Goal: Task Accomplishment & Management: Manage account settings

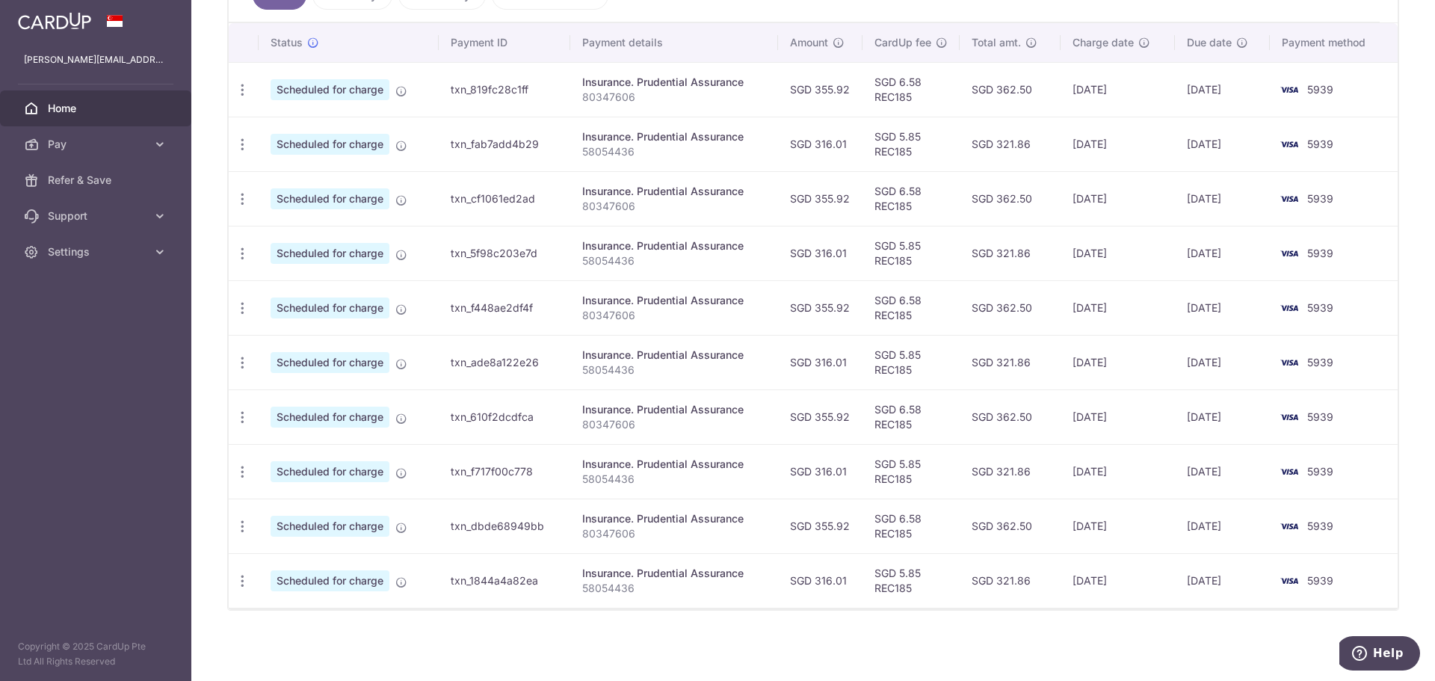
scroll to position [289, 0]
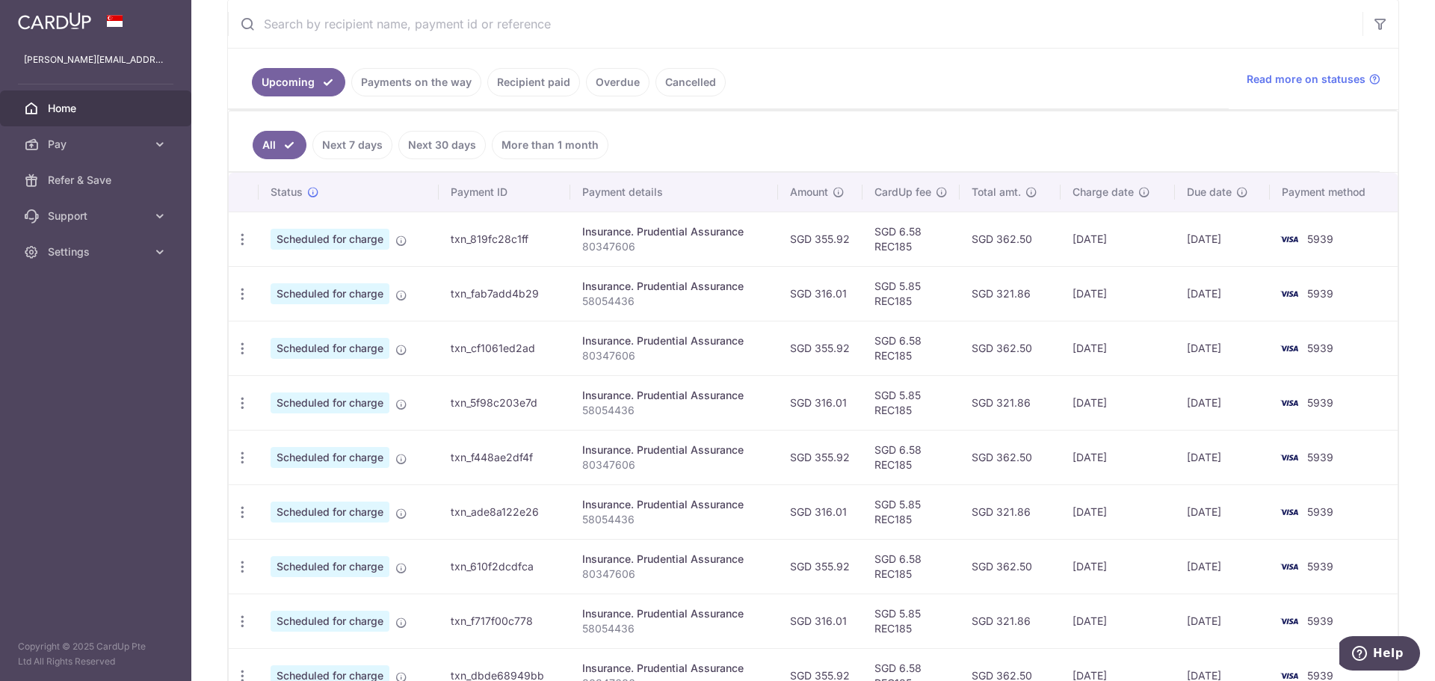
click at [443, 88] on link "Payments on the way" at bounding box center [416, 82] width 130 height 28
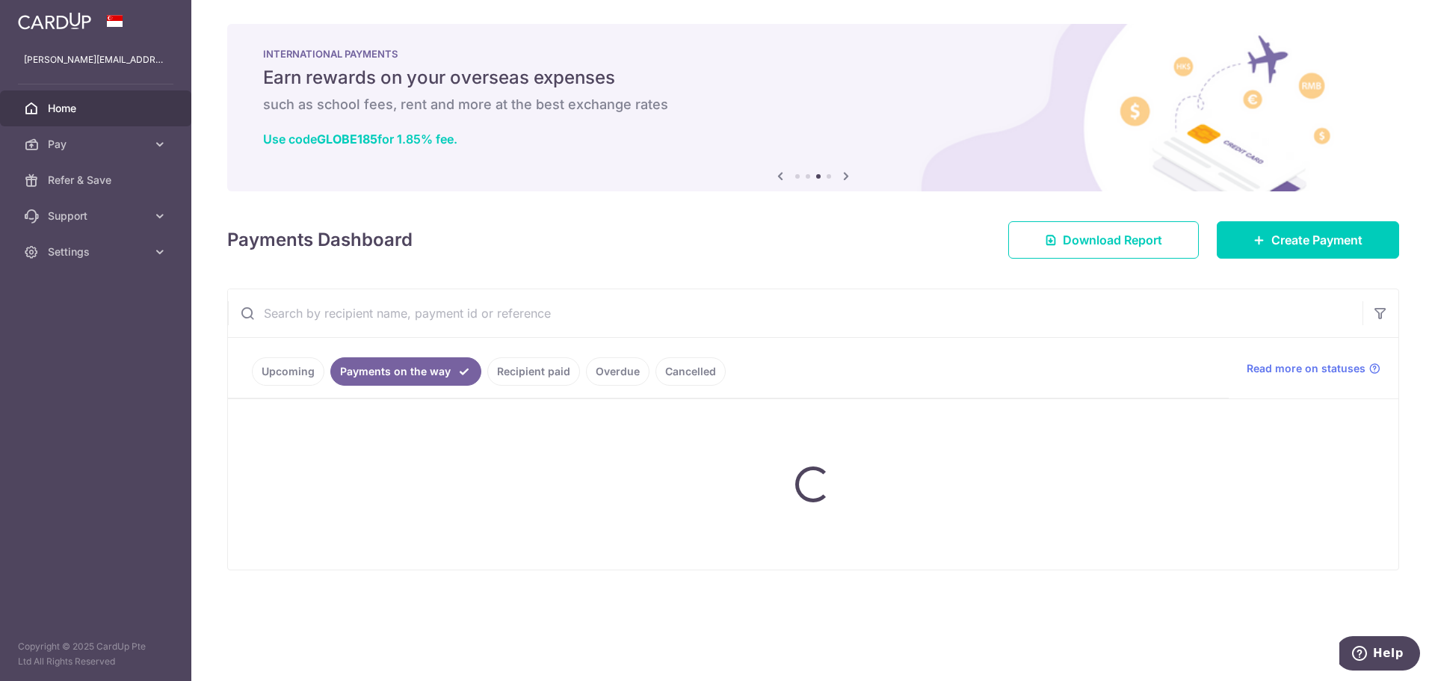
scroll to position [0, 0]
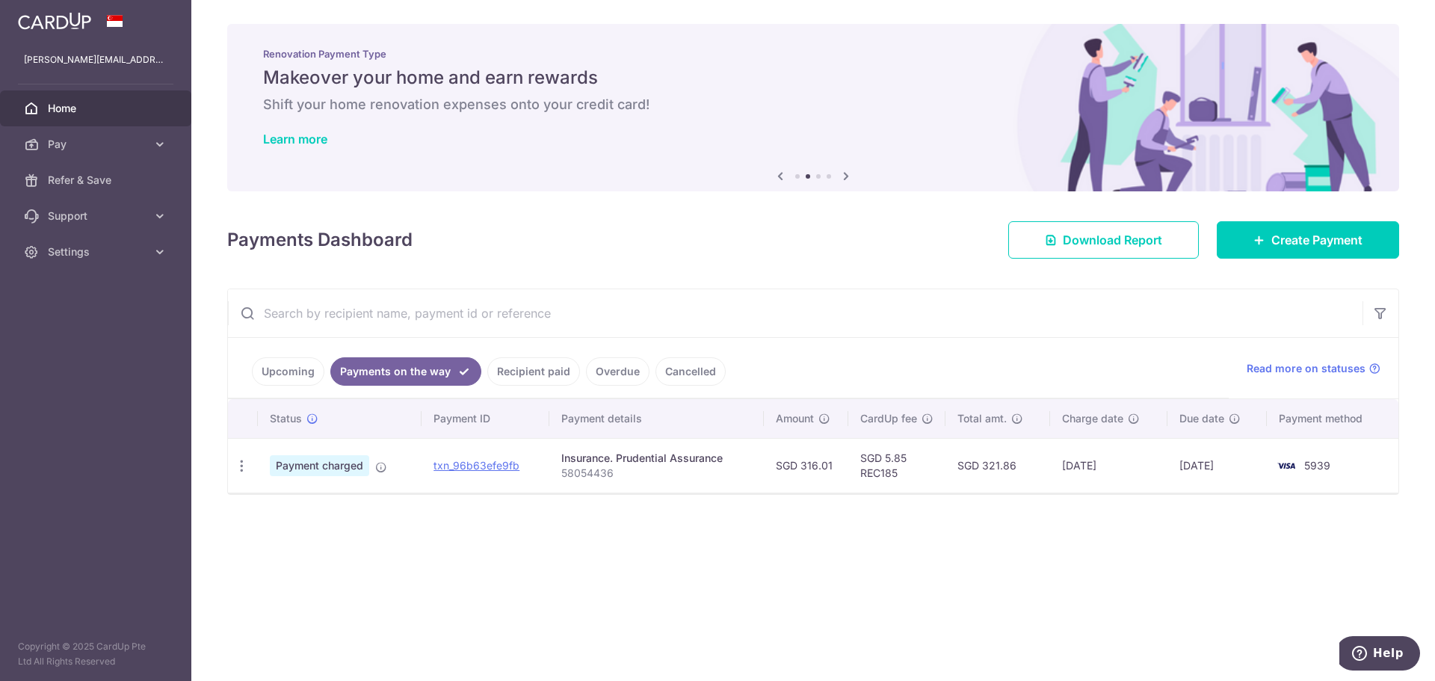
click at [301, 374] on link "Upcoming" at bounding box center [288, 371] width 73 height 28
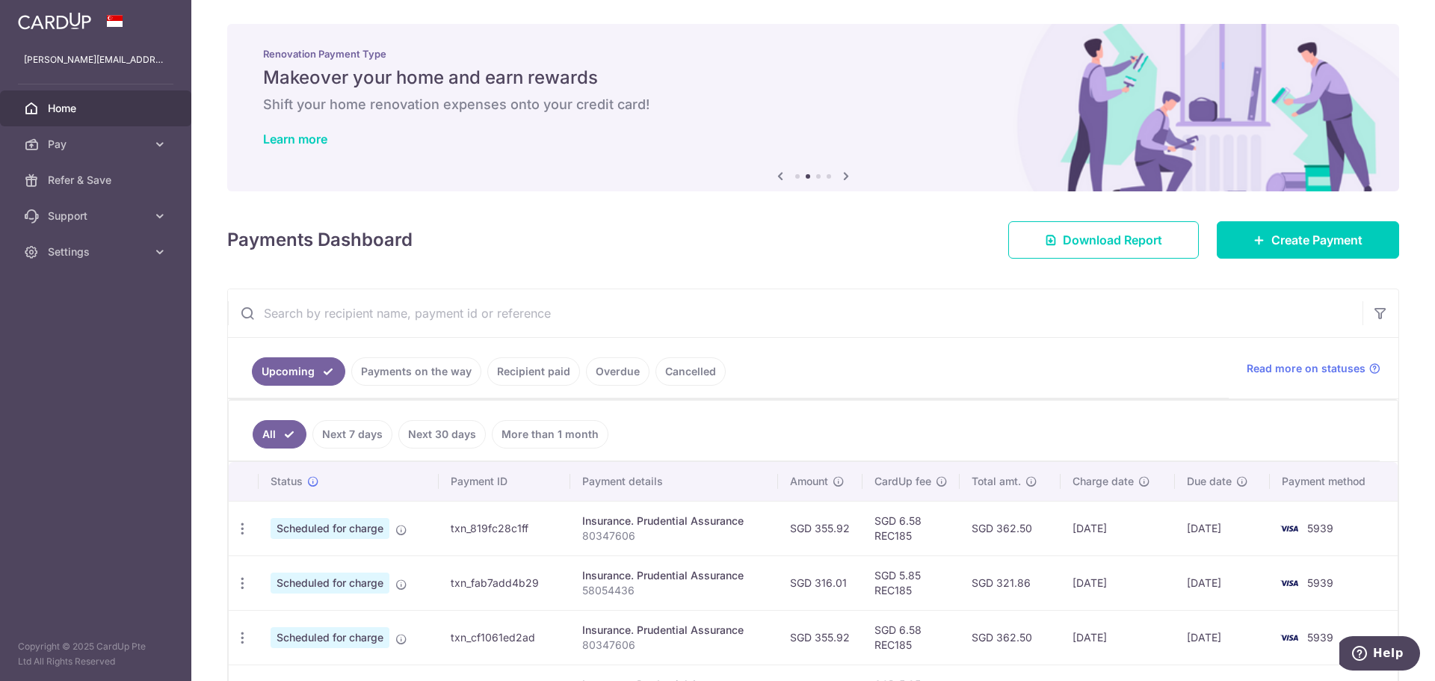
scroll to position [75, 0]
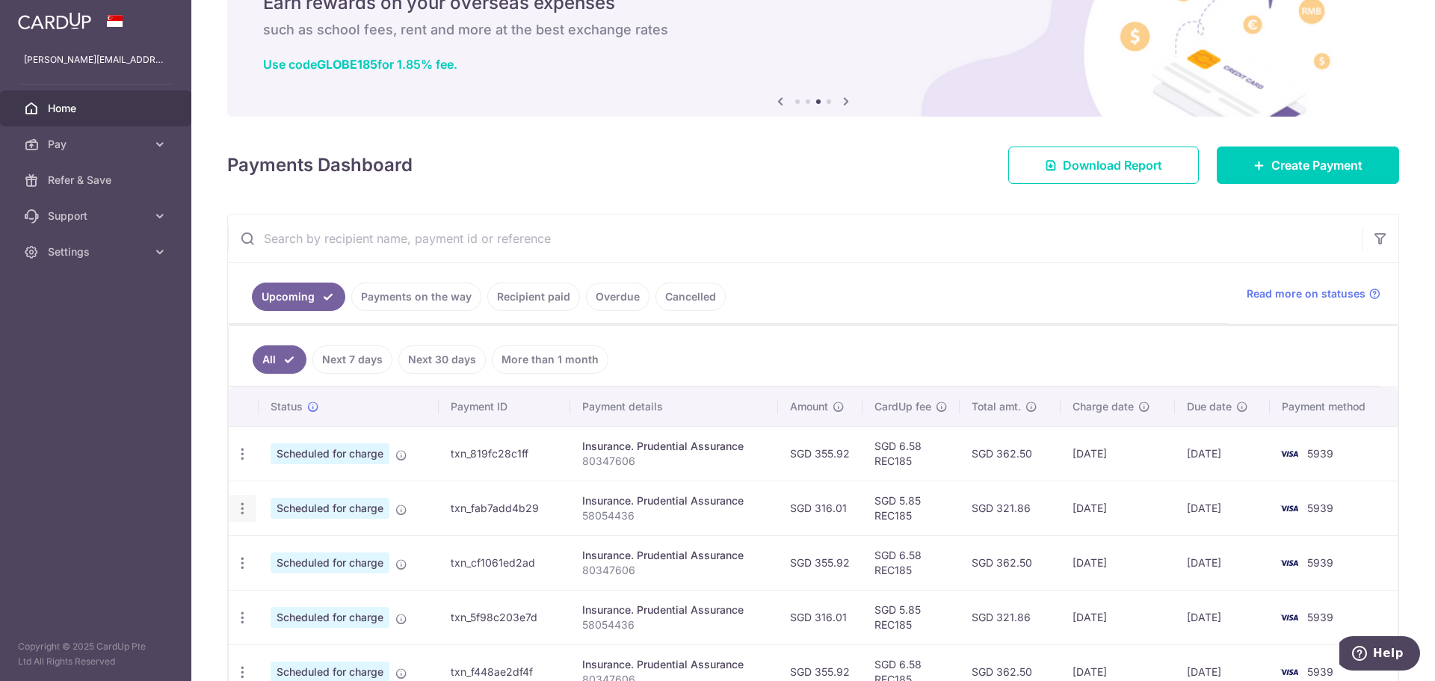
click at [245, 508] on icon "button" at bounding box center [243, 509] width 16 height 16
click at [321, 554] on span "Update payment" at bounding box center [322, 550] width 102 height 18
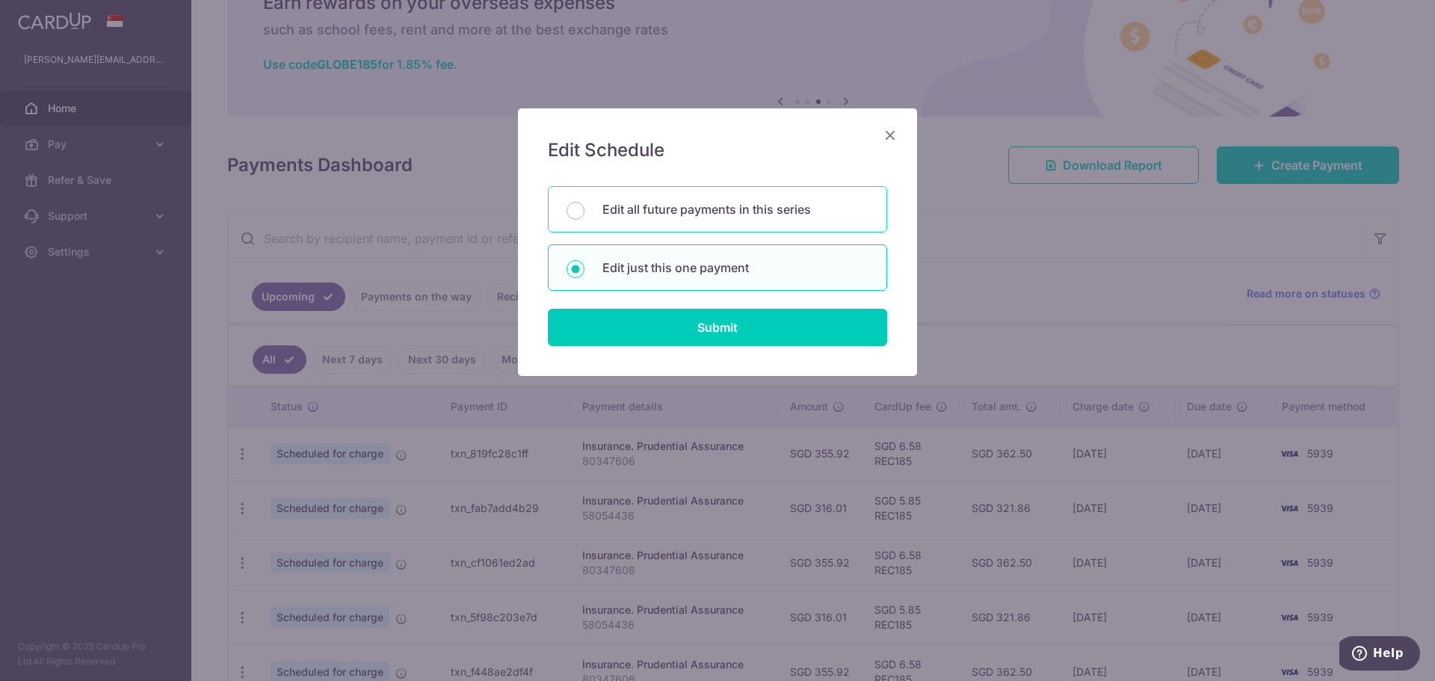
click at [636, 212] on p "Edit all future payments in this series" at bounding box center [736, 209] width 266 height 18
click at [585, 212] on input "Edit all future payments in this series" at bounding box center [576, 211] width 18 height 18
radio input "true"
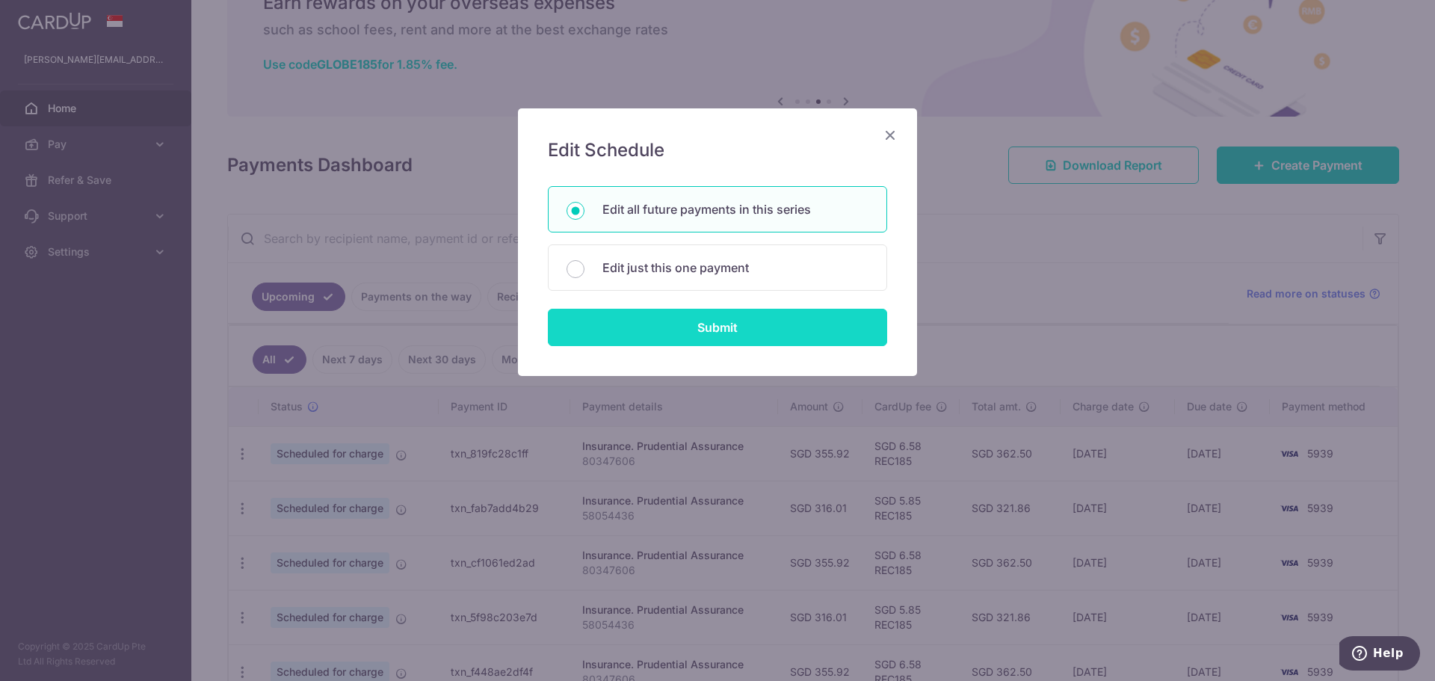
click at [632, 327] on input "Submit" at bounding box center [717, 327] width 339 height 37
radio input "true"
type input "316.01"
type input "58054436"
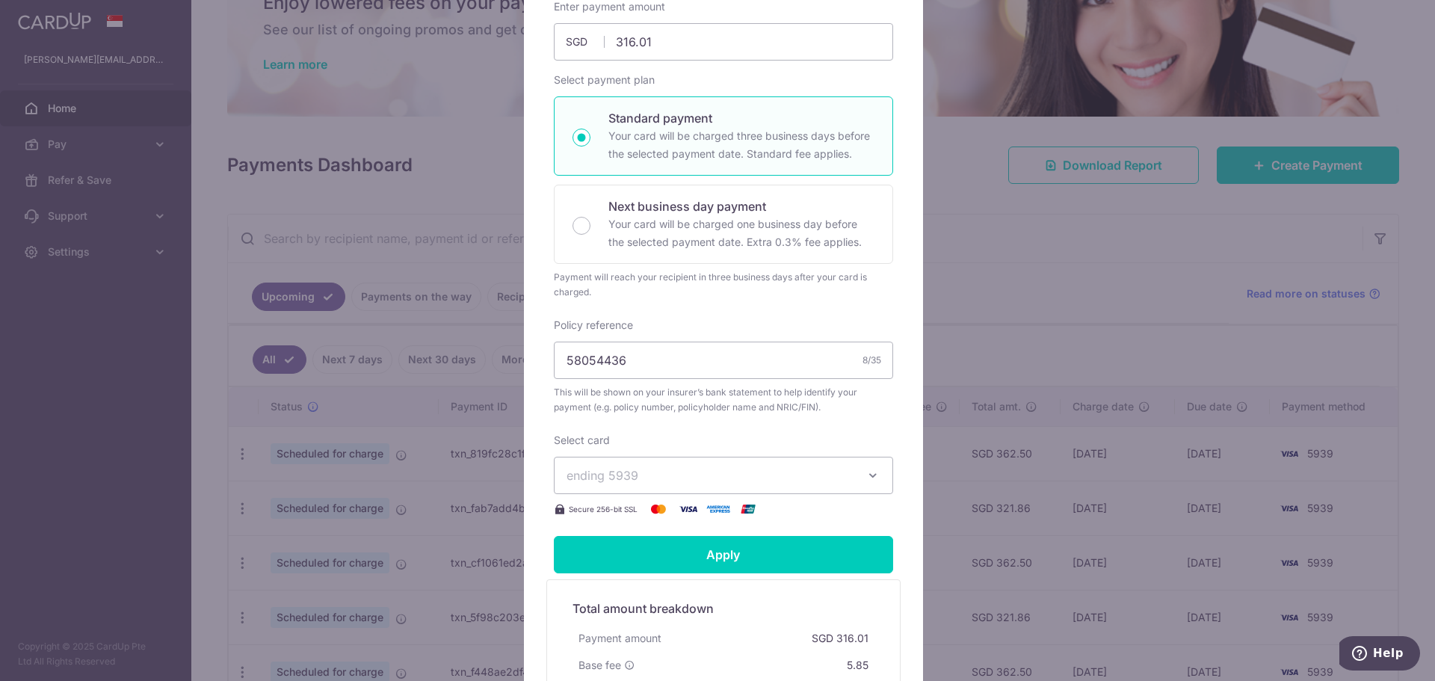
scroll to position [441, 0]
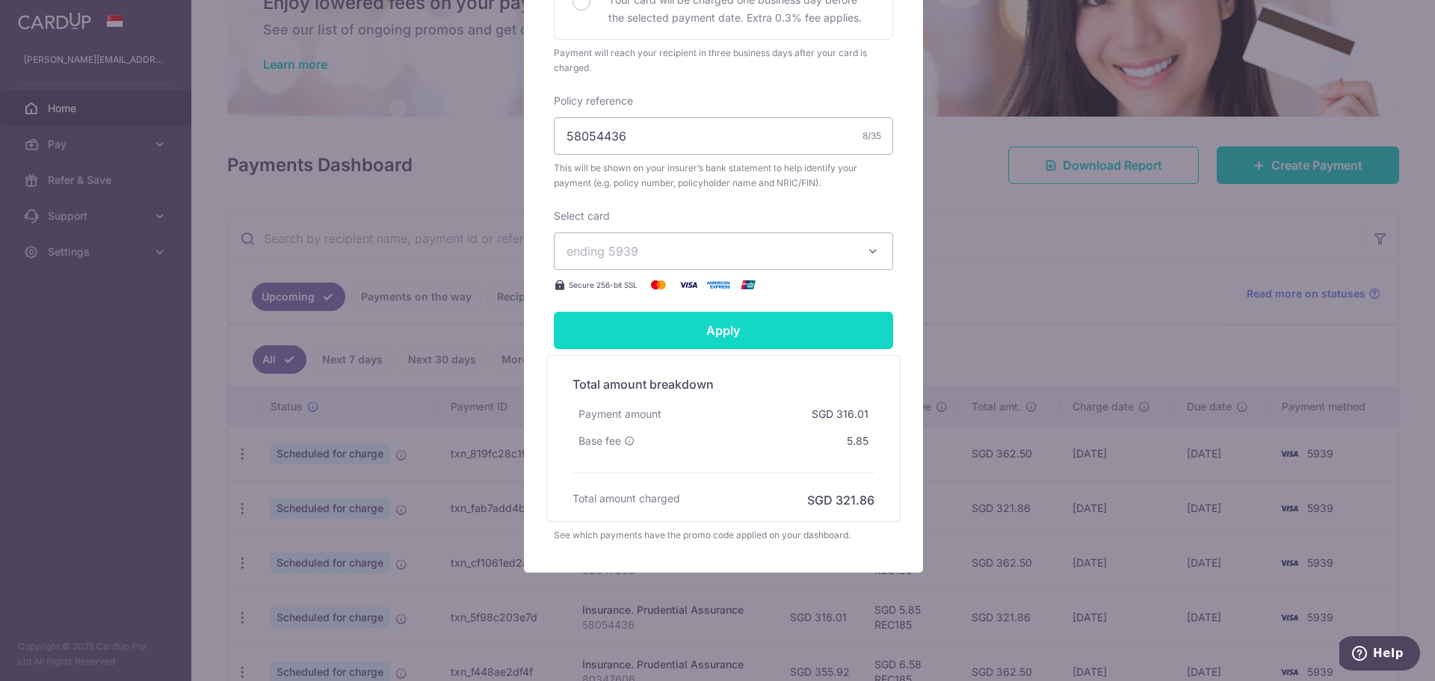
click at [775, 328] on input "Apply" at bounding box center [723, 330] width 339 height 37
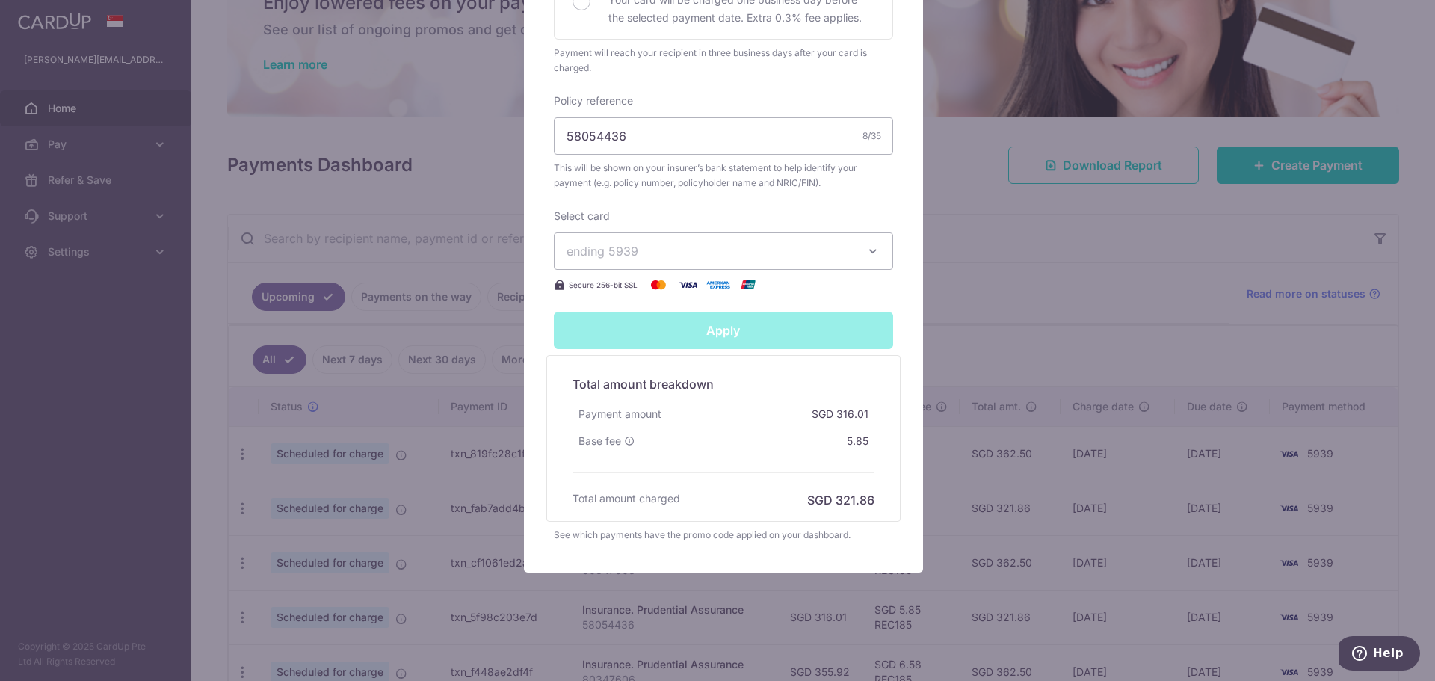
type input "Successfully Applied"
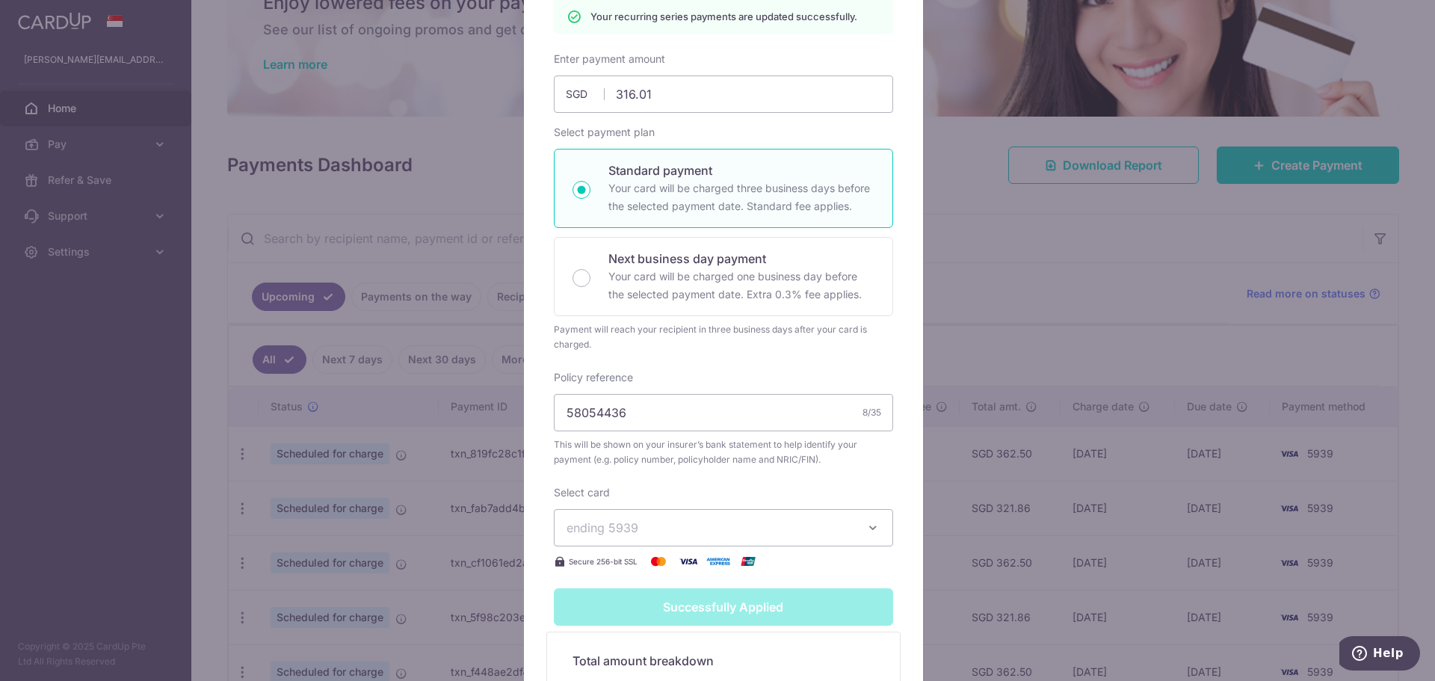
scroll to position [0, 0]
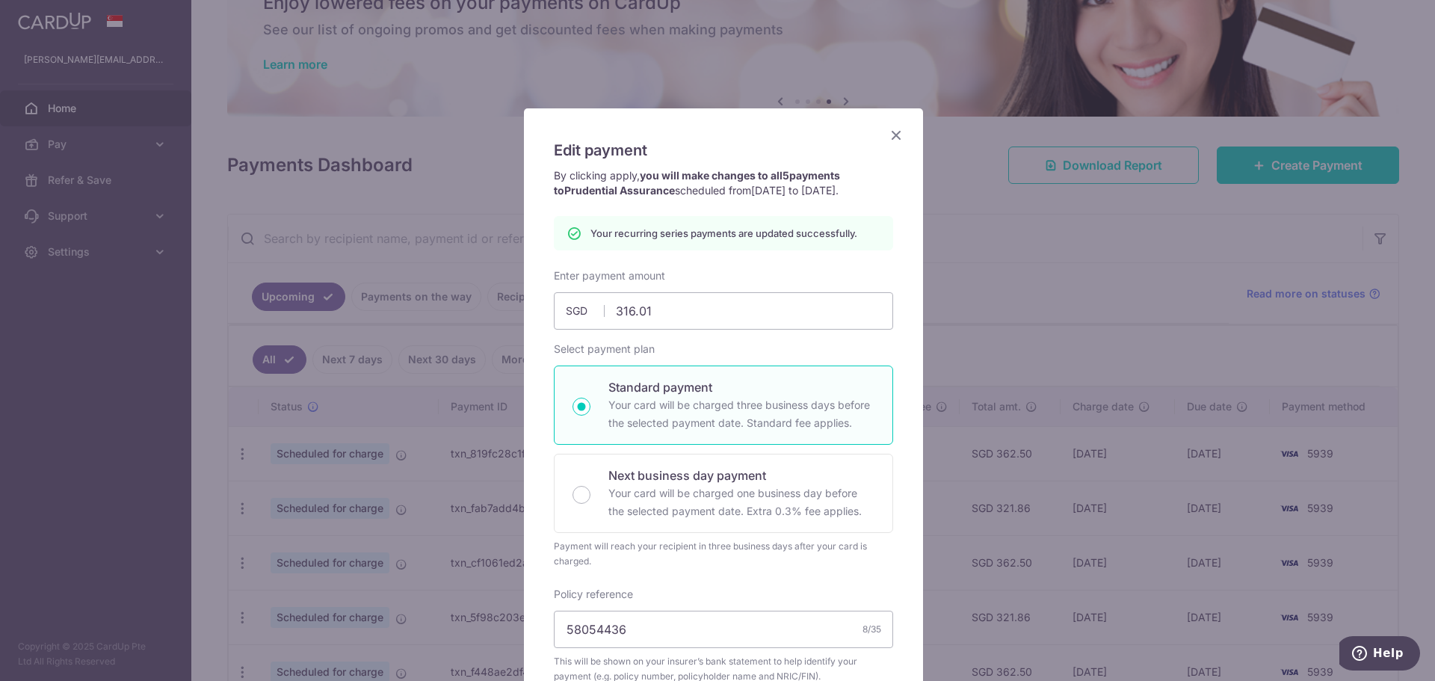
click at [893, 139] on icon "Close" at bounding box center [896, 135] width 18 height 19
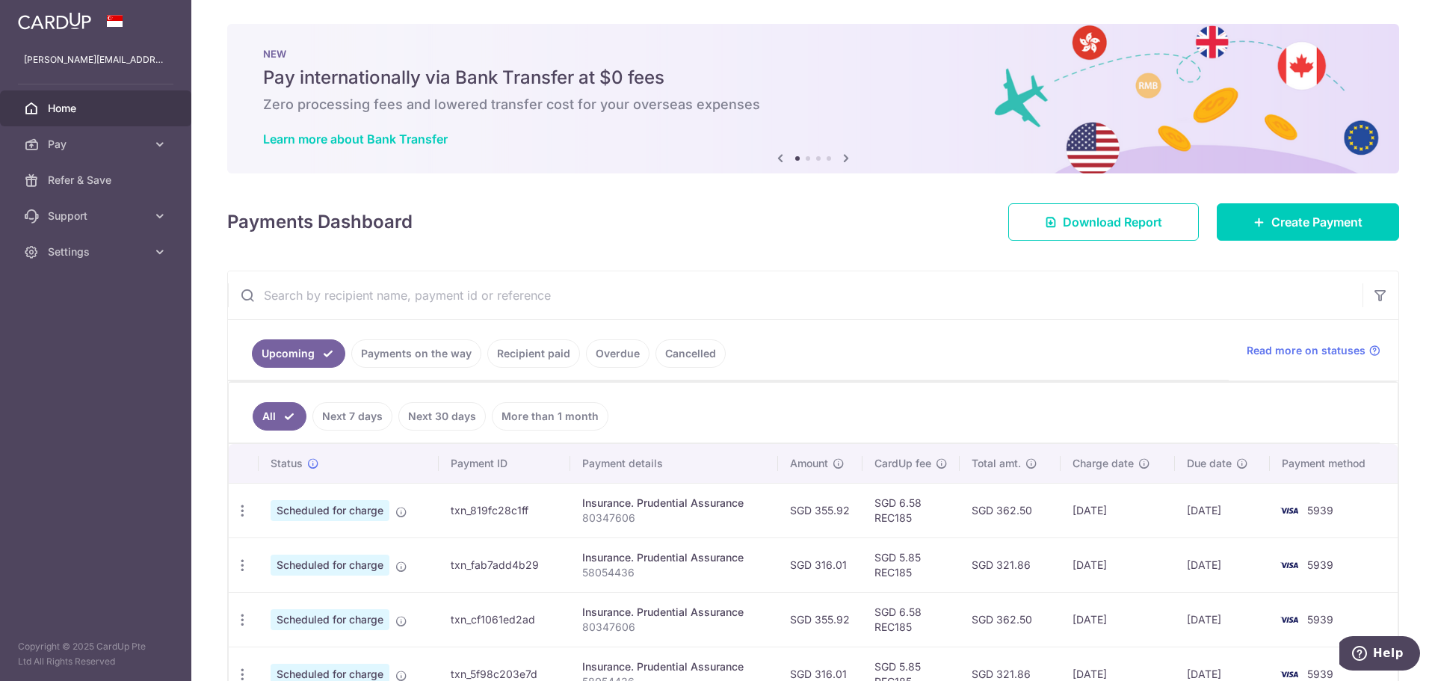
scroll to position [150, 0]
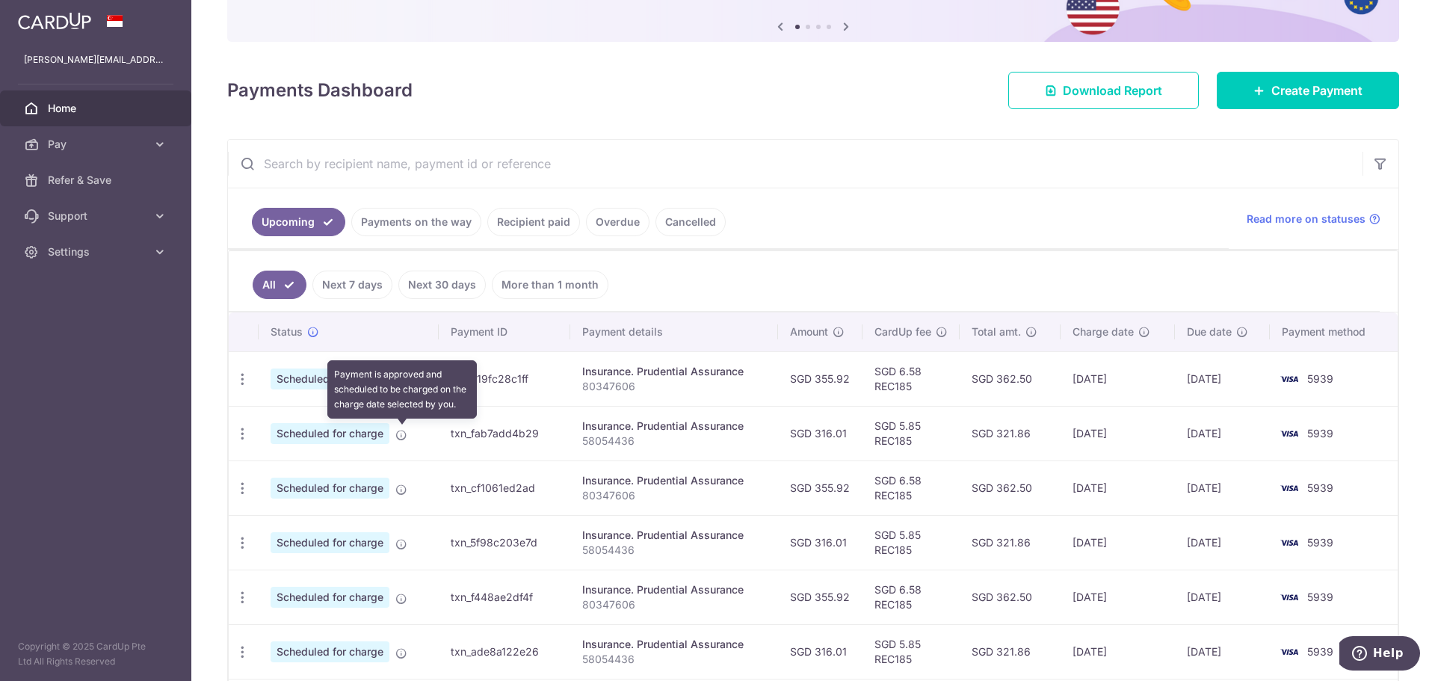
click at [401, 435] on icon at bounding box center [401, 435] width 12 height 12
click at [242, 437] on icon "button" at bounding box center [243, 434] width 16 height 16
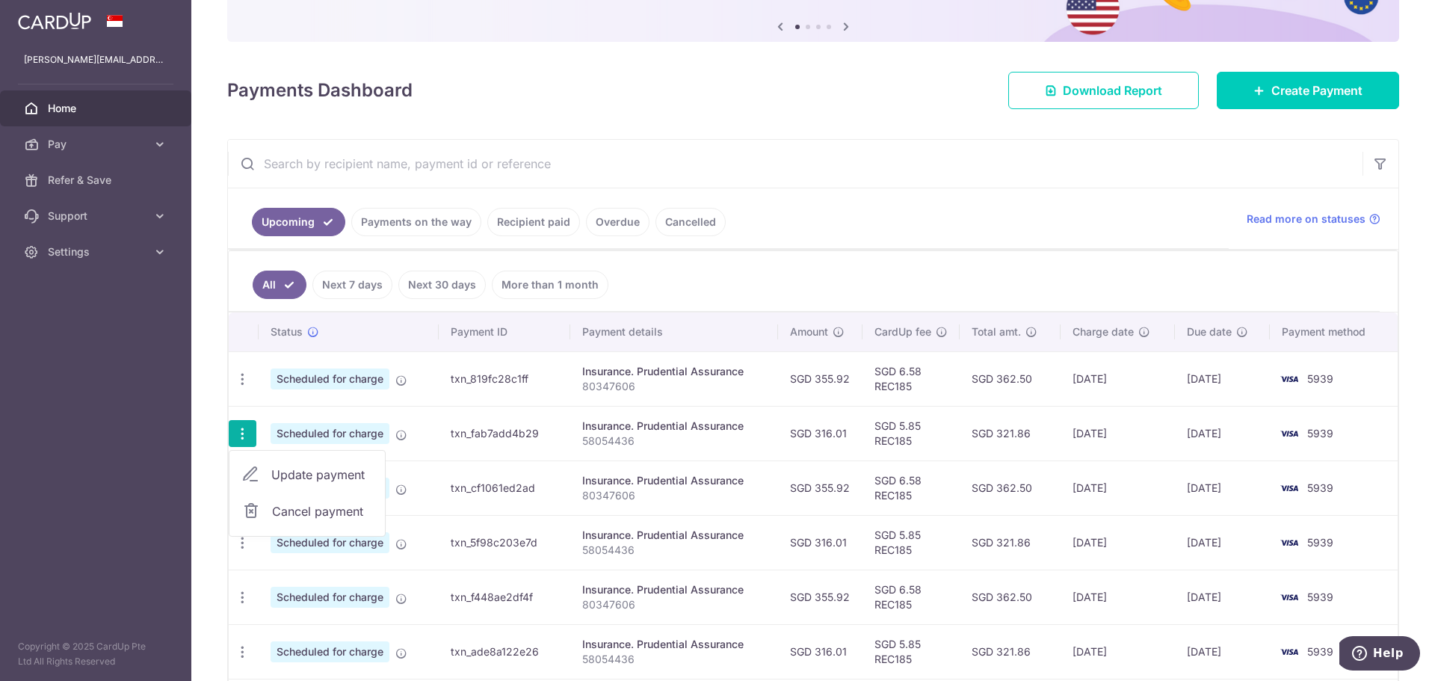
click at [250, 475] on icon at bounding box center [250, 475] width 18 height 18
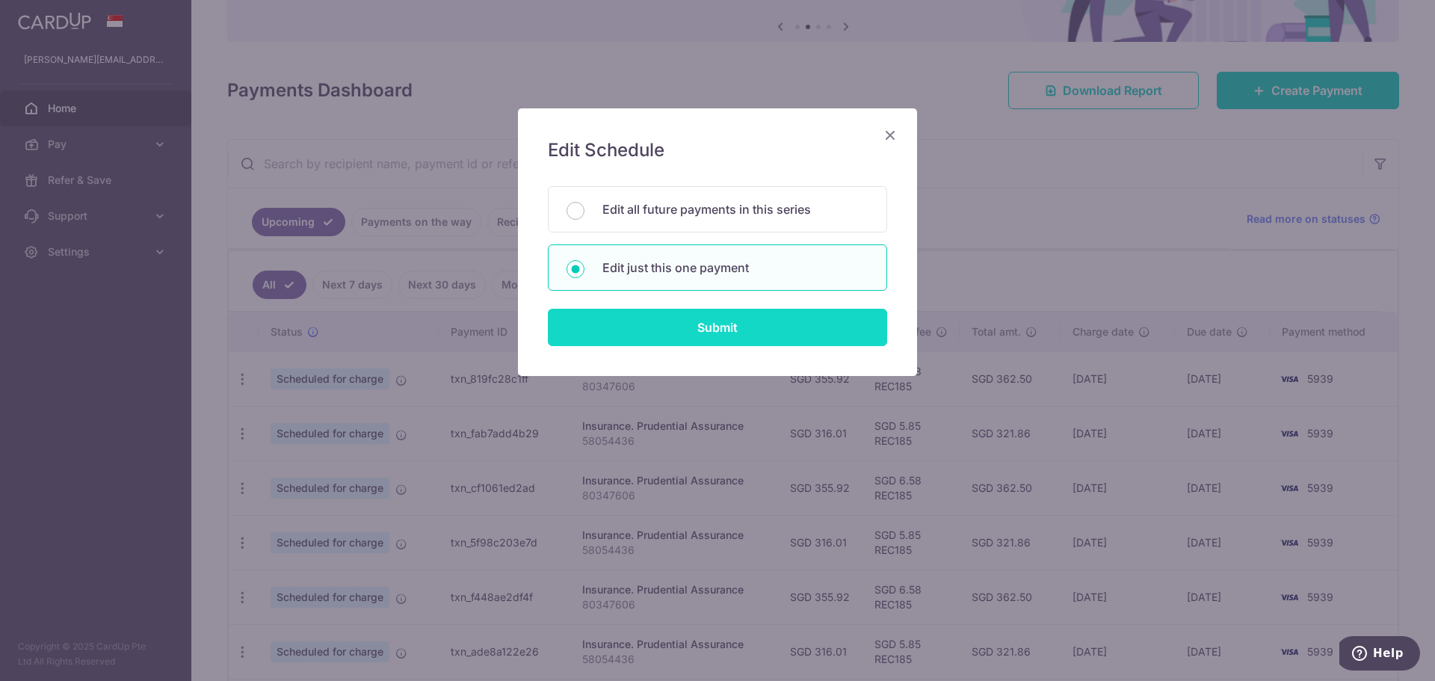
click at [603, 329] on input "Submit" at bounding box center [717, 327] width 339 height 37
radio input "true"
type input "316.01"
type input "[DATE]"
type input "58054436"
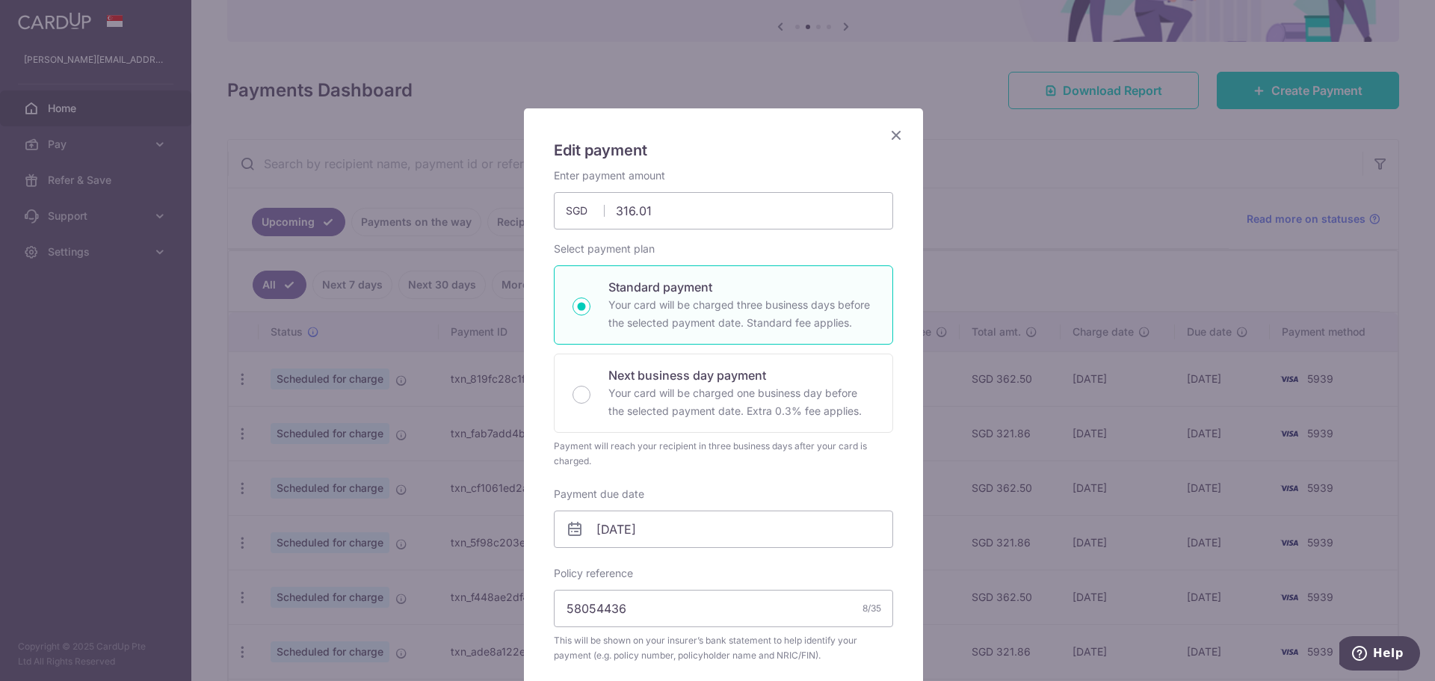
type input "REC185"
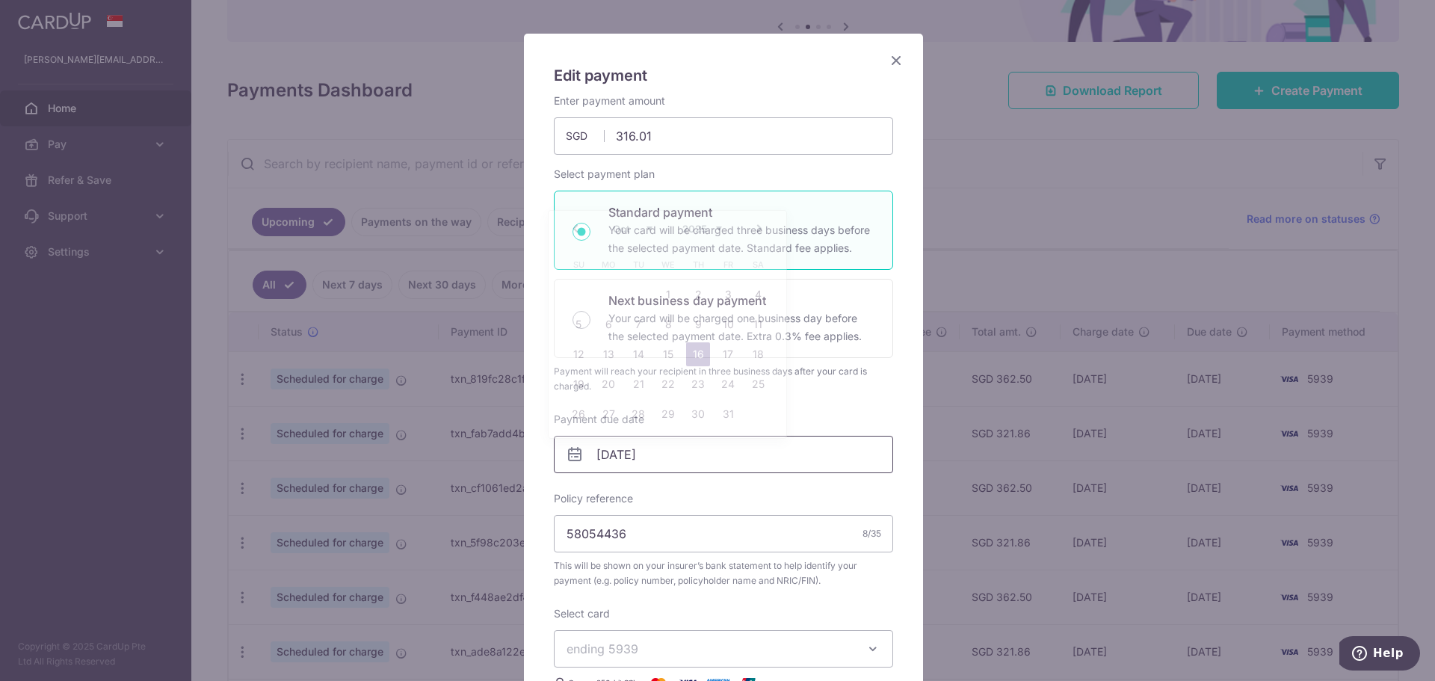
click at [693, 437] on body "kelly.simby@gmail.com Home Pay Payments Recipients Cards Refer & Save Support F…" at bounding box center [717, 340] width 1435 height 681
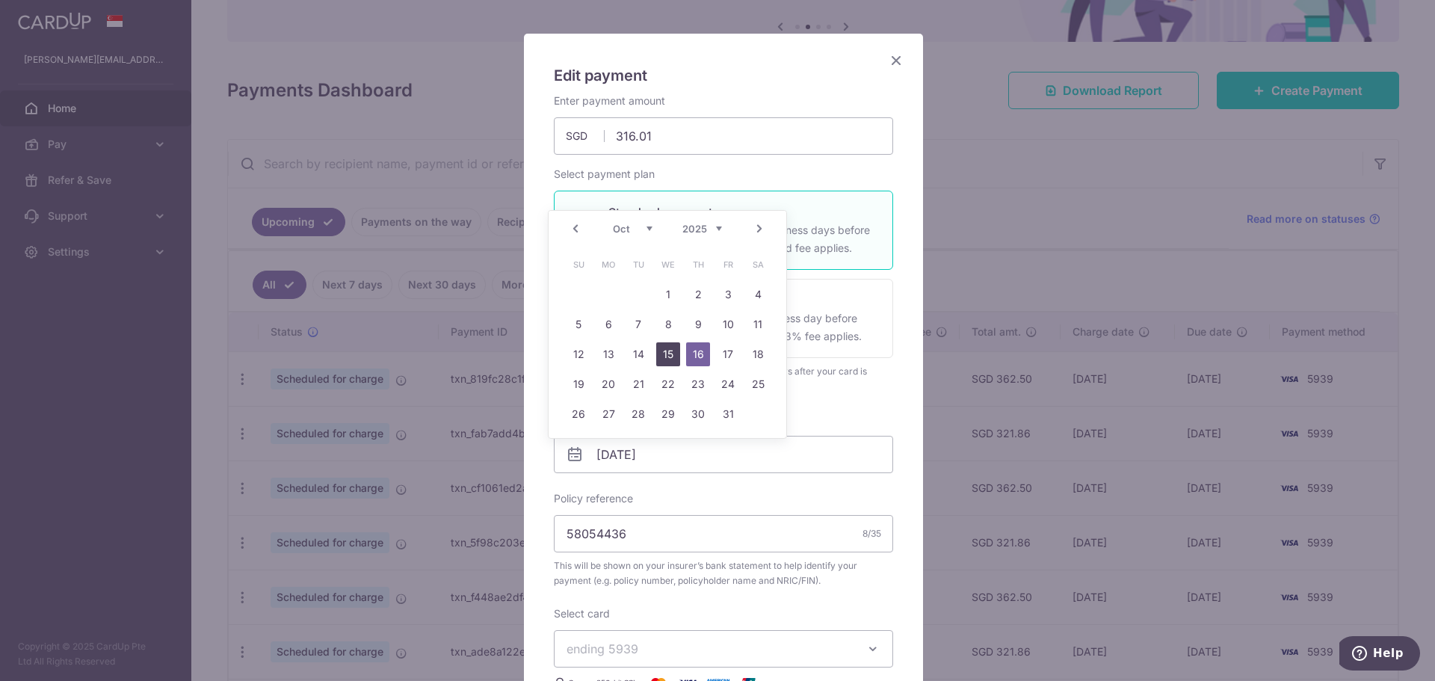
click at [665, 357] on link "15" at bounding box center [668, 354] width 24 height 24
type input "[DATE]"
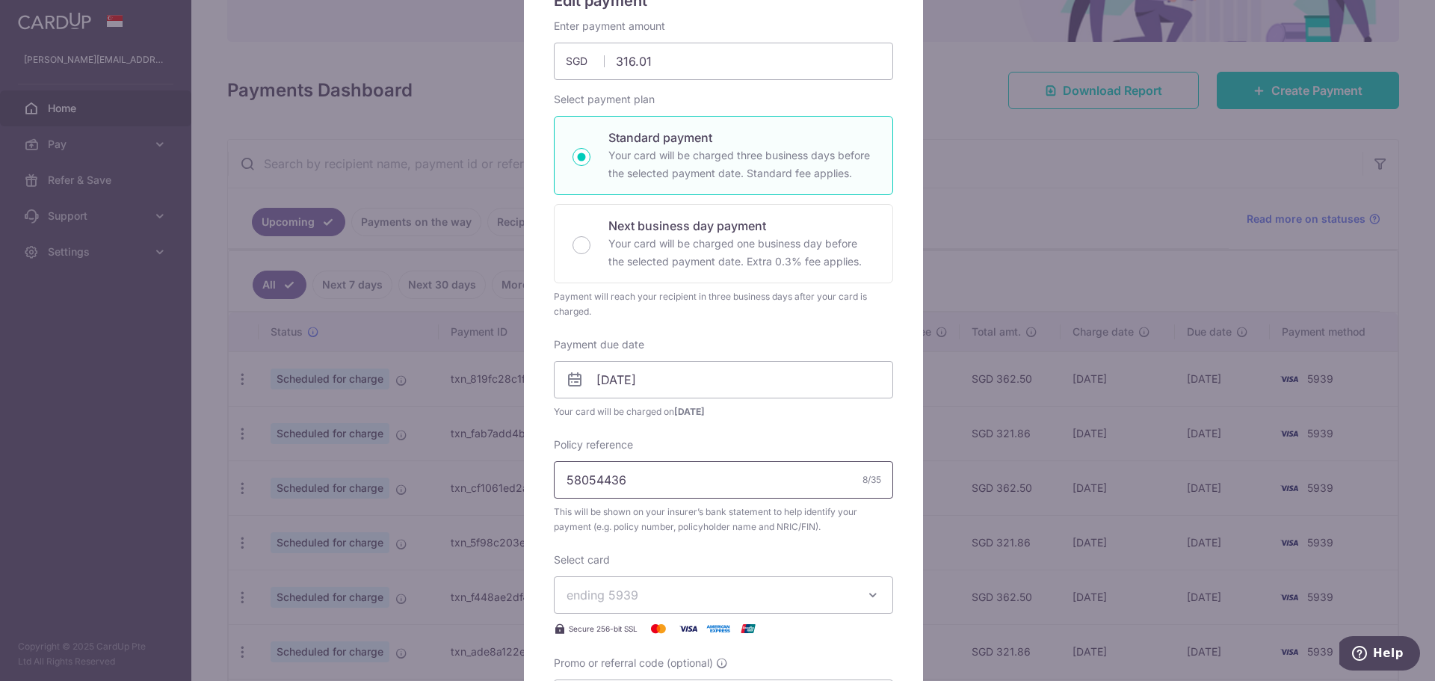
scroll to position [299, 0]
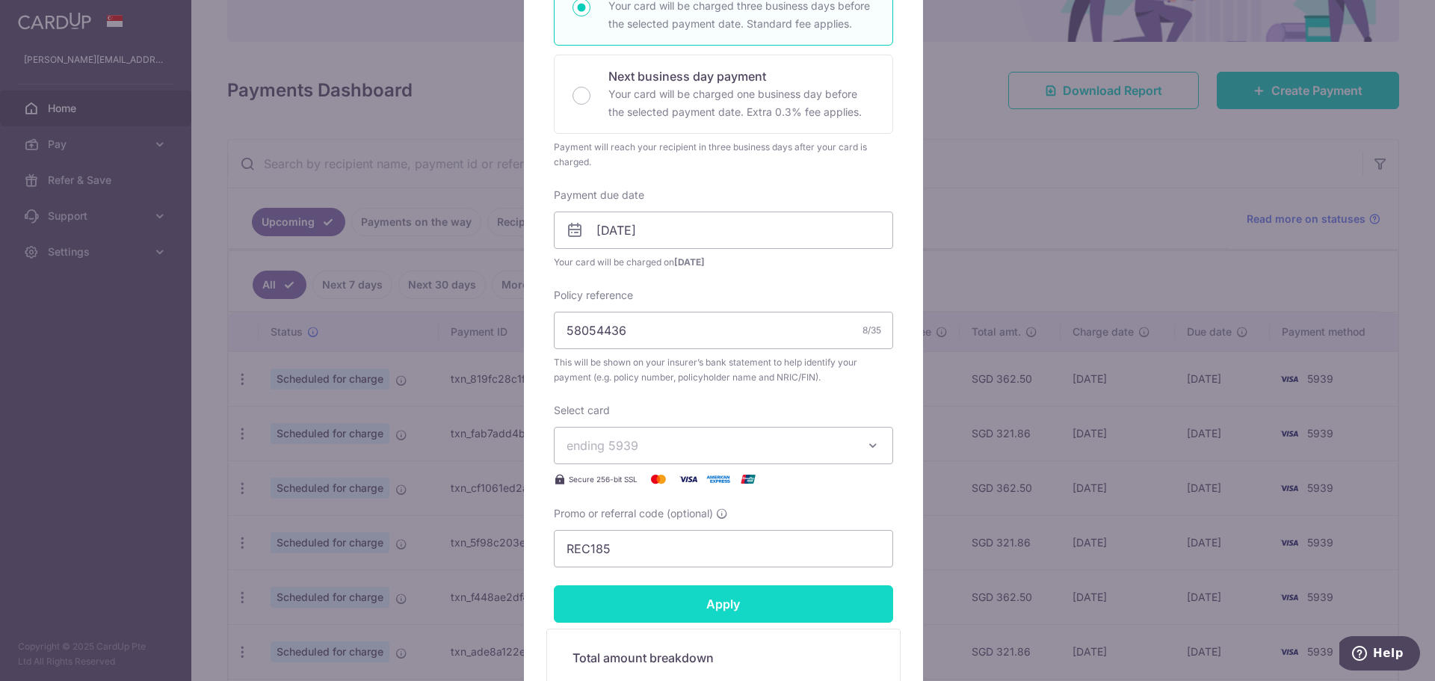
click at [683, 609] on input "Apply" at bounding box center [723, 603] width 339 height 37
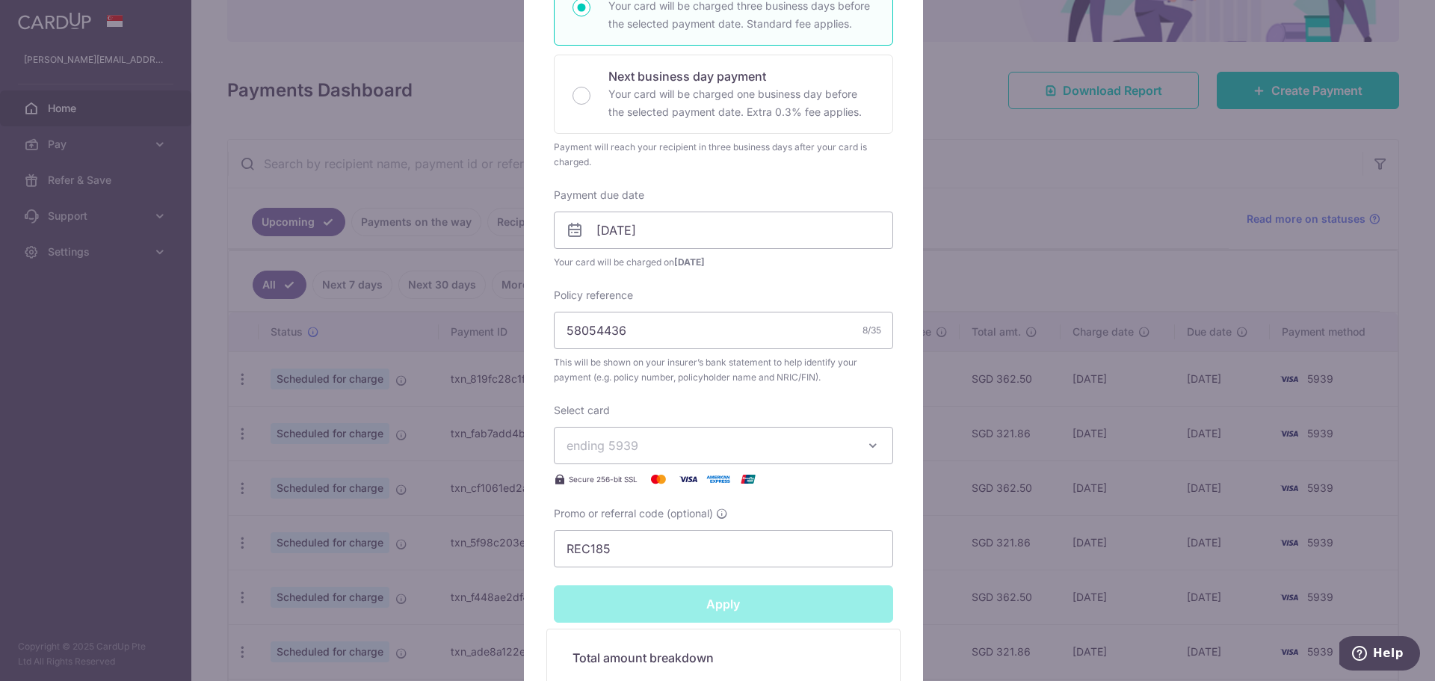
type input "Successfully Applied"
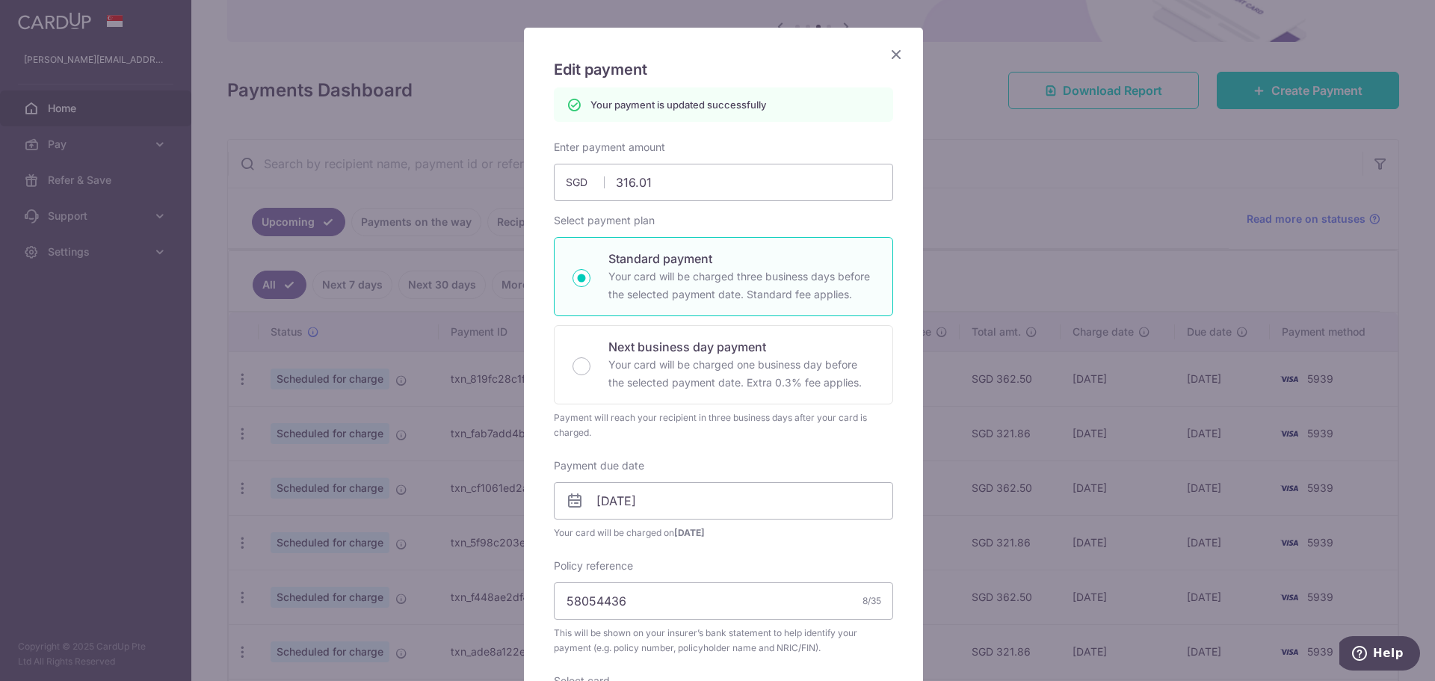
scroll to position [6, 0]
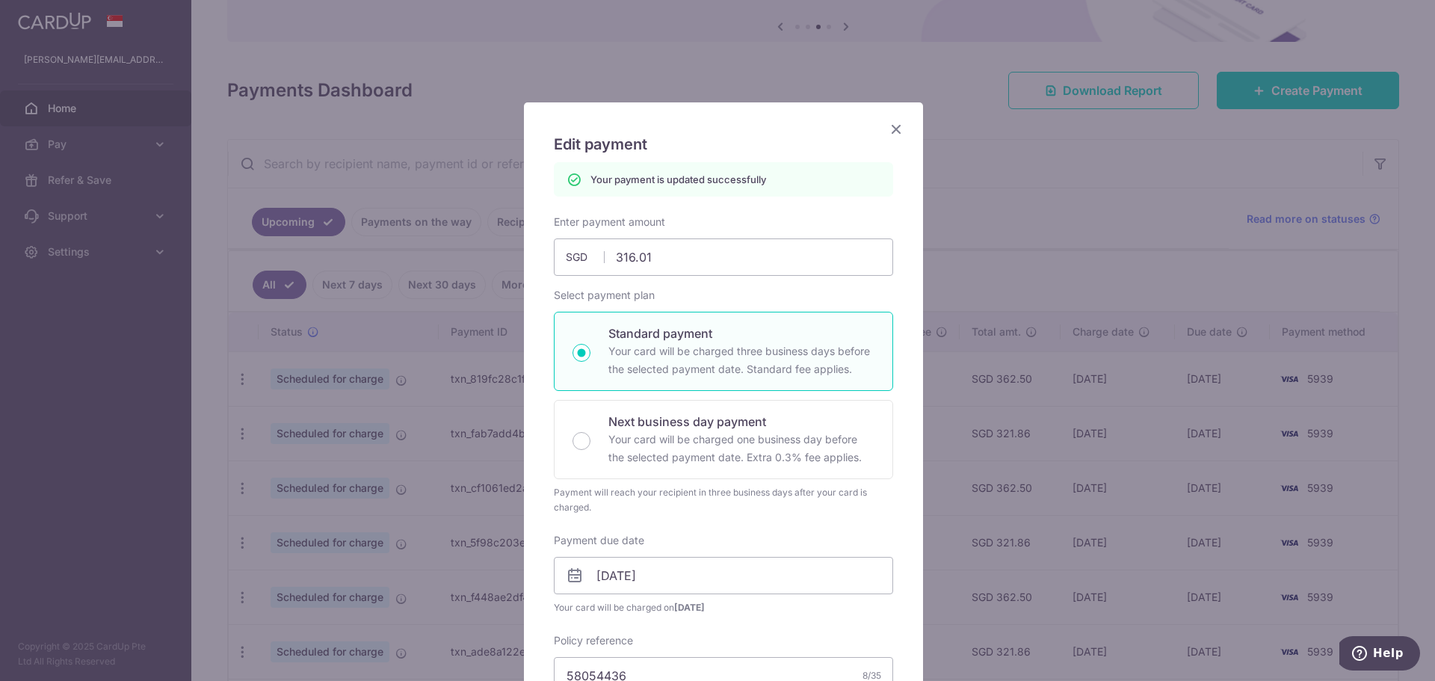
click at [896, 126] on icon "Close" at bounding box center [896, 129] width 18 height 19
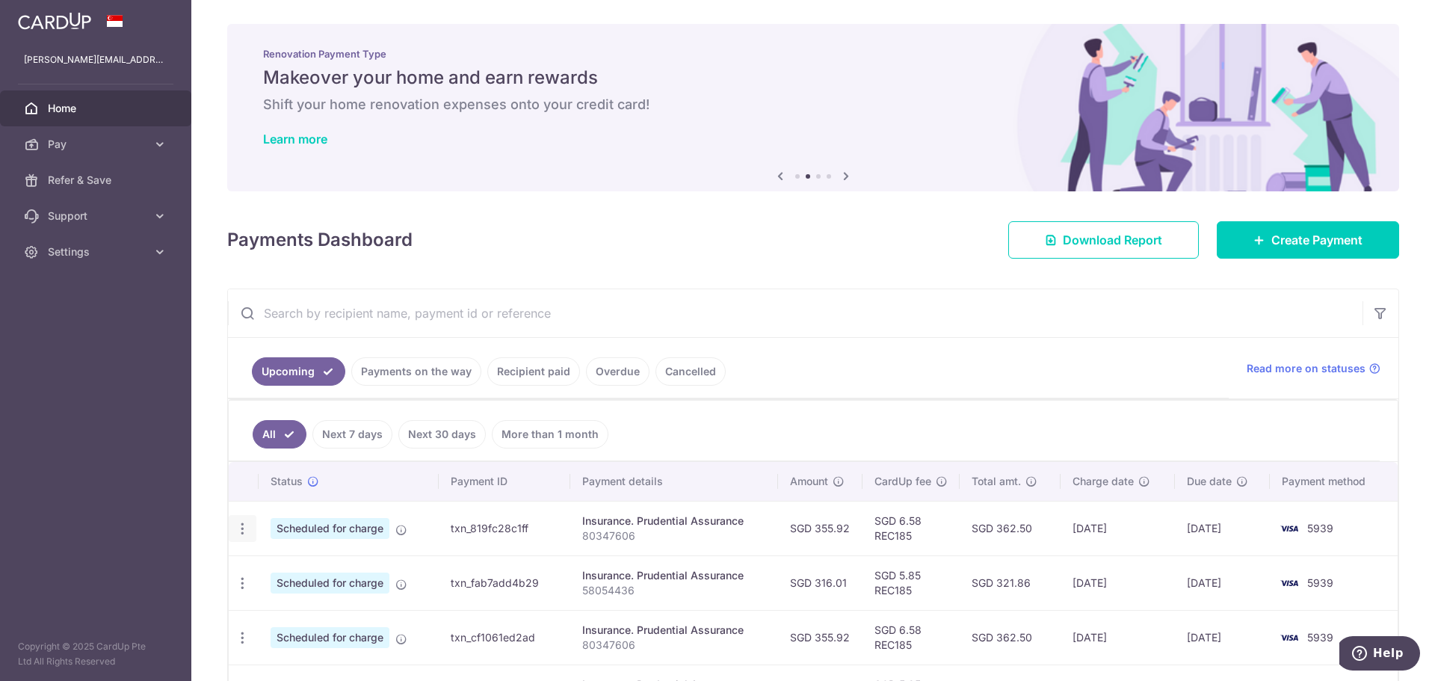
click at [240, 532] on icon "button" at bounding box center [243, 529] width 16 height 16
click at [332, 570] on span "Update payment" at bounding box center [322, 570] width 102 height 18
radio input "true"
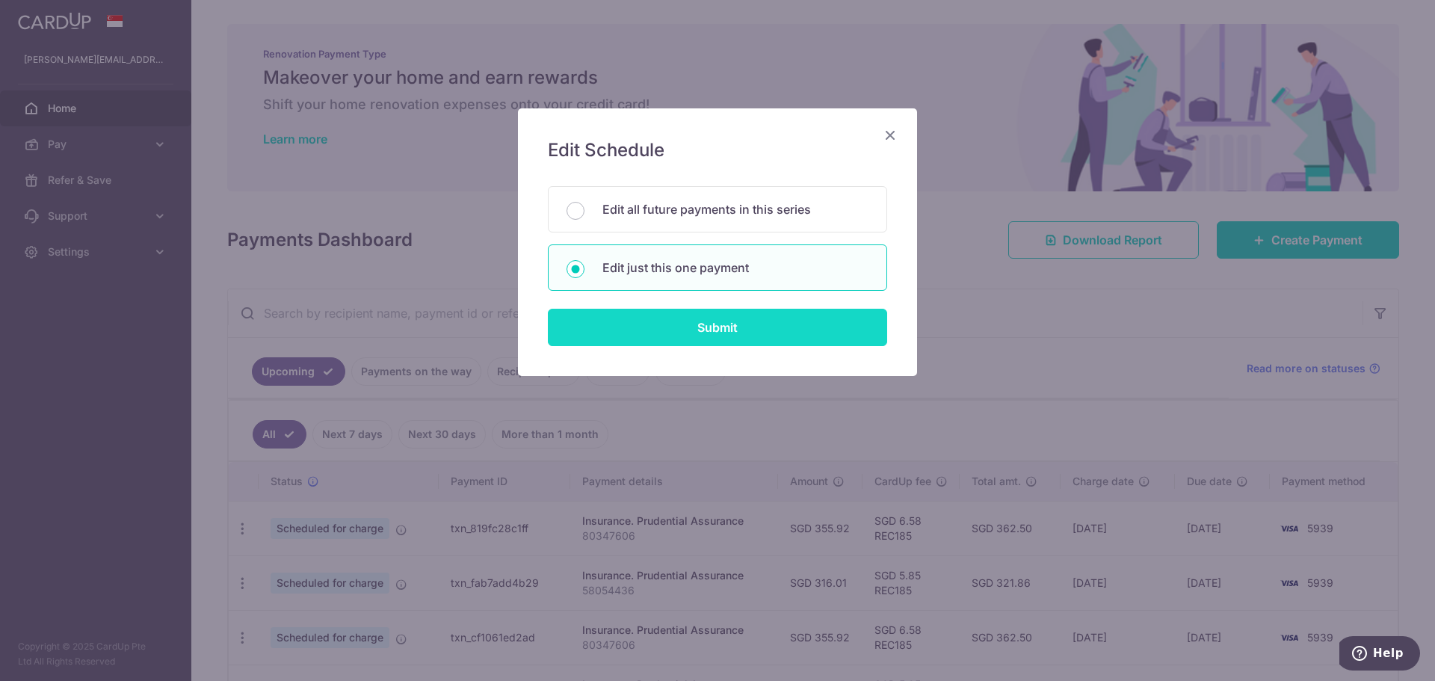
click at [682, 321] on input "Submit" at bounding box center [717, 327] width 339 height 37
radio input "true"
type input "355.92"
type input "[DATE]"
type input "80347606"
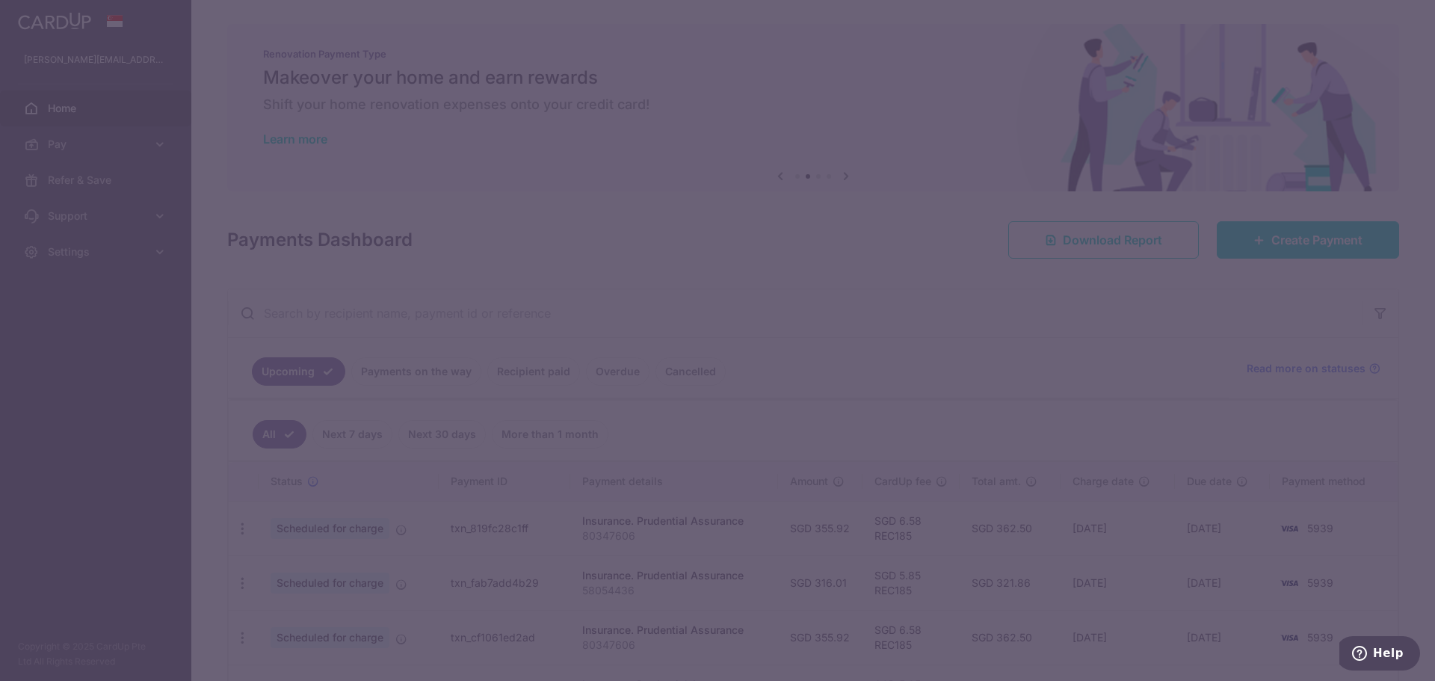
type input "REC185"
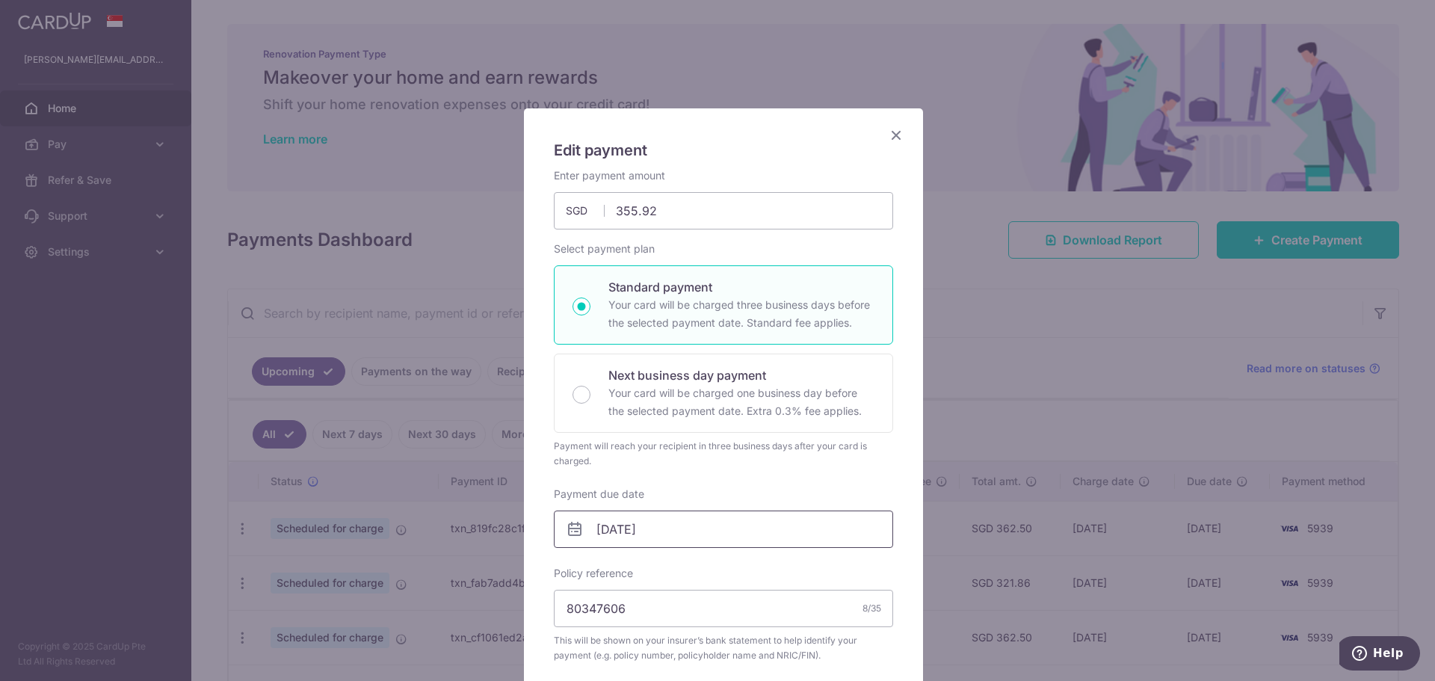
scroll to position [75, 0]
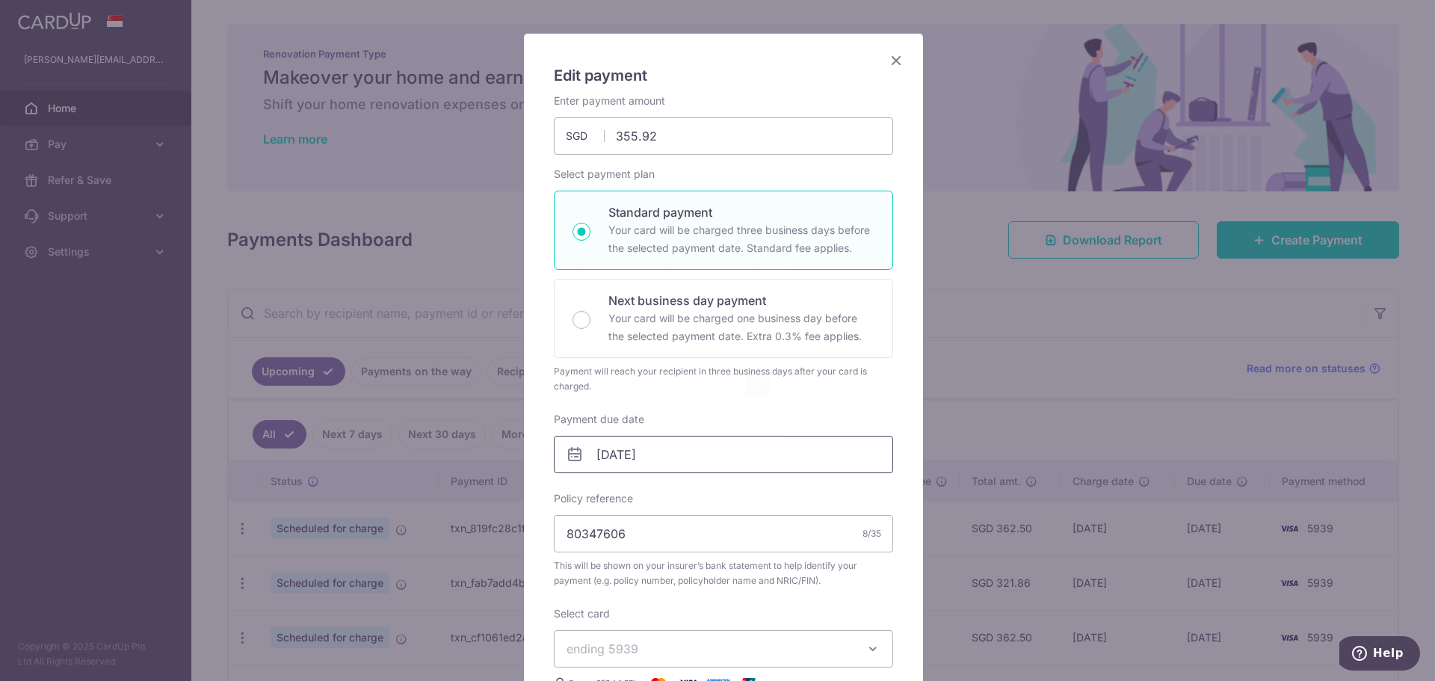
click at [757, 471] on input "[DATE]" at bounding box center [723, 454] width 339 height 37
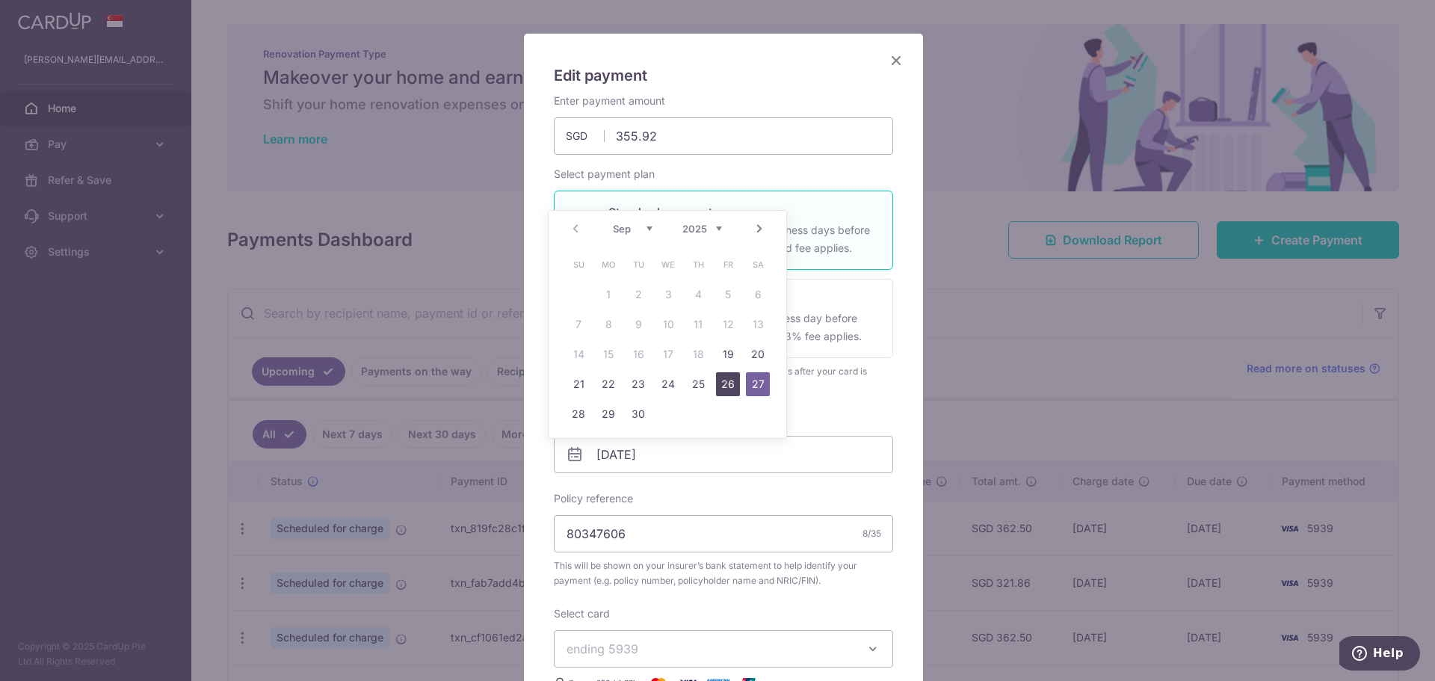
click at [733, 387] on link "26" at bounding box center [728, 384] width 24 height 24
type input "[DATE]"
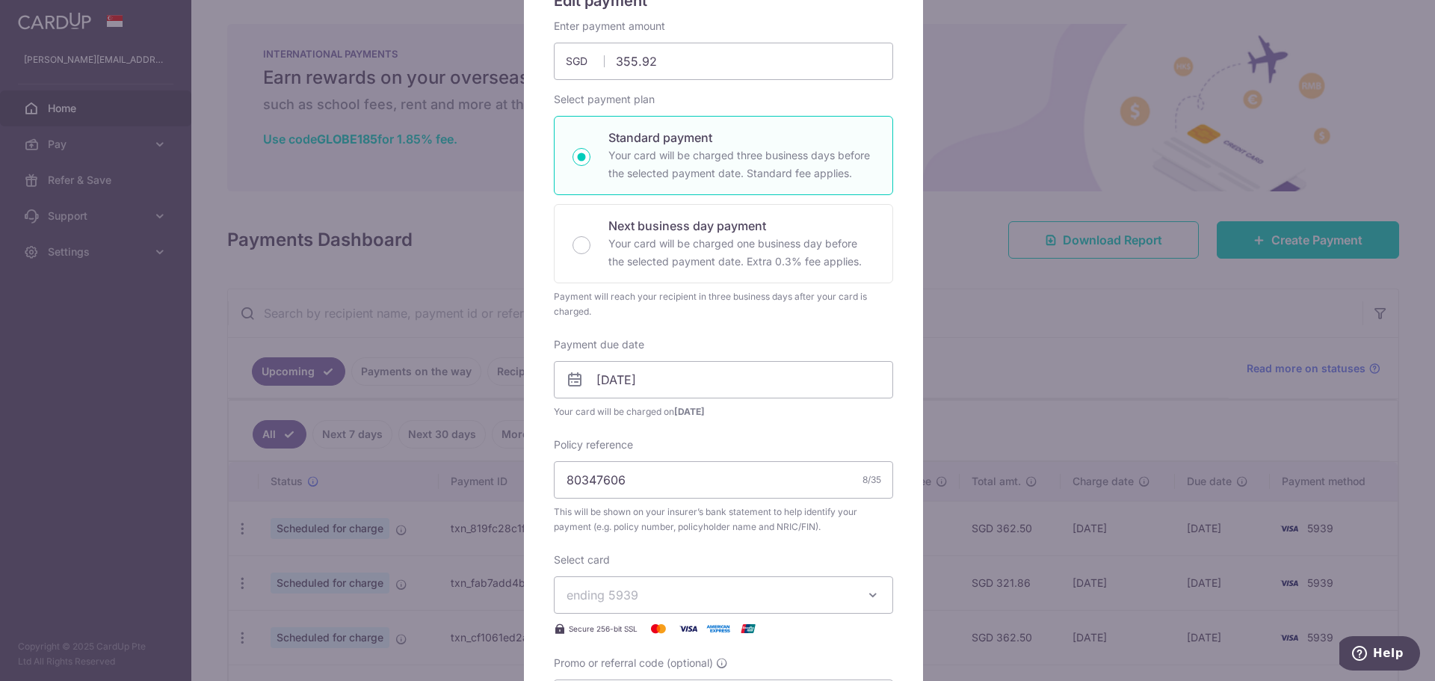
scroll to position [374, 0]
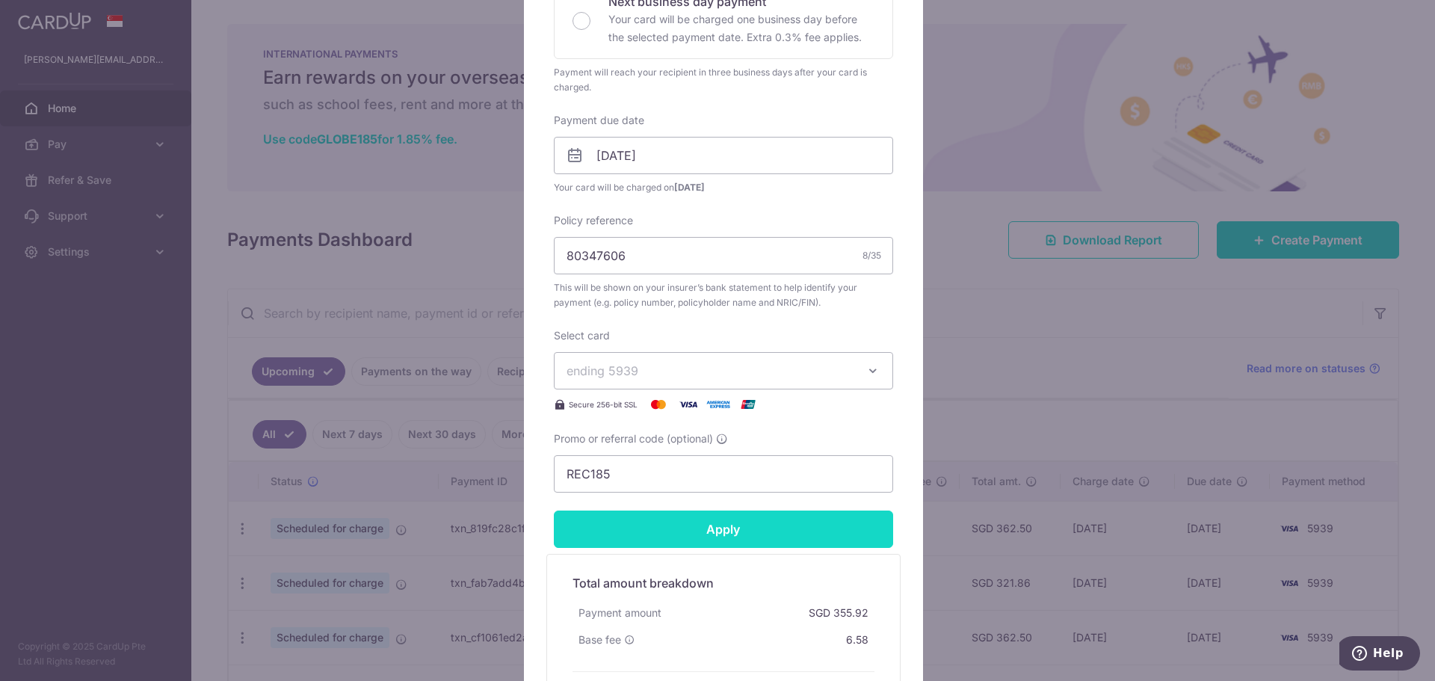
click at [731, 536] on input "Apply" at bounding box center [723, 529] width 339 height 37
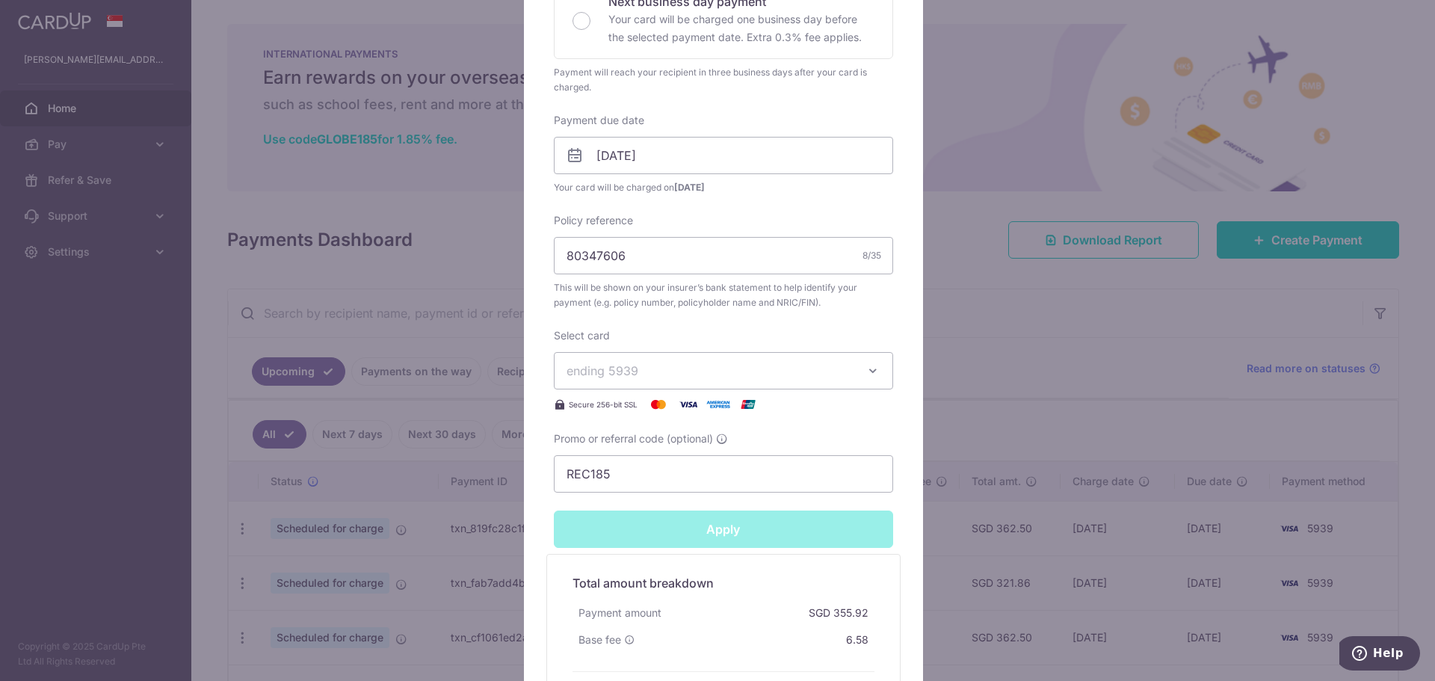
type input "Successfully Applied"
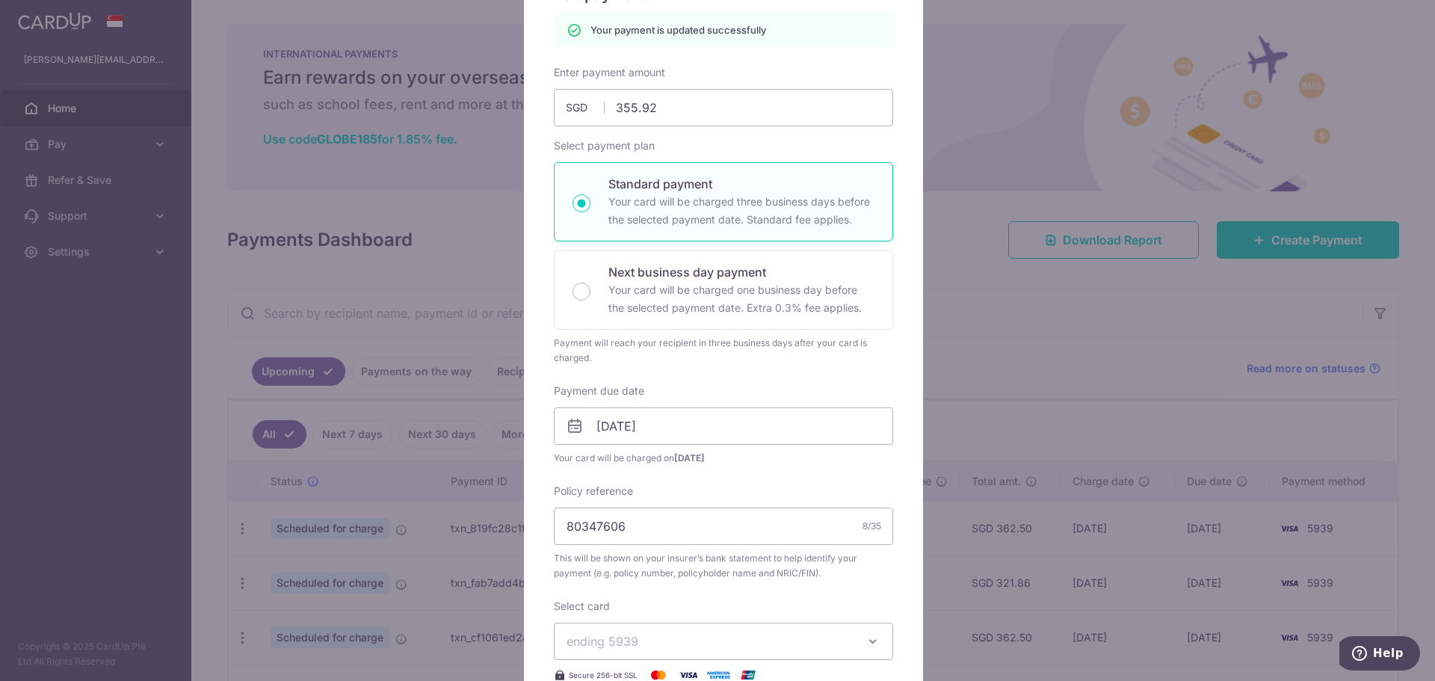
scroll to position [0, 0]
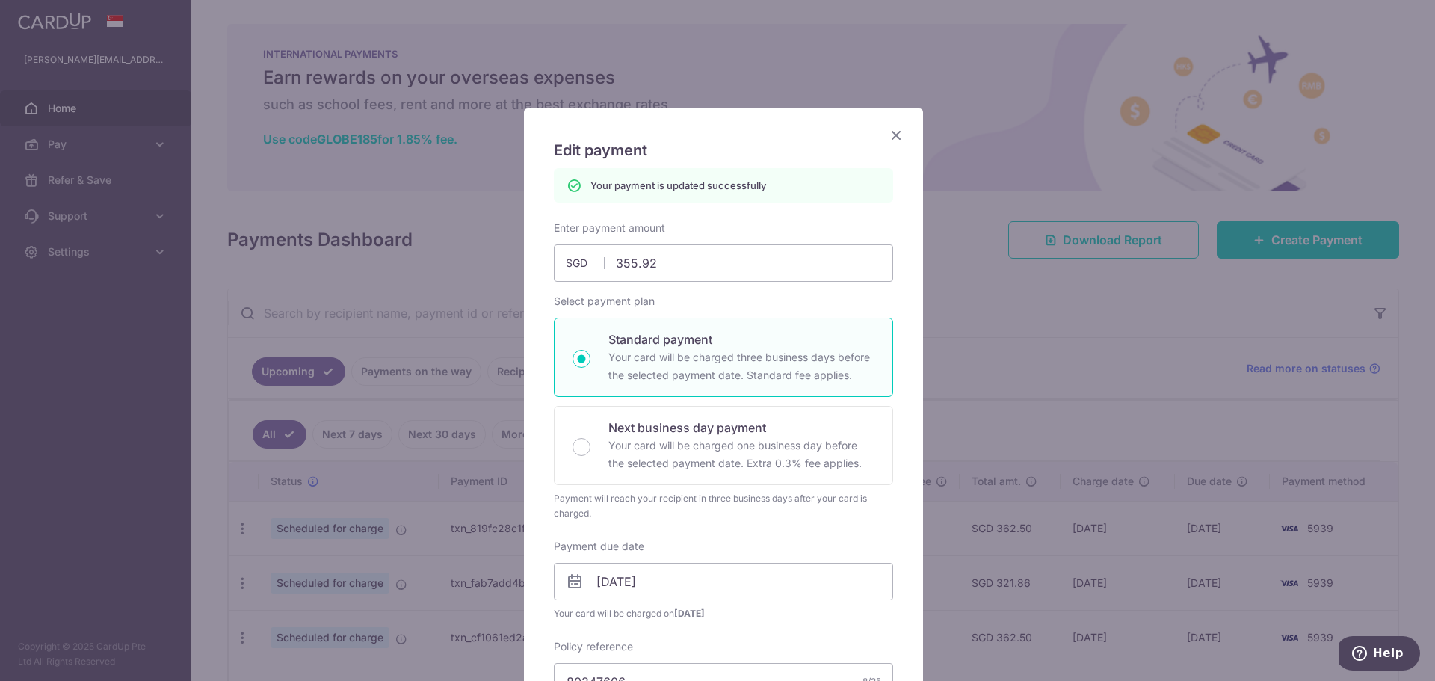
click at [896, 134] on icon "Close" at bounding box center [896, 135] width 18 height 19
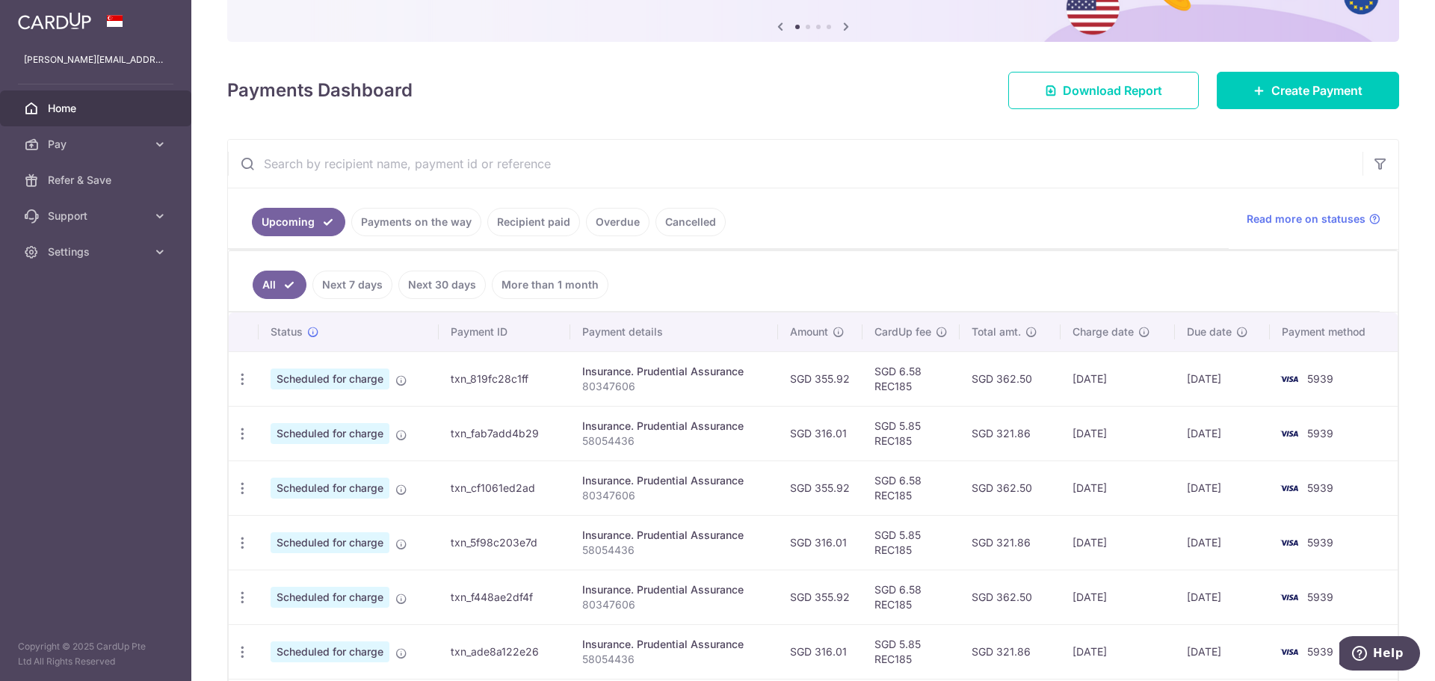
scroll to position [224, 0]
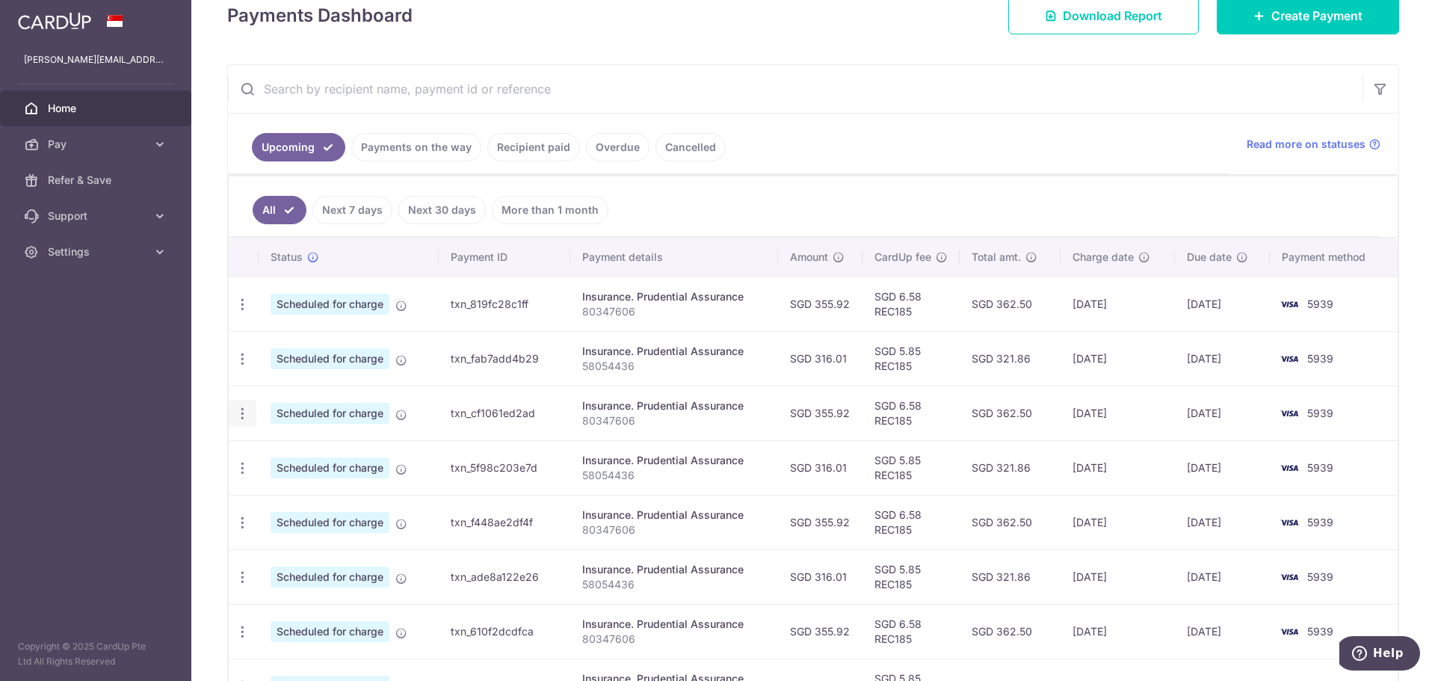
click at [241, 419] on icon "button" at bounding box center [243, 414] width 16 height 16
click at [299, 453] on span "Update payment" at bounding box center [322, 455] width 102 height 18
radio input "true"
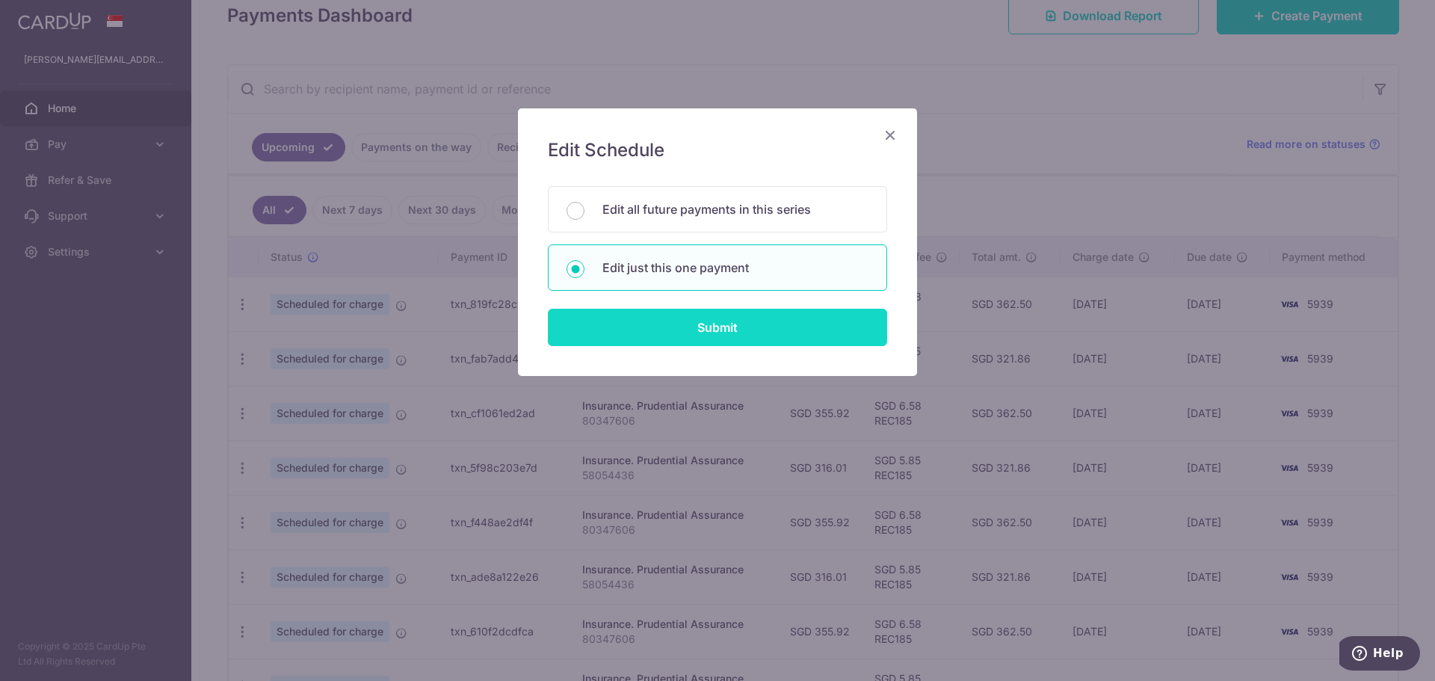
click at [604, 320] on input "Submit" at bounding box center [717, 327] width 339 height 37
radio input "true"
type input "355.92"
type input "27/10/2025"
type input "80347606"
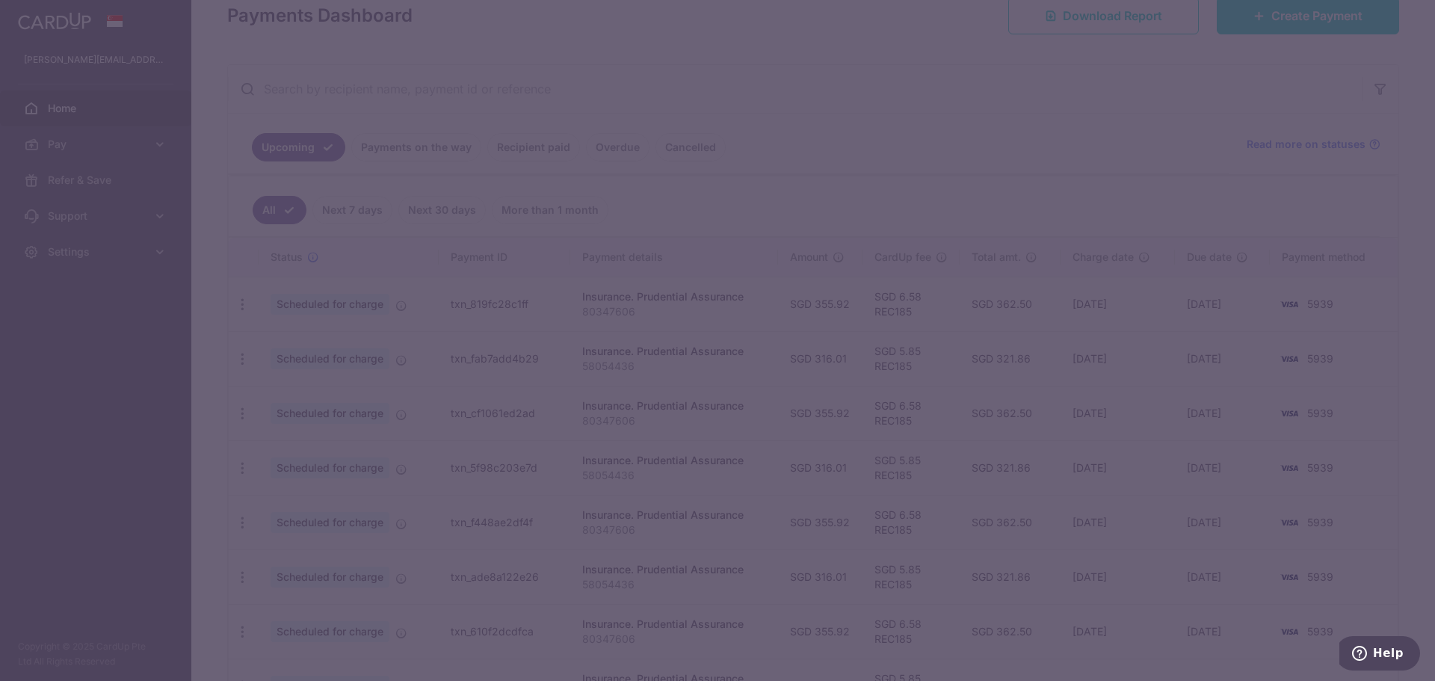
type input "REC185"
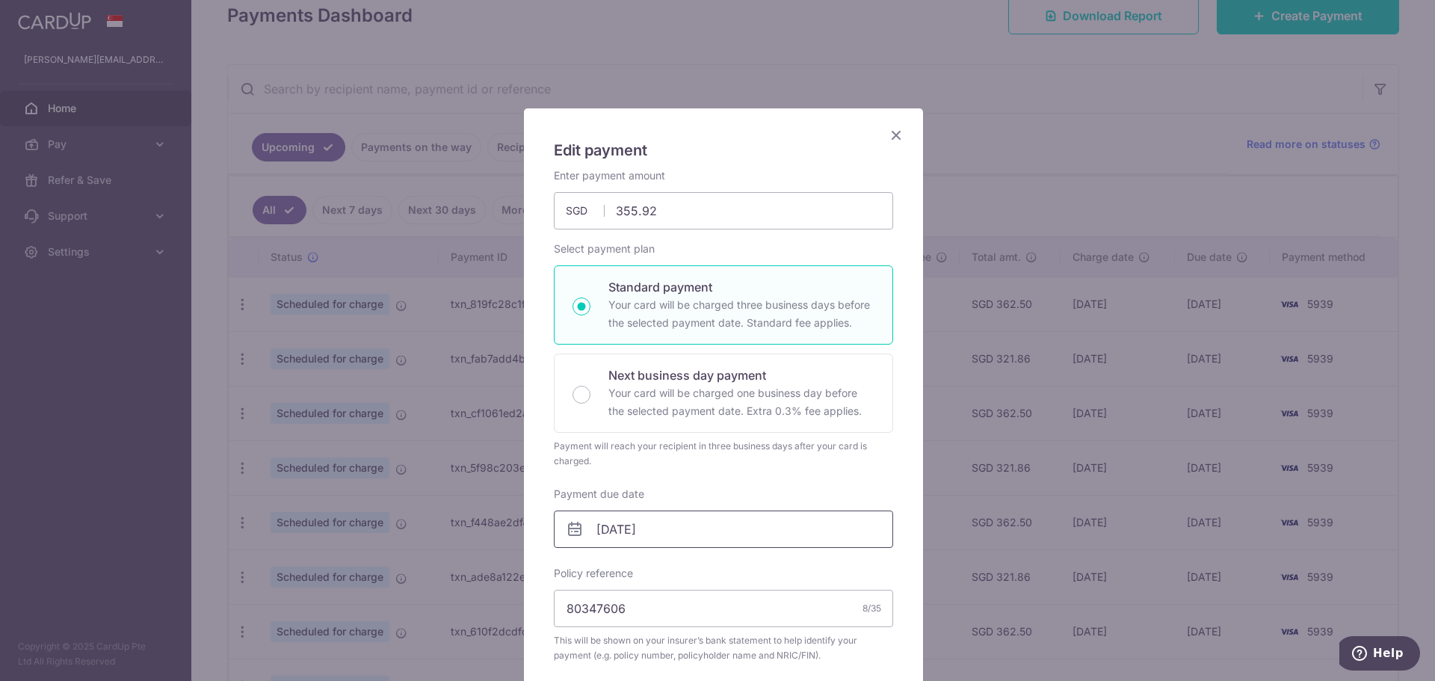
click at [656, 525] on input "27/10/2025" at bounding box center [723, 529] width 339 height 37
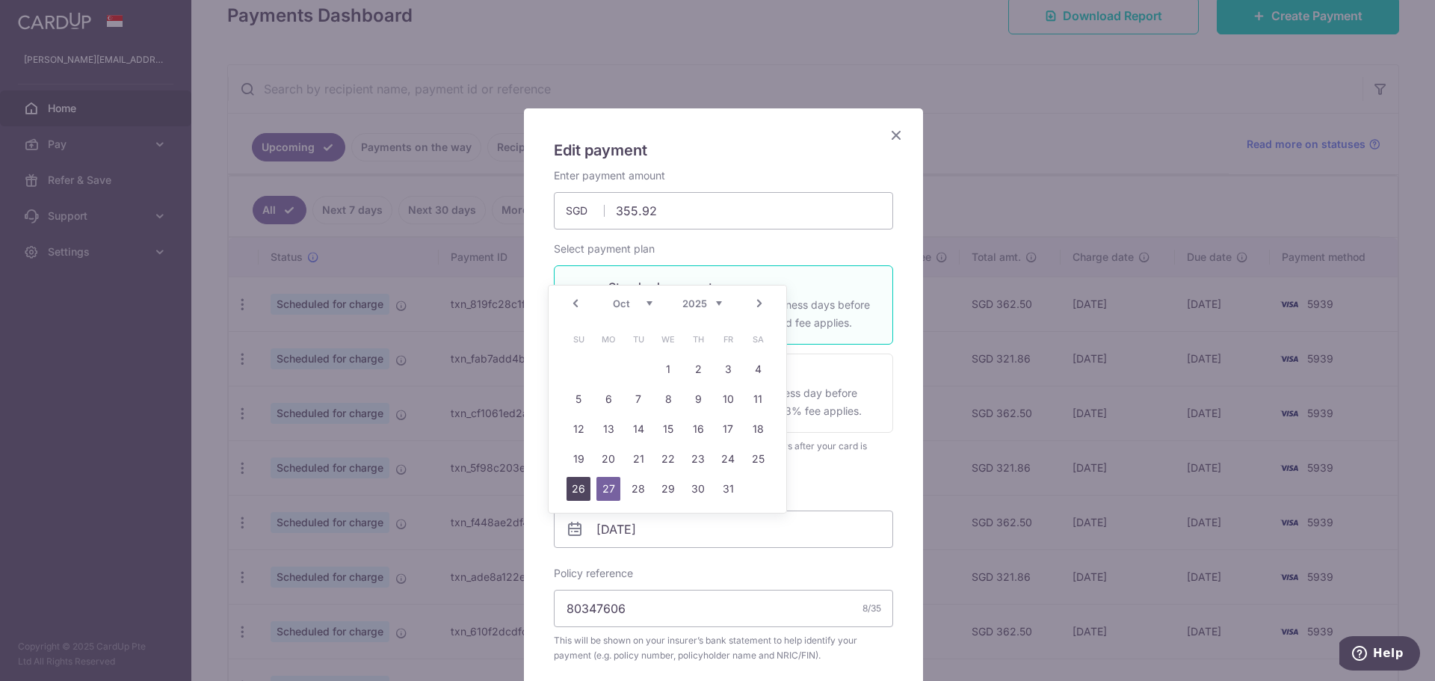
click at [578, 487] on link "26" at bounding box center [579, 489] width 24 height 24
type input "[DATE]"
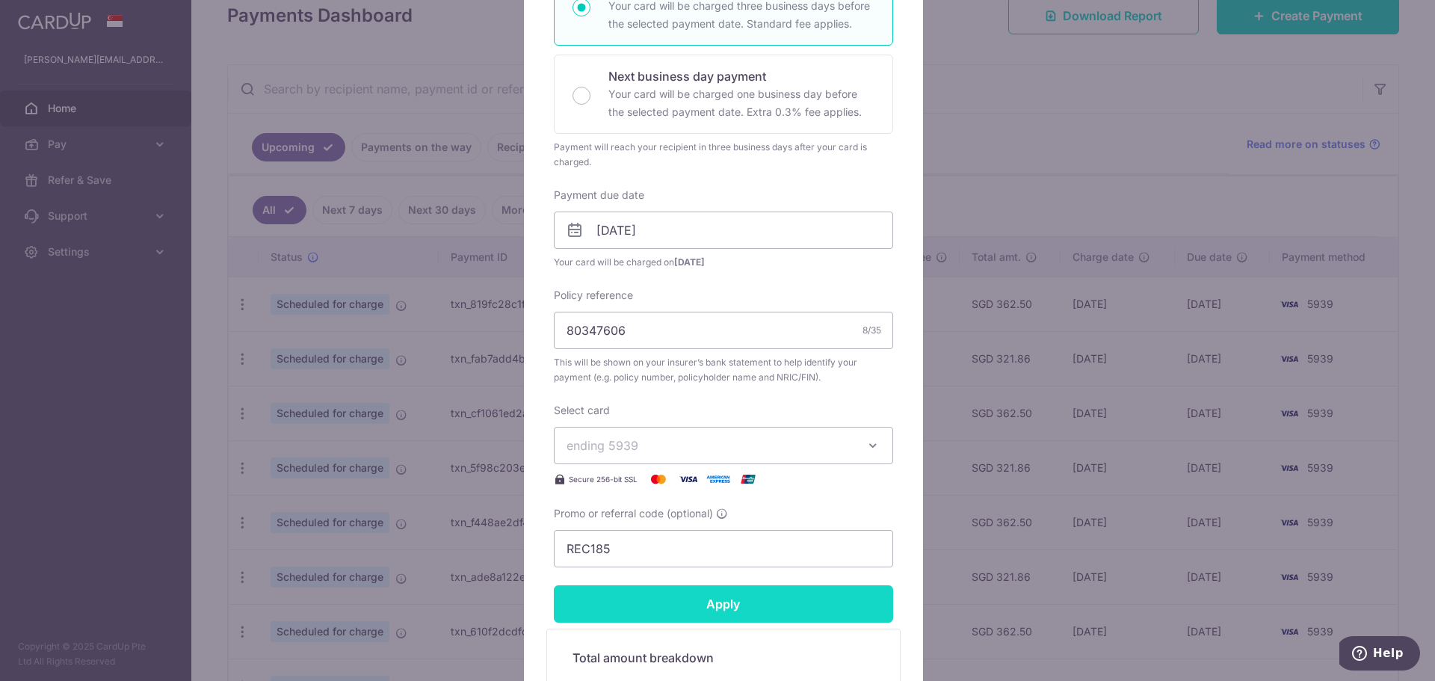
click at [811, 612] on input "Apply" at bounding box center [723, 603] width 339 height 37
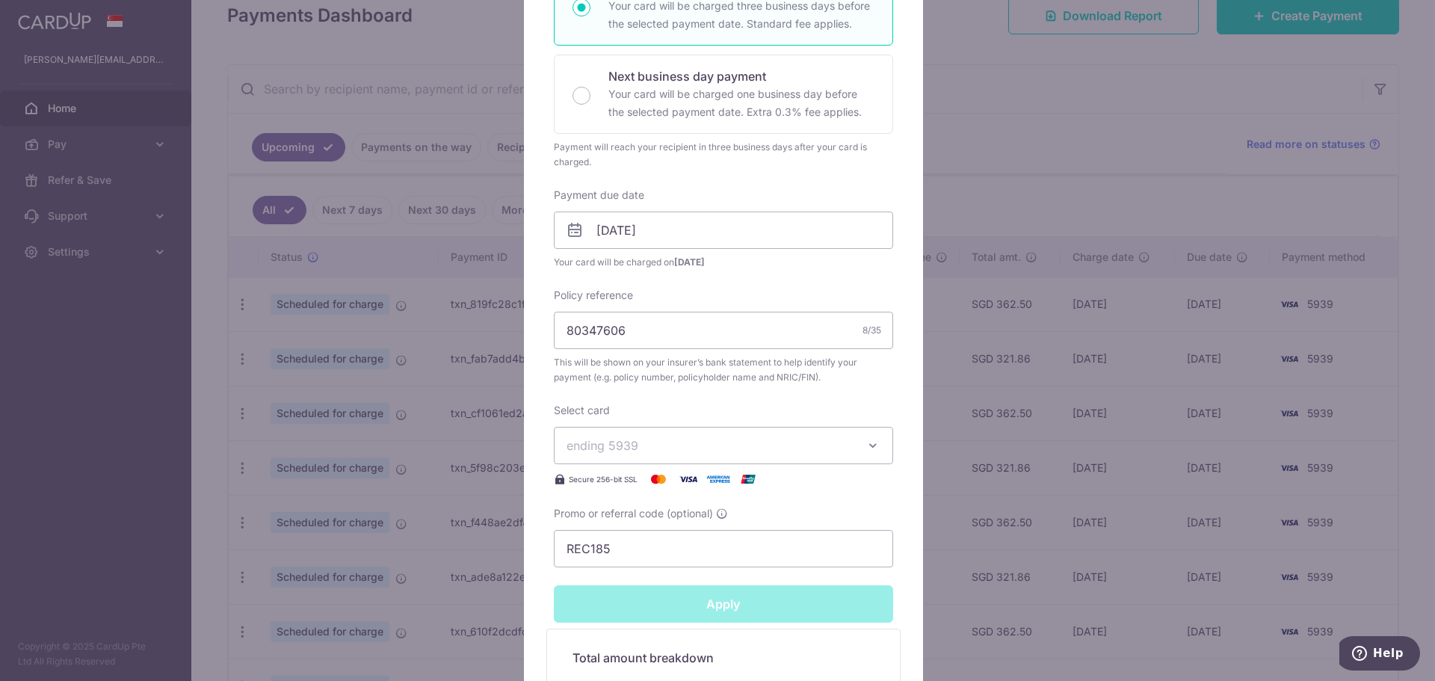
type input "Successfully Applied"
click at [987, 209] on div "Edit payment By clicking apply, you will make changes to all payments to Pruden…" at bounding box center [717, 340] width 1435 height 681
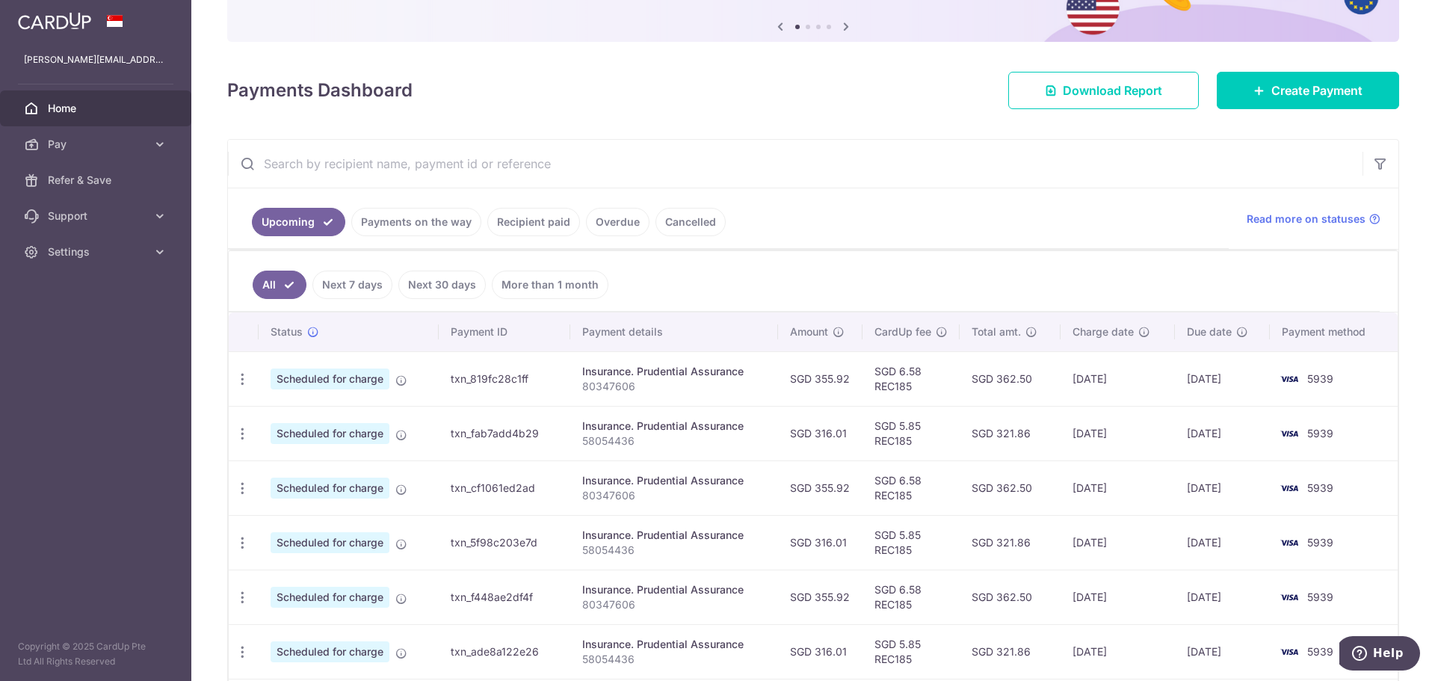
scroll to position [299, 0]
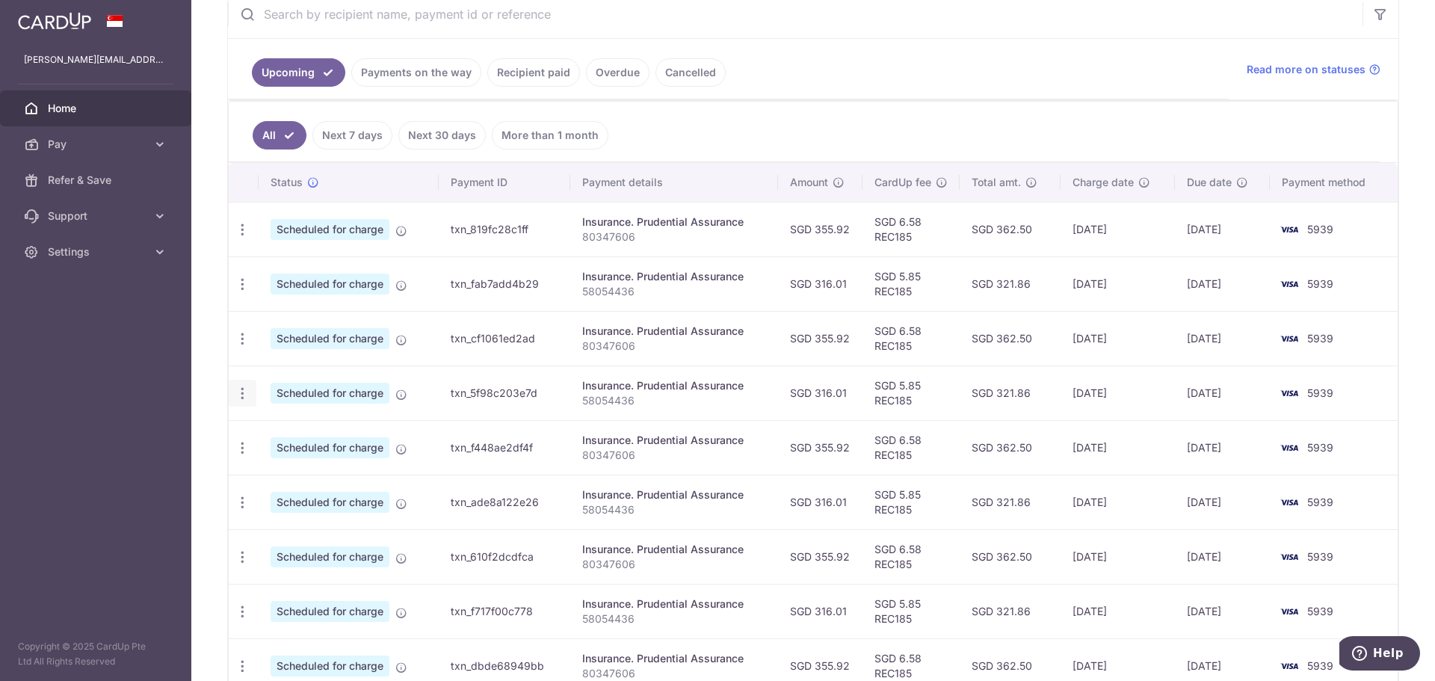
click at [234, 392] on div "Update payment Cancel payment" at bounding box center [243, 394] width 28 height 28
click at [239, 392] on icon "button" at bounding box center [243, 394] width 16 height 16
click at [279, 434] on span "Update payment" at bounding box center [322, 434] width 102 height 18
radio input "true"
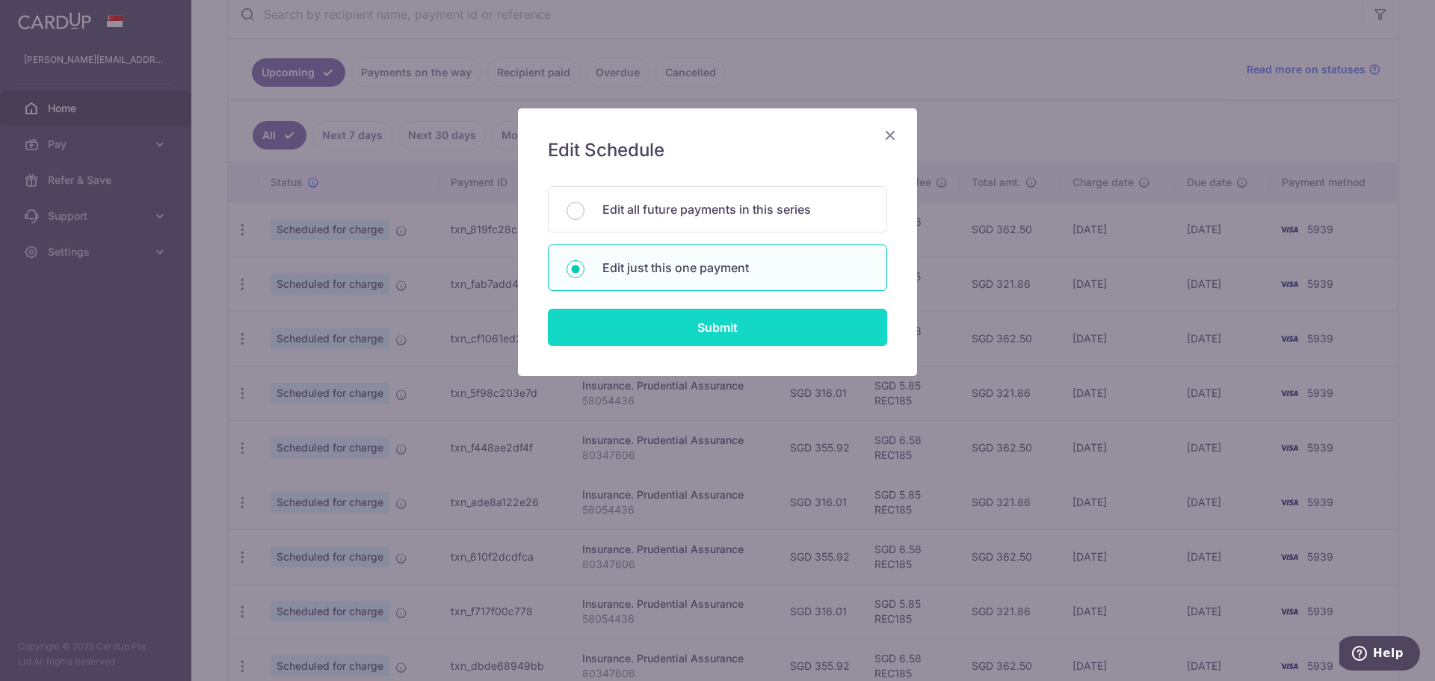
click at [684, 326] on input "Submit" at bounding box center [717, 327] width 339 height 37
radio input "true"
type input "316.01"
type input "16/11/2025"
type input "58054436"
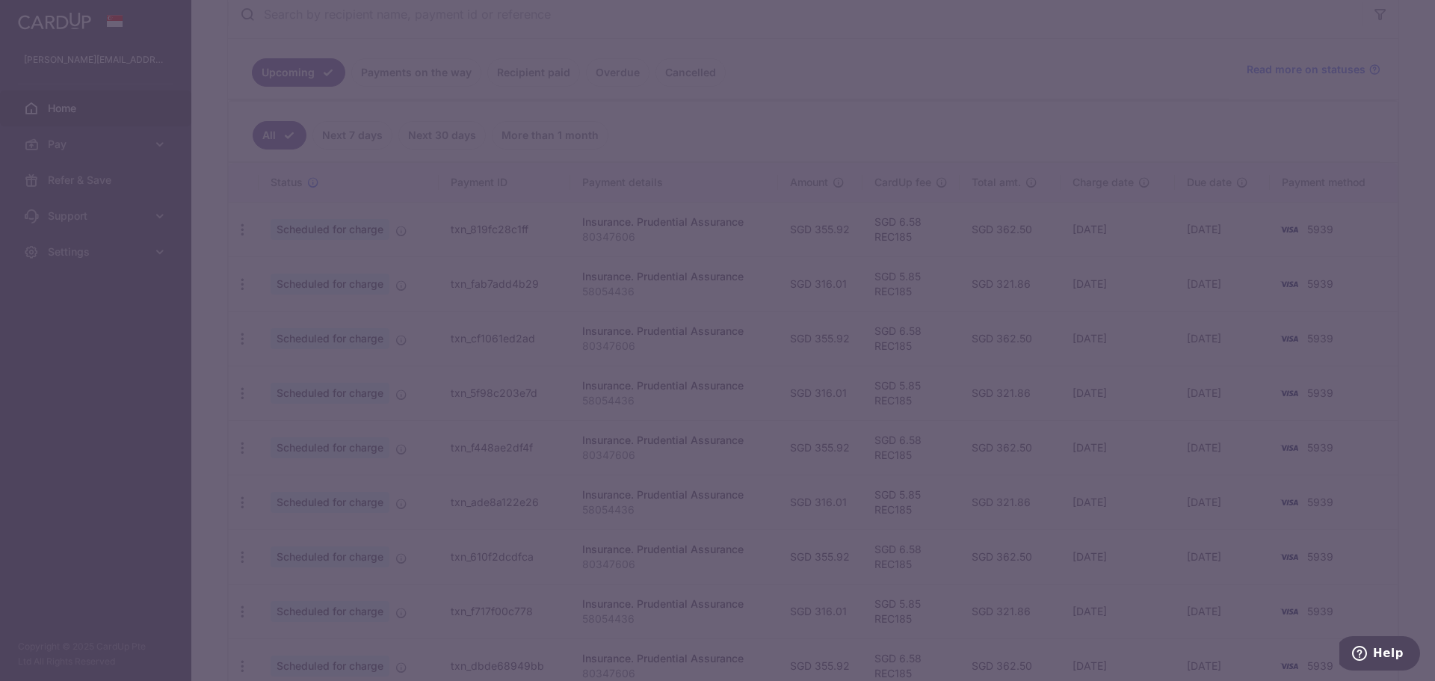
type input "REC185"
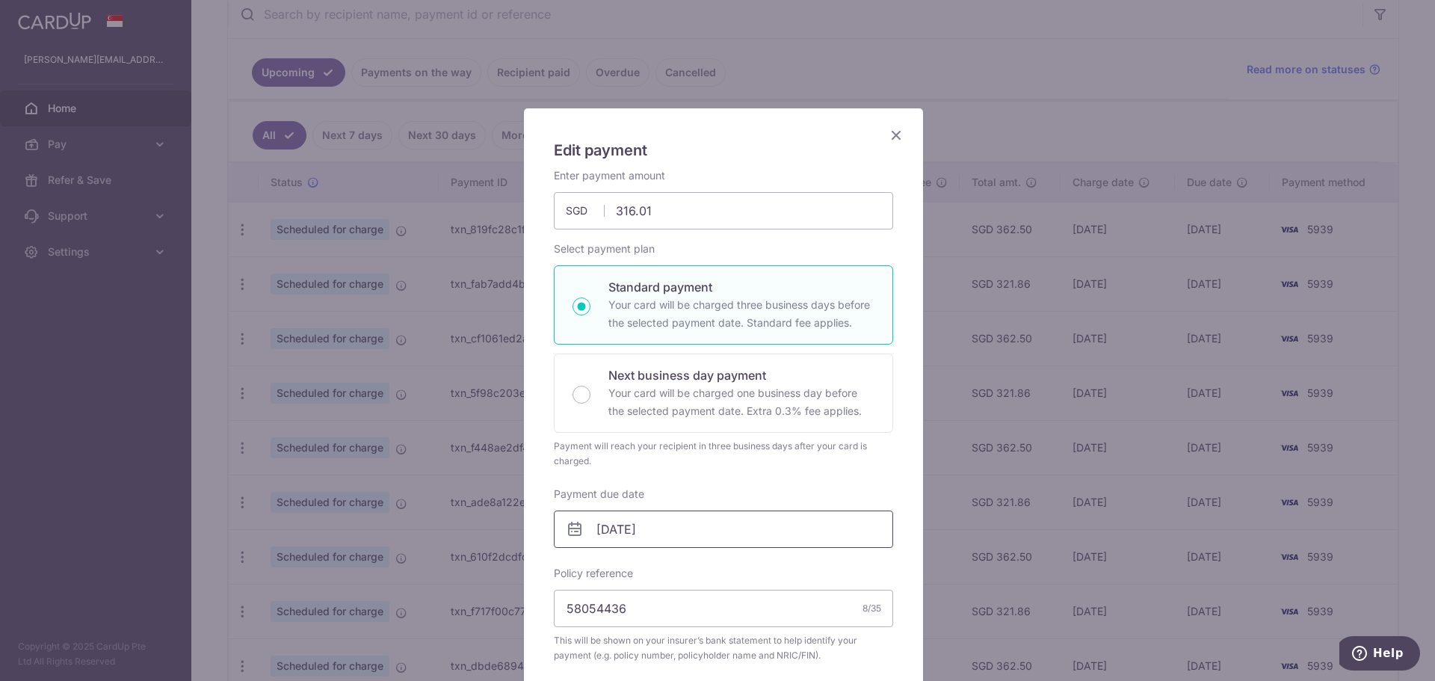
click at [655, 541] on input "16/11/2025" at bounding box center [723, 529] width 339 height 37
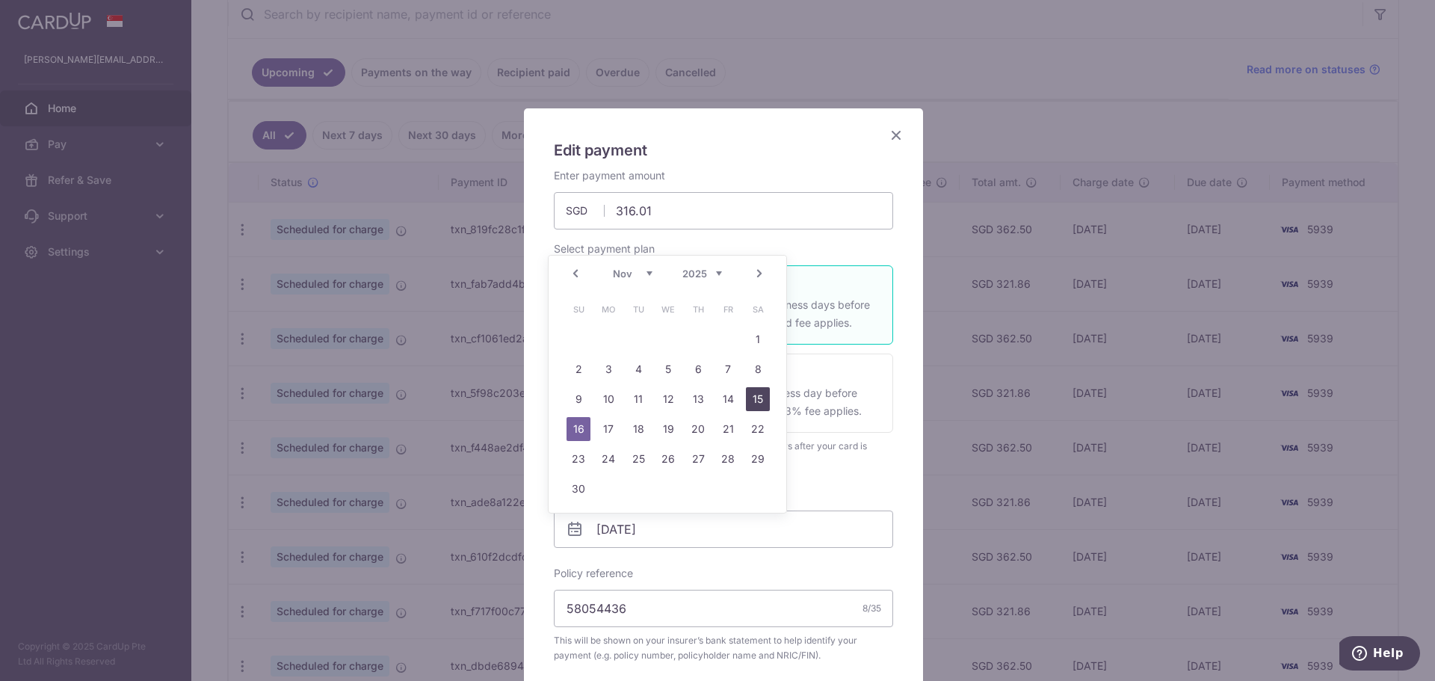
click at [756, 401] on link "15" at bounding box center [758, 399] width 24 height 24
type input "[DATE]"
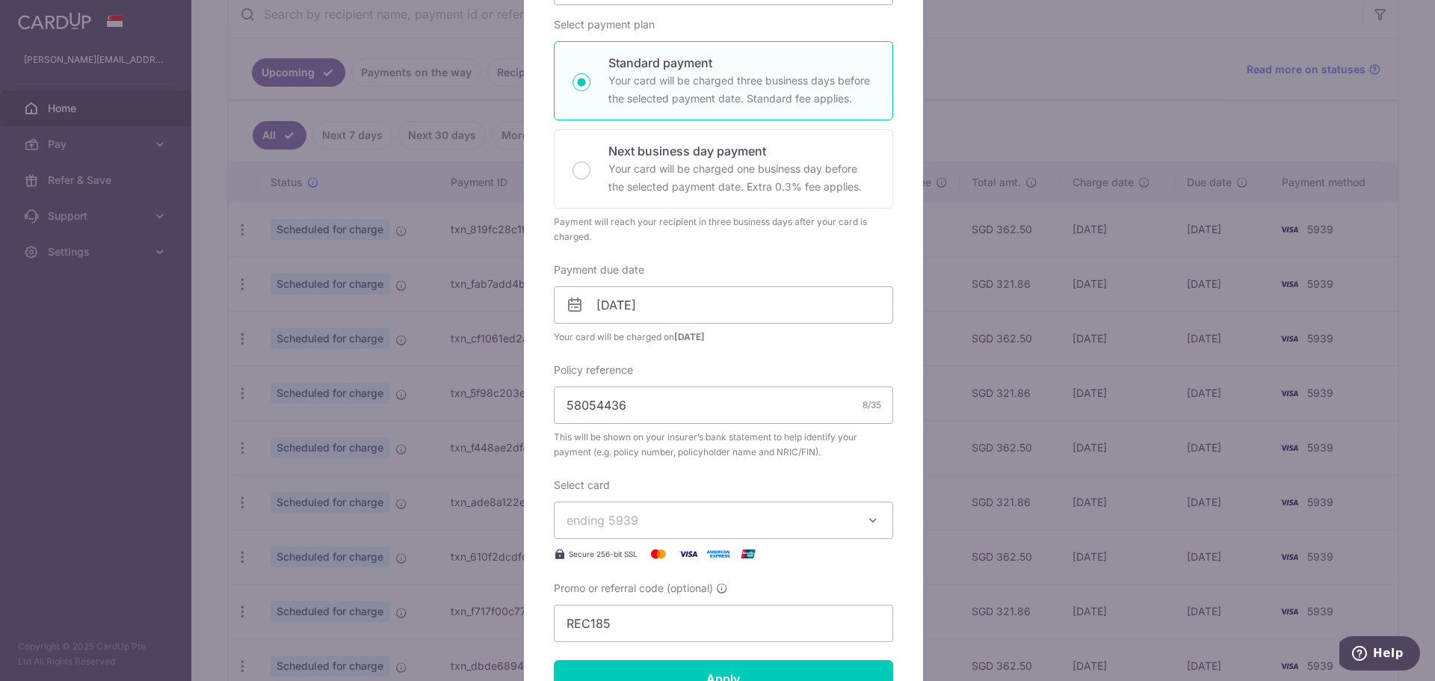
scroll to position [552, 0]
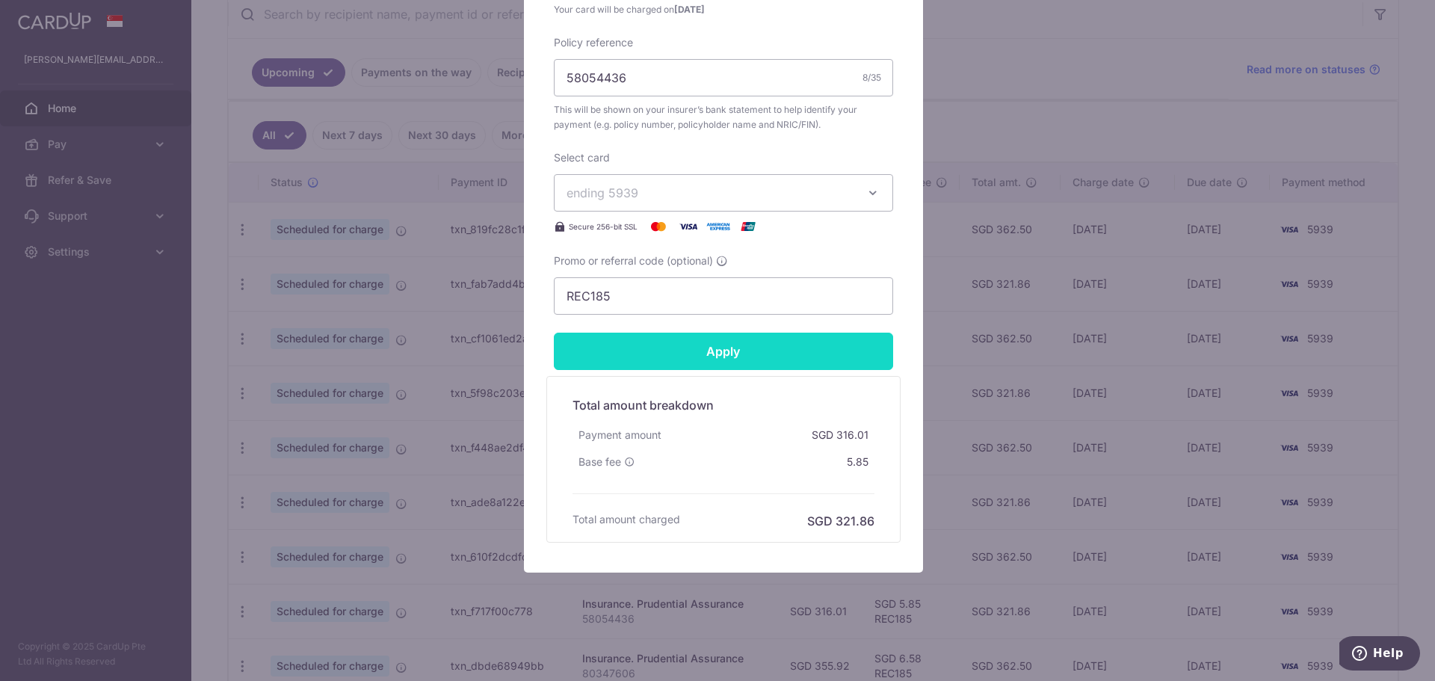
click at [727, 348] on input "Apply" at bounding box center [723, 351] width 339 height 37
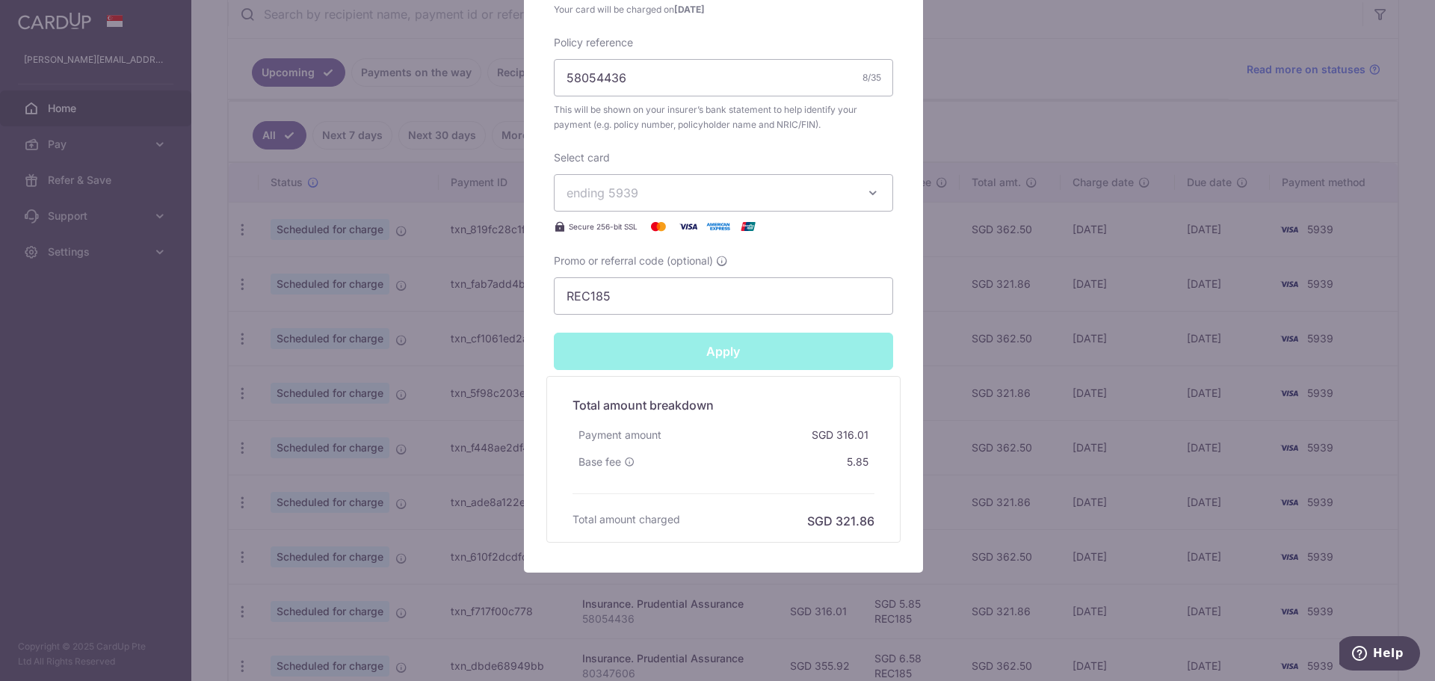
type input "Successfully Applied"
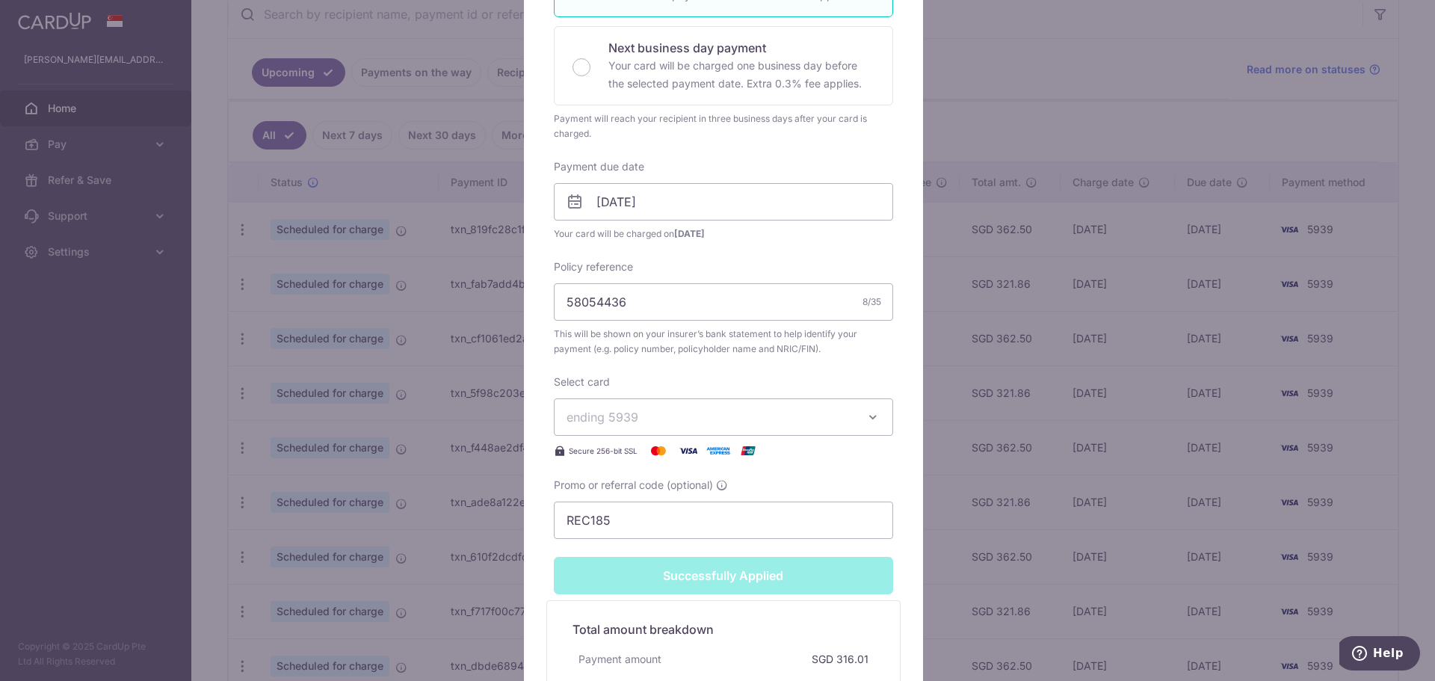
scroll to position [81, 0]
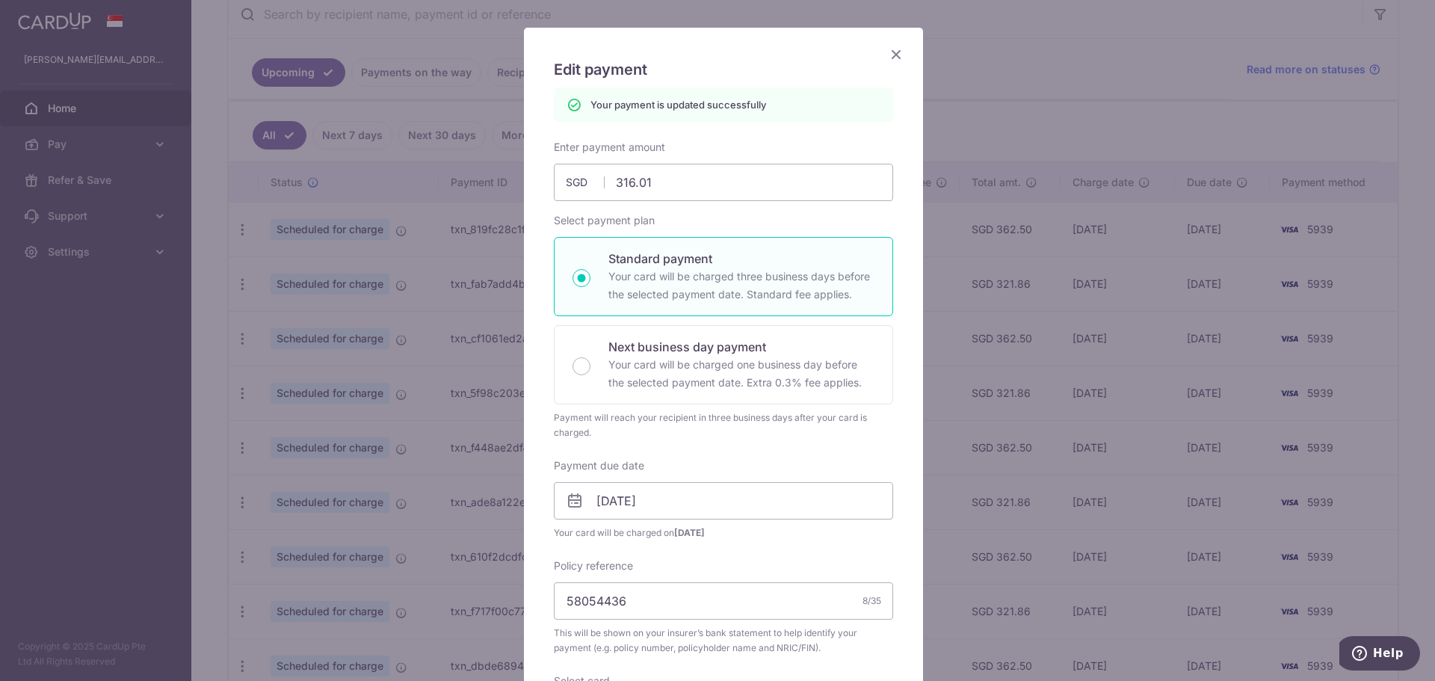
click at [891, 55] on icon "Close" at bounding box center [896, 54] width 18 height 19
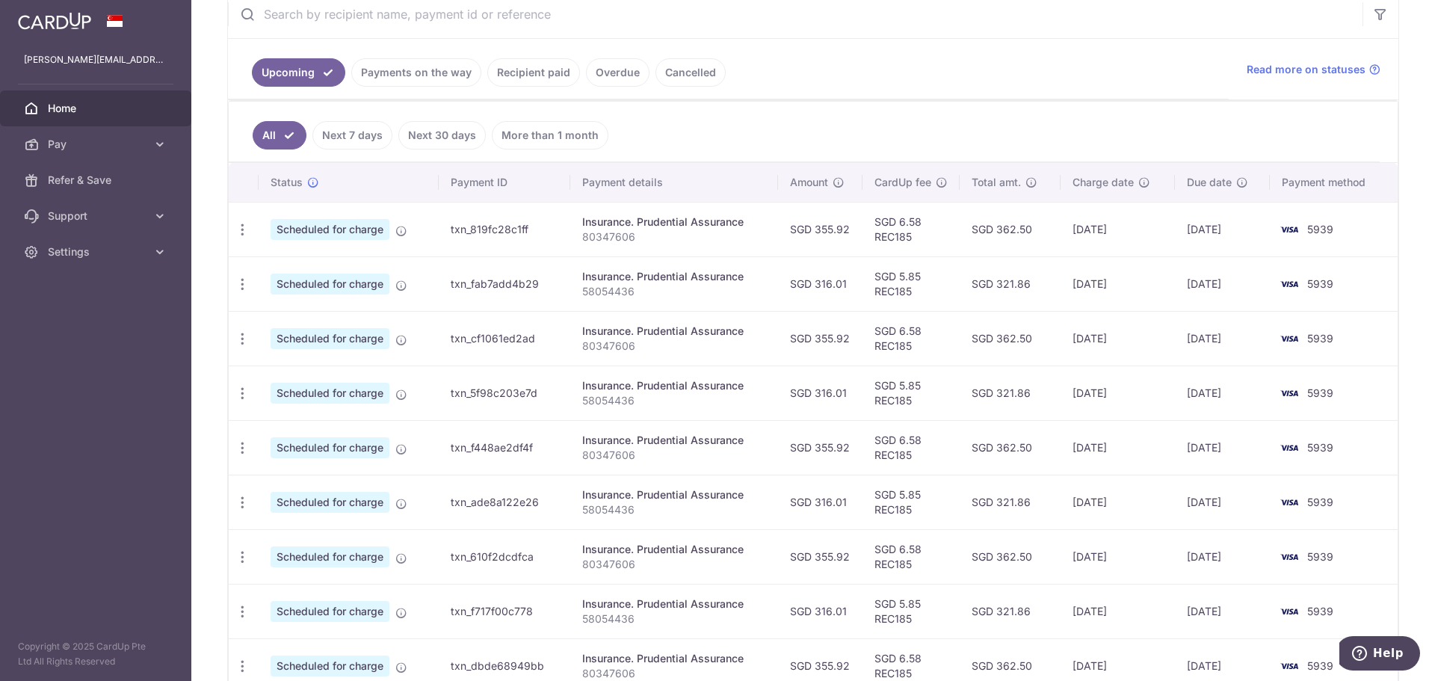
scroll to position [374, 0]
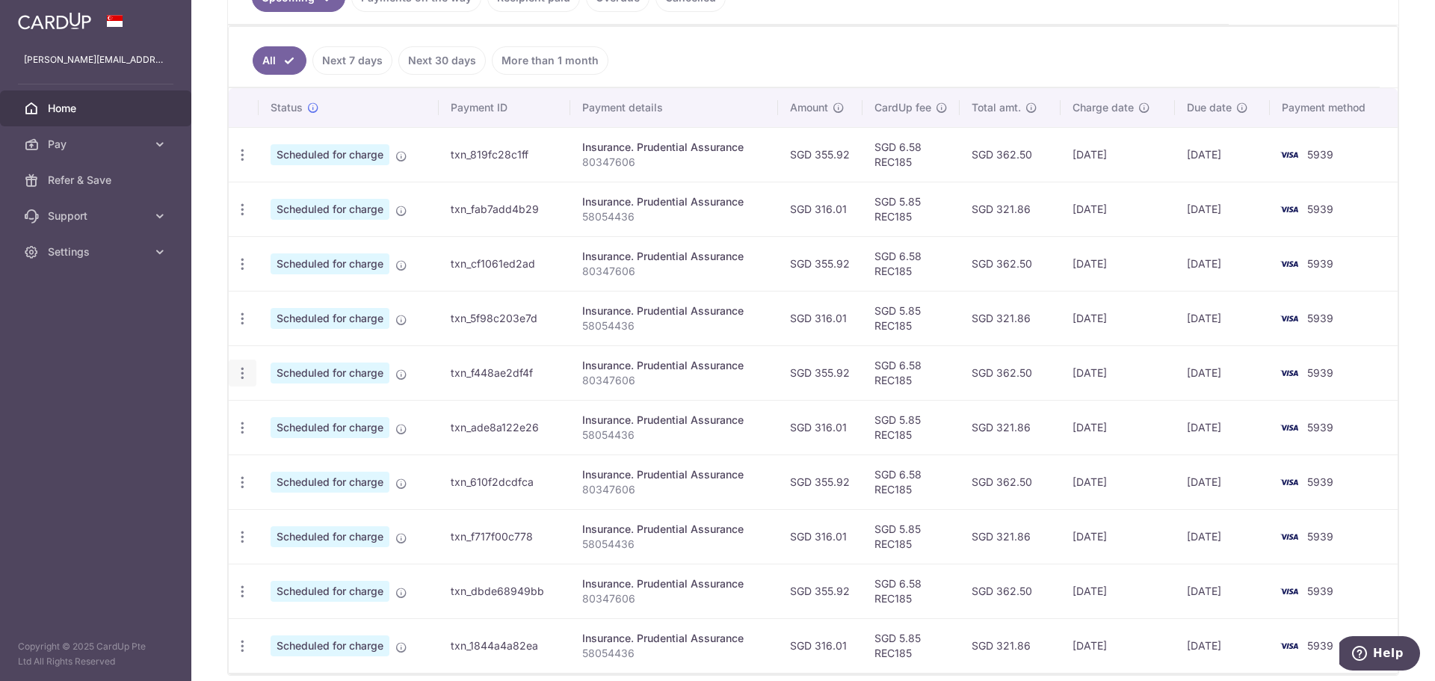
click at [242, 375] on icon "button" at bounding box center [243, 374] width 16 height 16
click at [272, 414] on span "Update payment" at bounding box center [322, 414] width 102 height 18
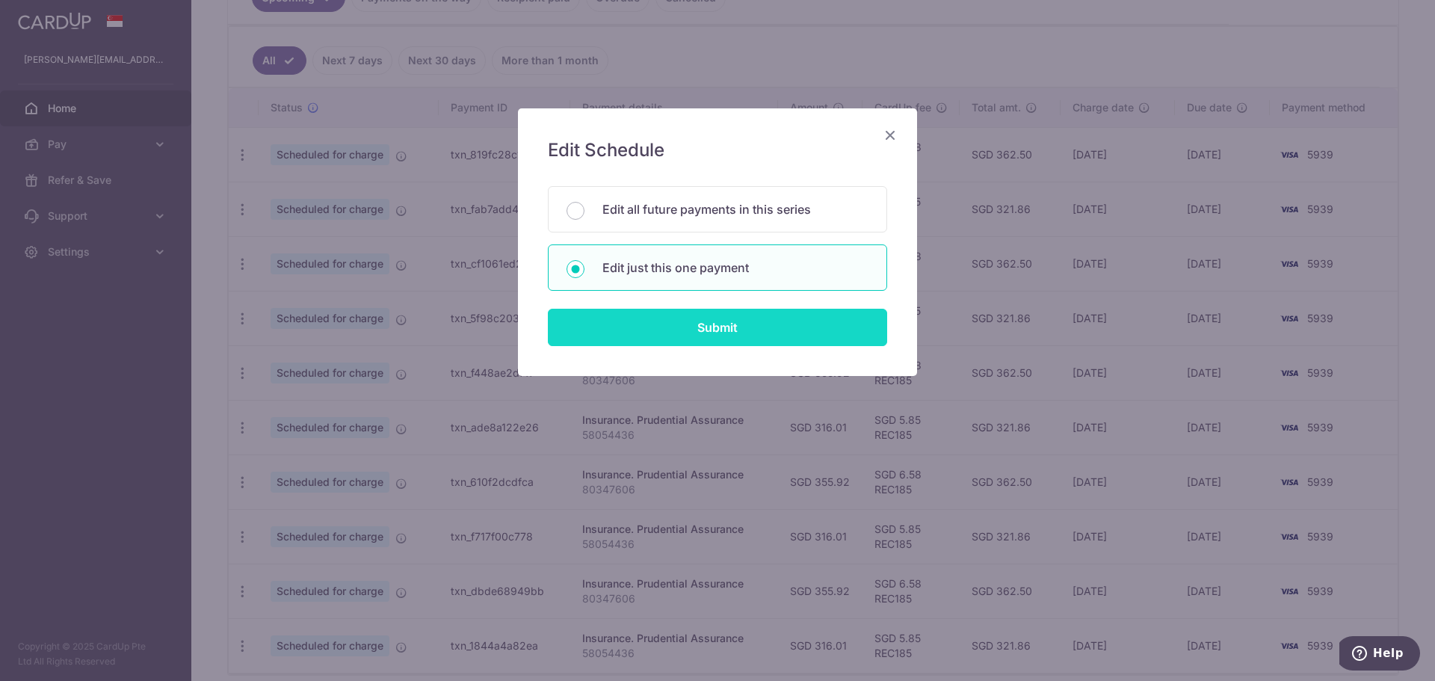
click at [621, 334] on input "Submit" at bounding box center [717, 327] width 339 height 37
radio input "true"
type input "355.92"
type input "[DATE]"
type input "80347606"
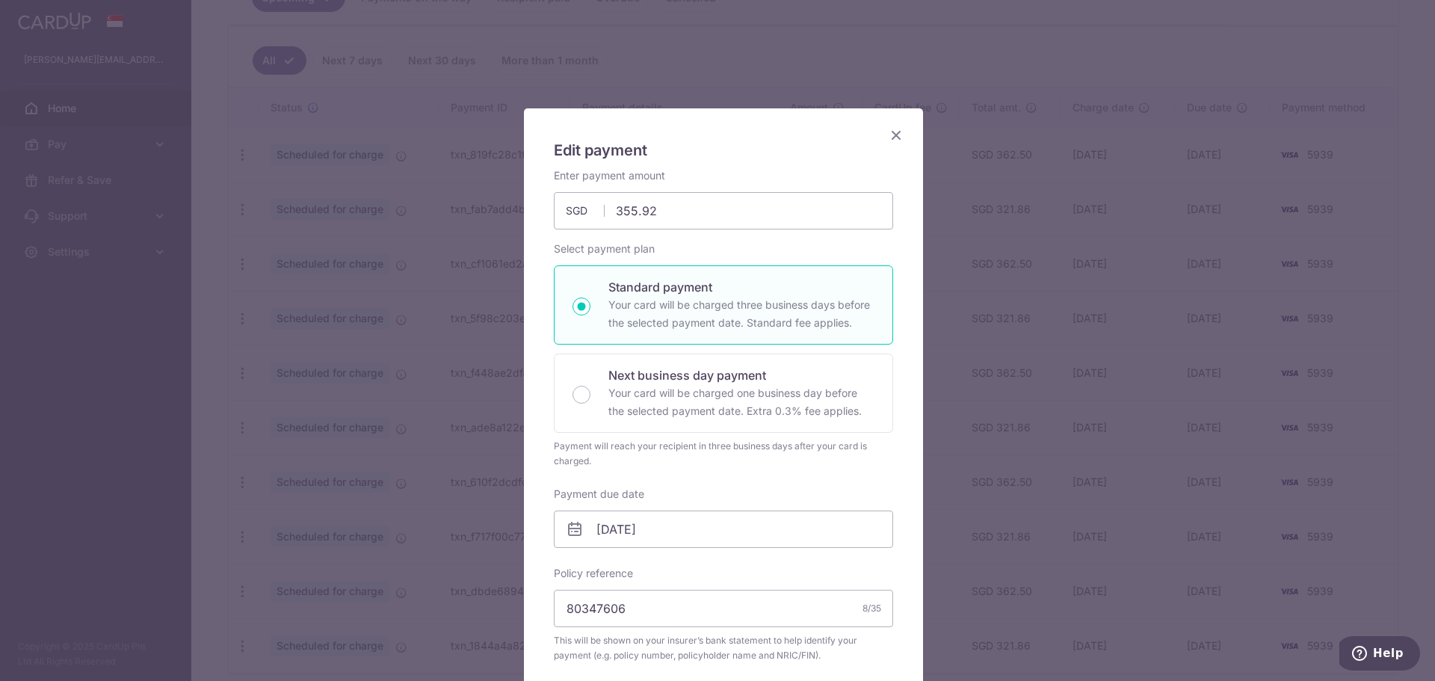
type input "REC185"
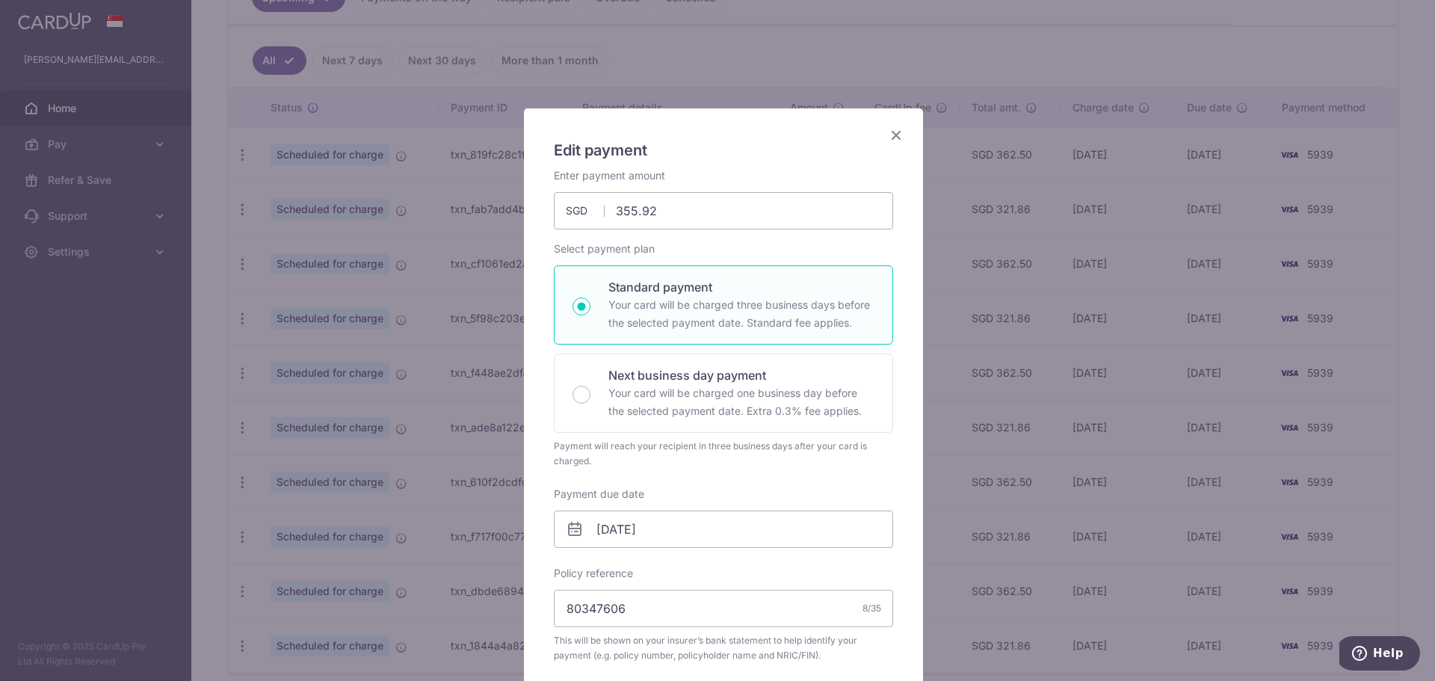
scroll to position [224, 0]
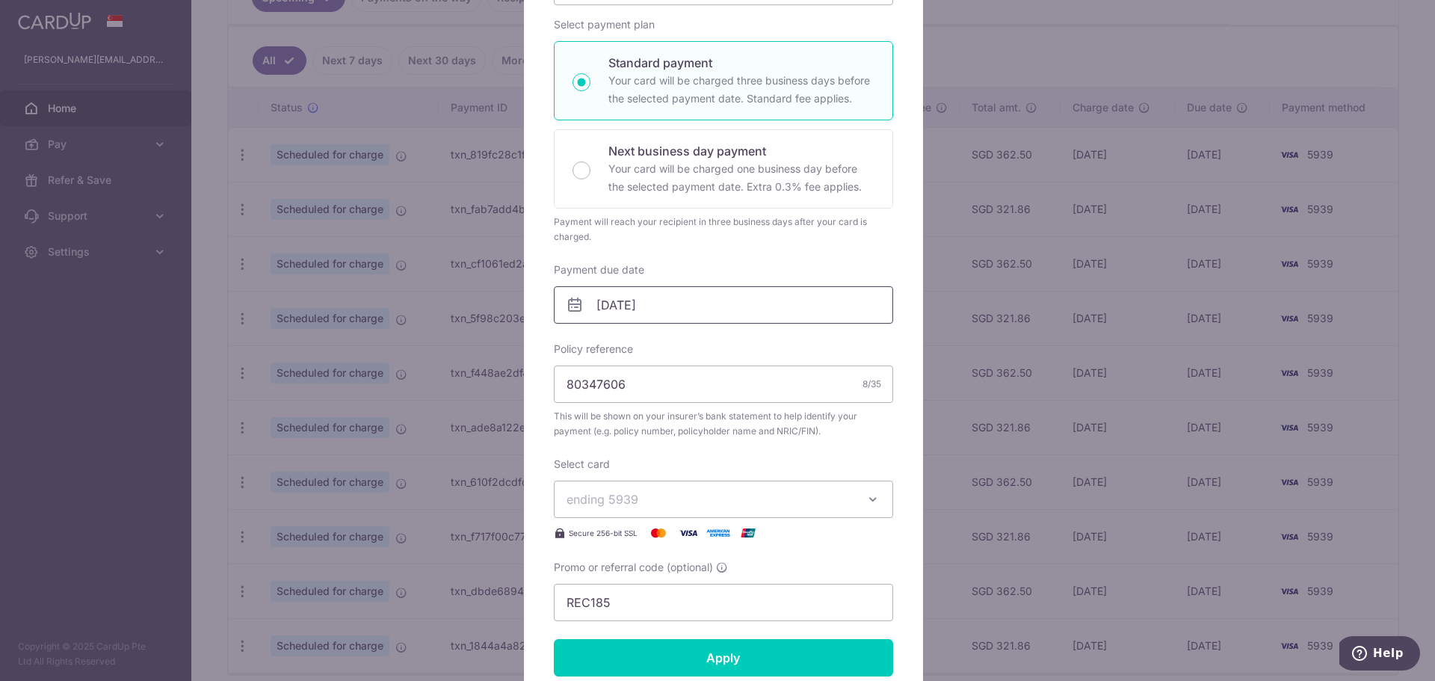
click at [645, 291] on input "[DATE]" at bounding box center [723, 304] width 339 height 37
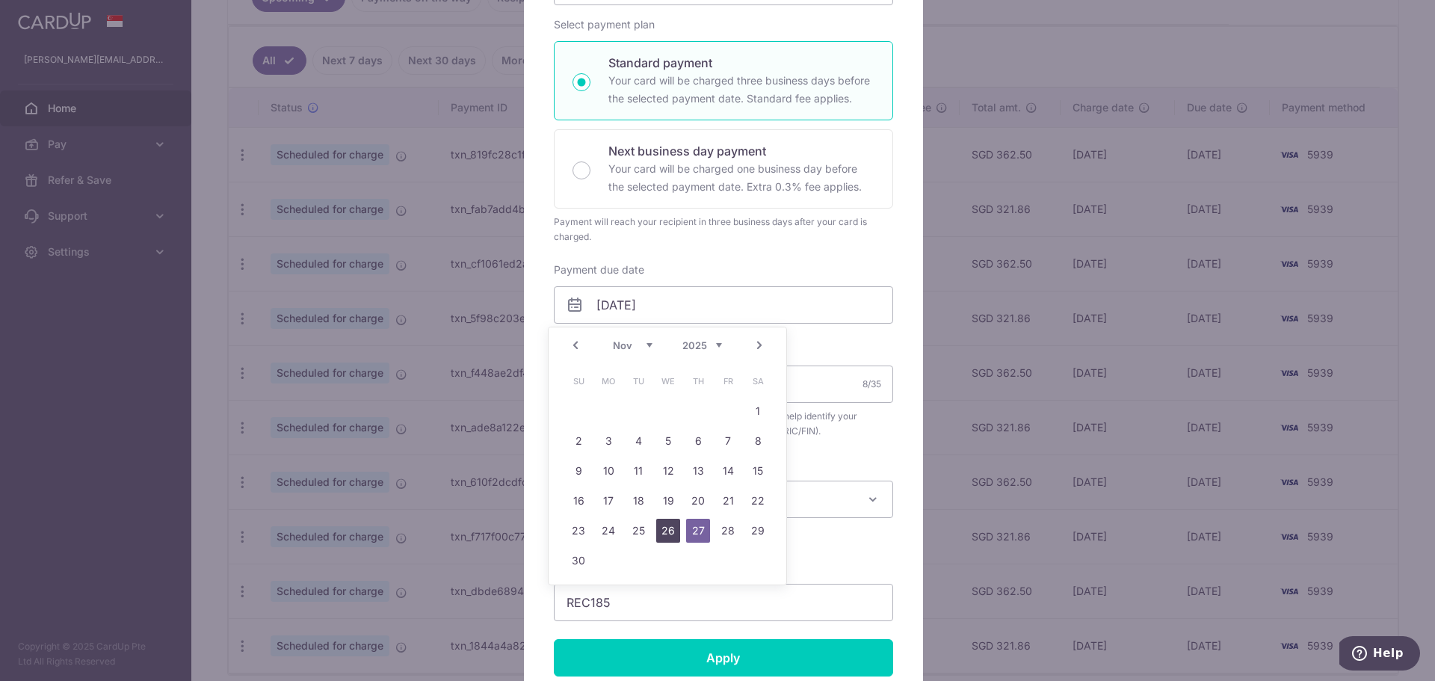
click at [671, 534] on link "26" at bounding box center [668, 531] width 24 height 24
type input "[DATE]"
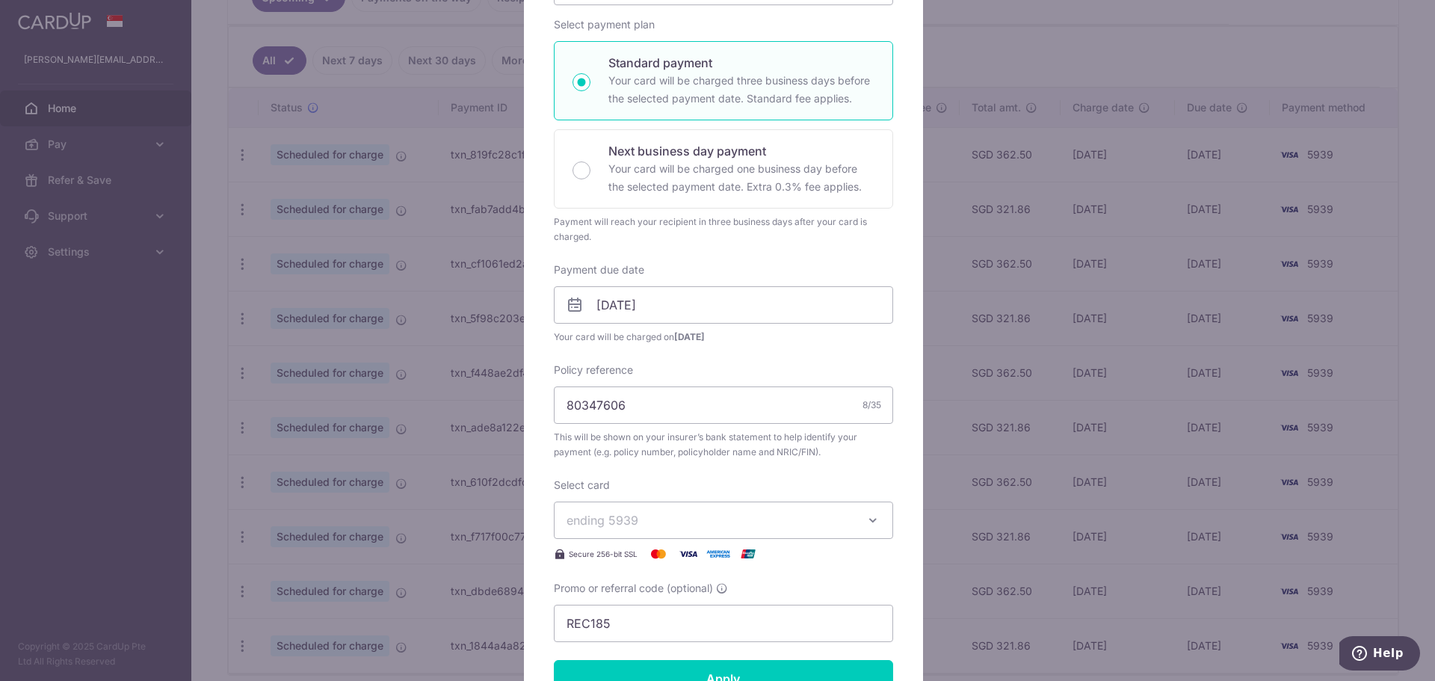
scroll to position [374, 0]
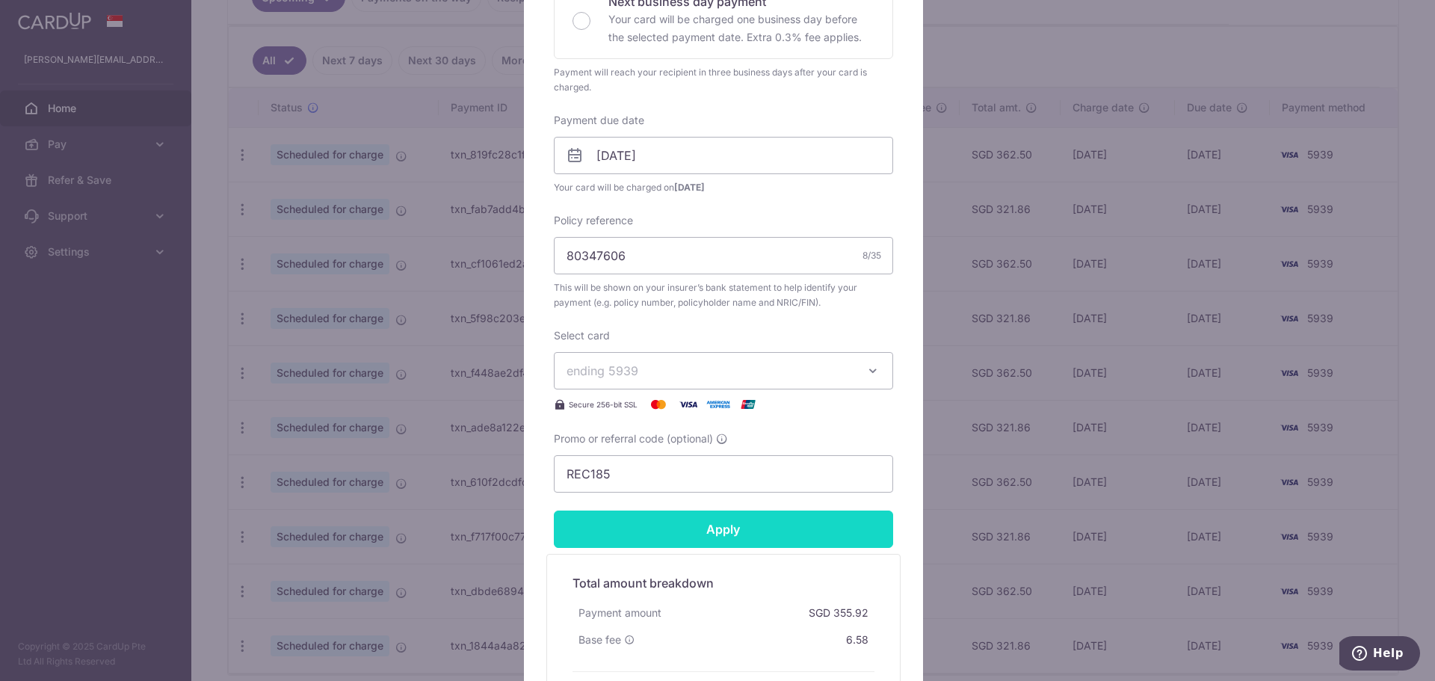
click at [717, 525] on input "Apply" at bounding box center [723, 529] width 339 height 37
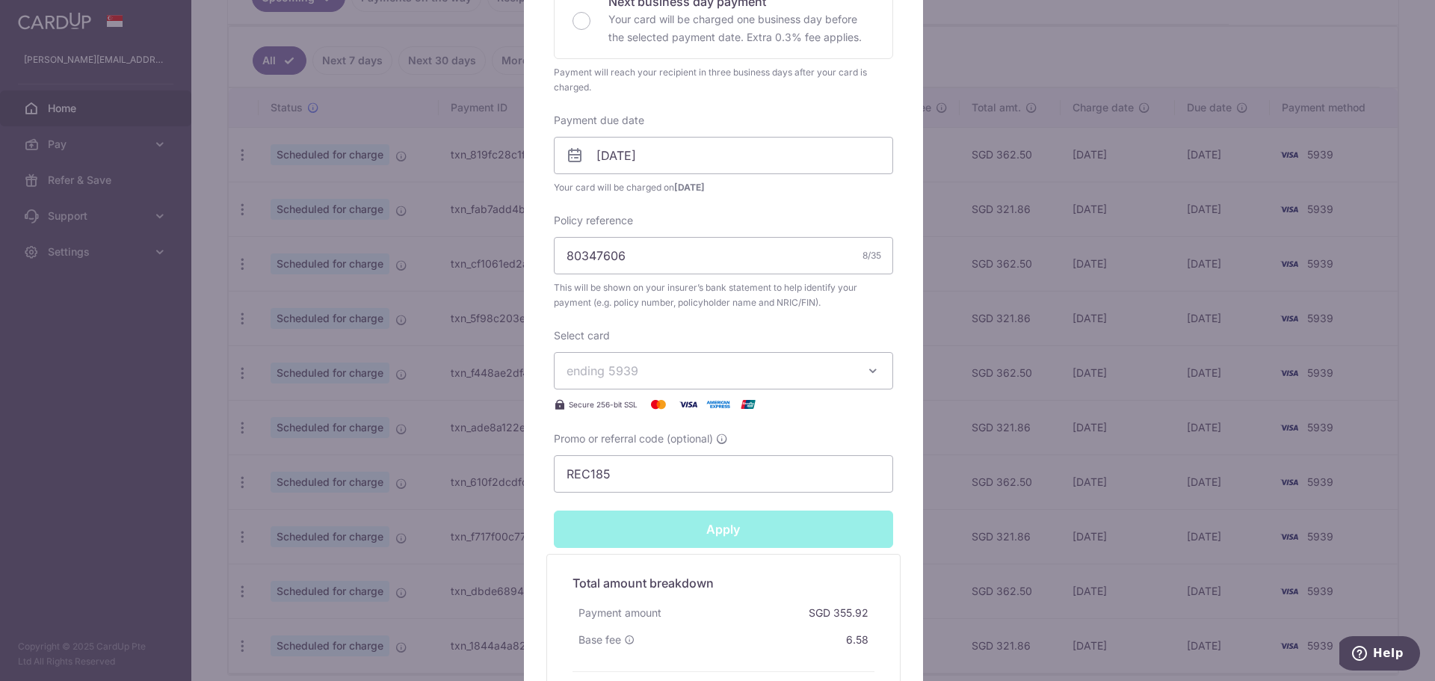
type input "Successfully Applied"
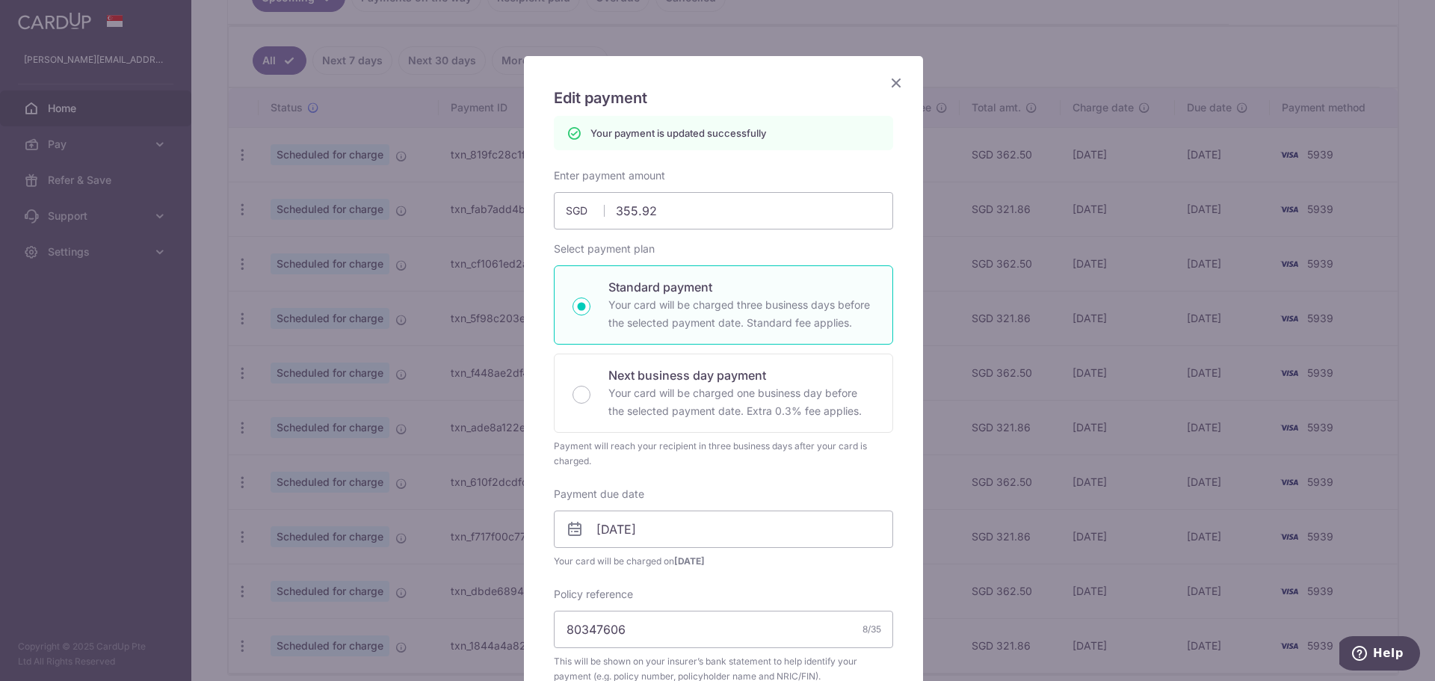
click at [899, 81] on icon "Close" at bounding box center [896, 82] width 18 height 19
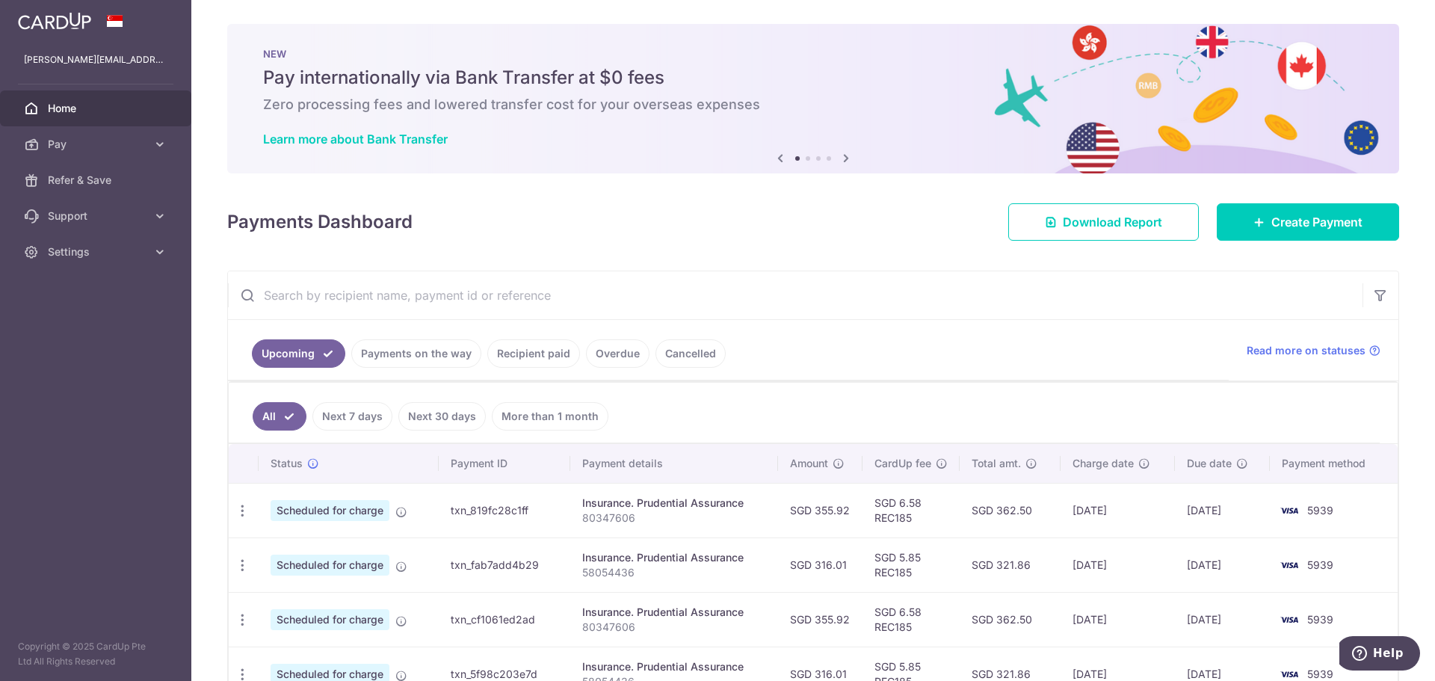
scroll to position [374, 0]
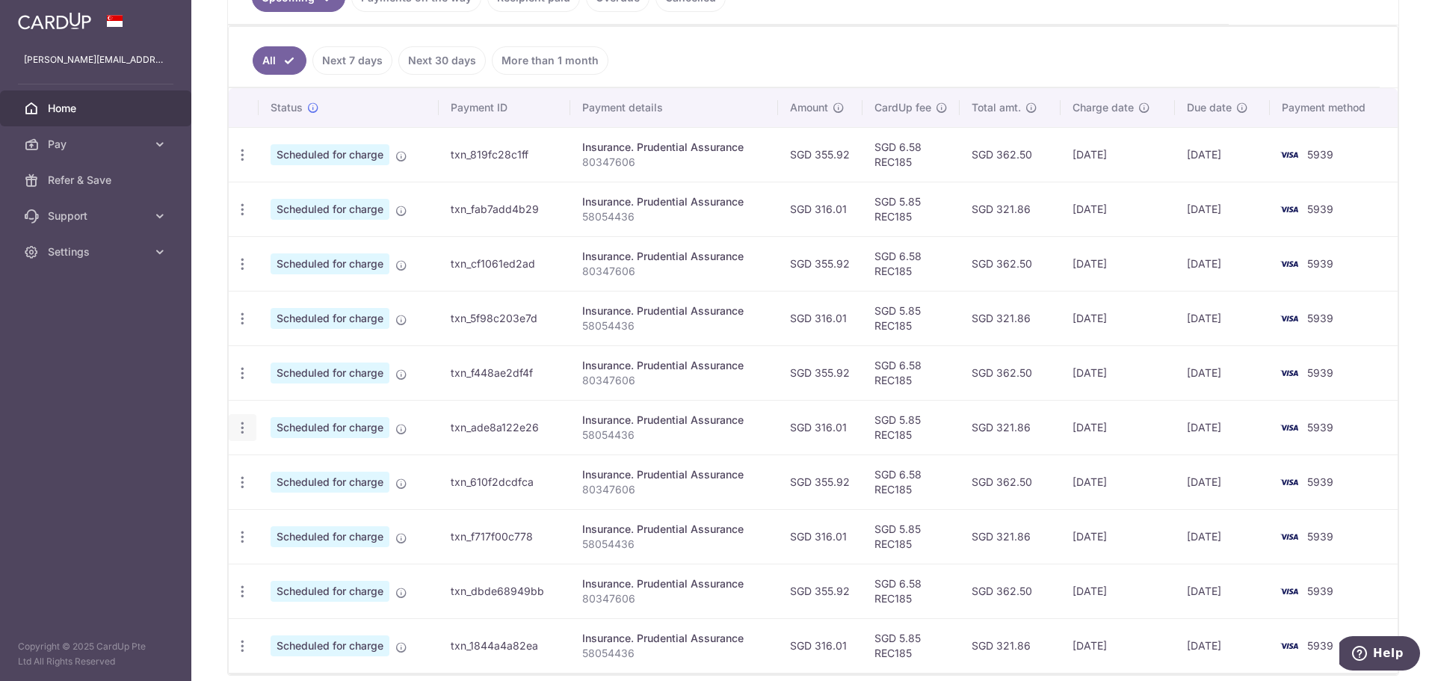
click at [243, 430] on icon "button" at bounding box center [243, 428] width 16 height 16
click at [293, 467] on span "Update payment" at bounding box center [322, 469] width 102 height 18
radio input "true"
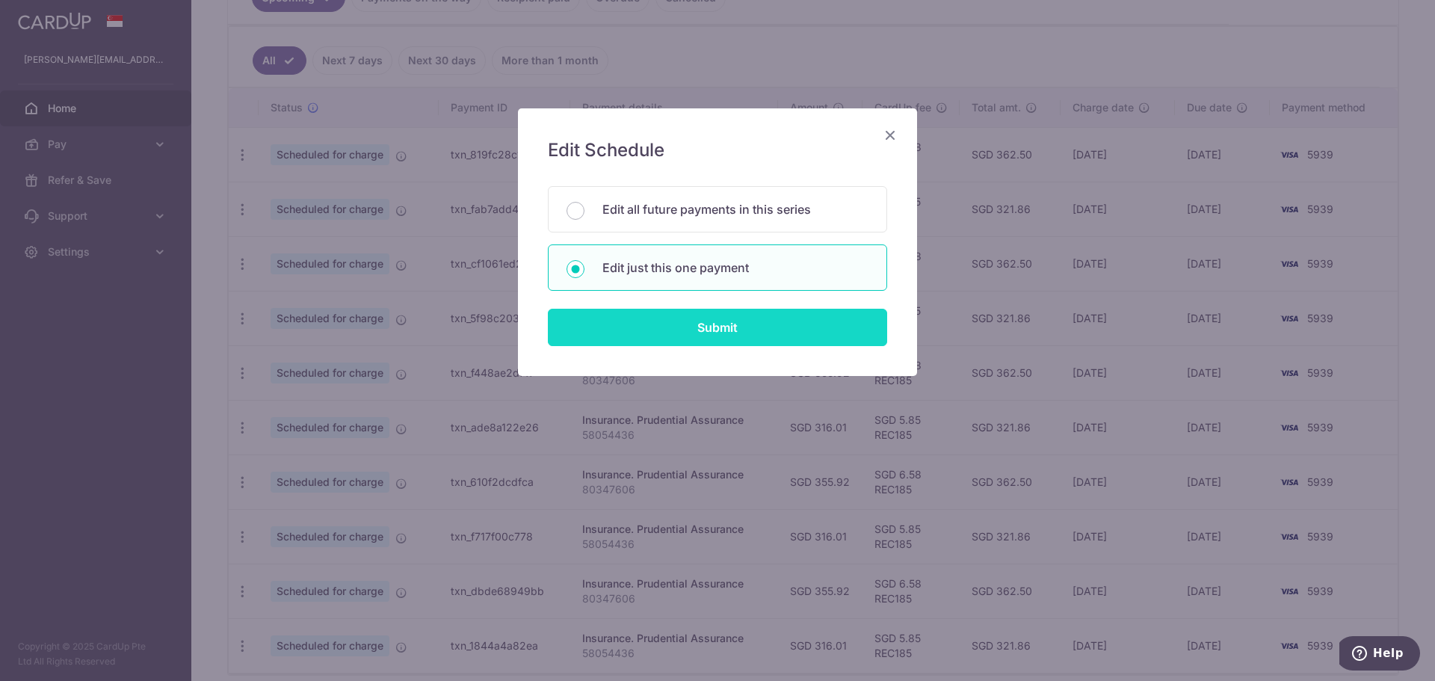
click at [683, 318] on input "Submit" at bounding box center [717, 327] width 339 height 37
radio input "true"
type input "316.01"
type input "16/12/2025"
type input "58054436"
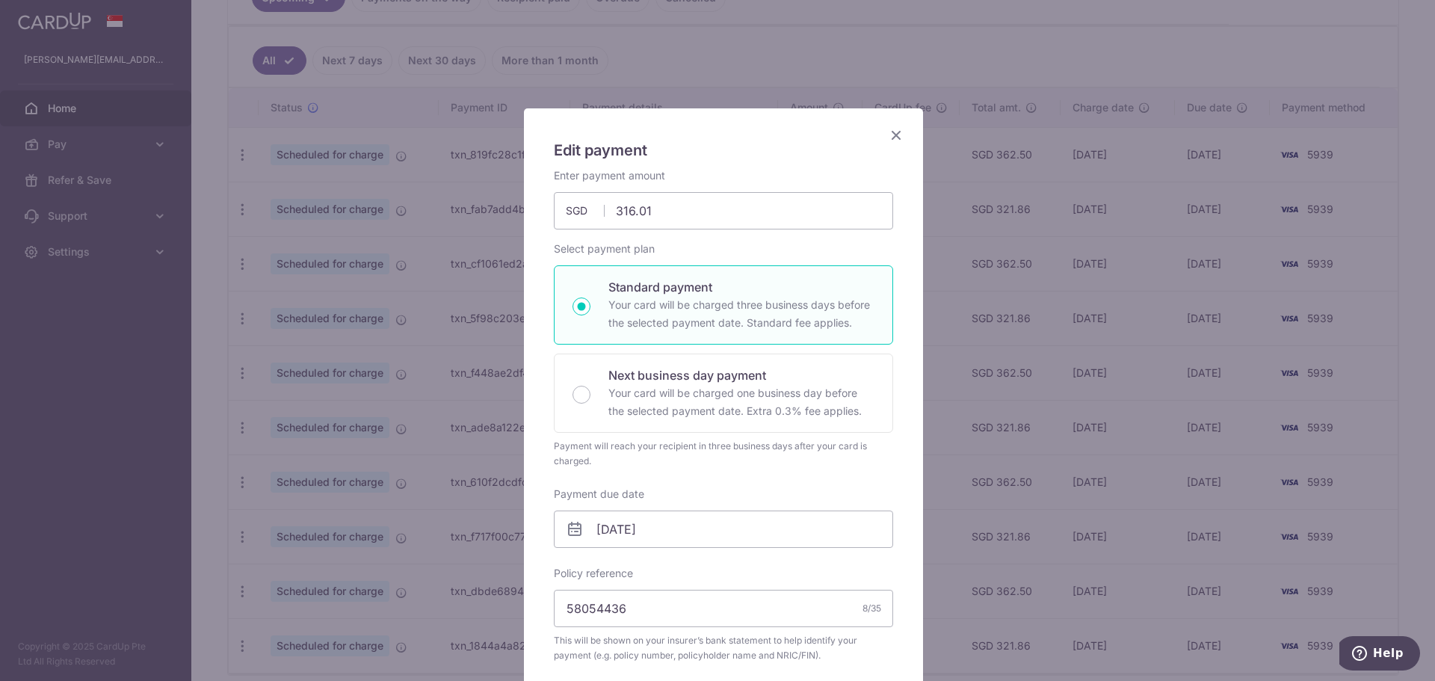
type input "REC185"
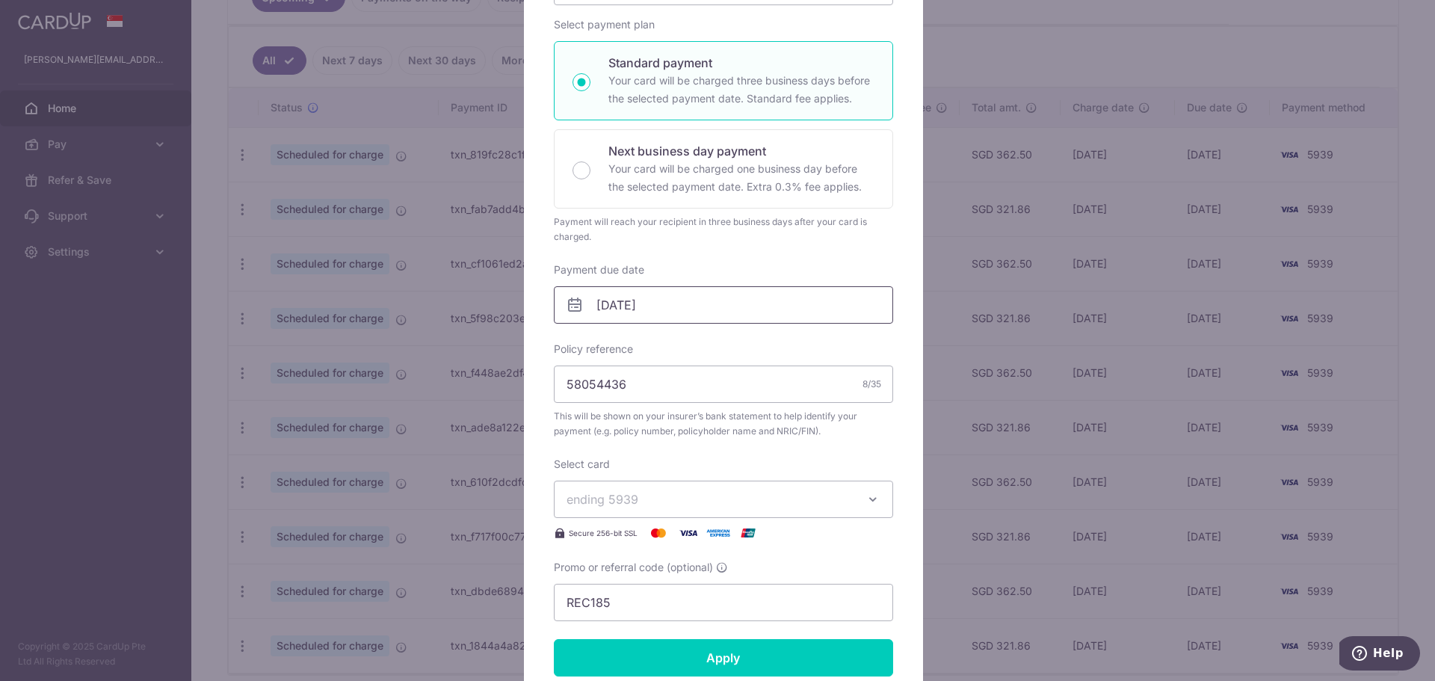
click at [621, 301] on input "16/12/2025" at bounding box center [723, 304] width 339 height 37
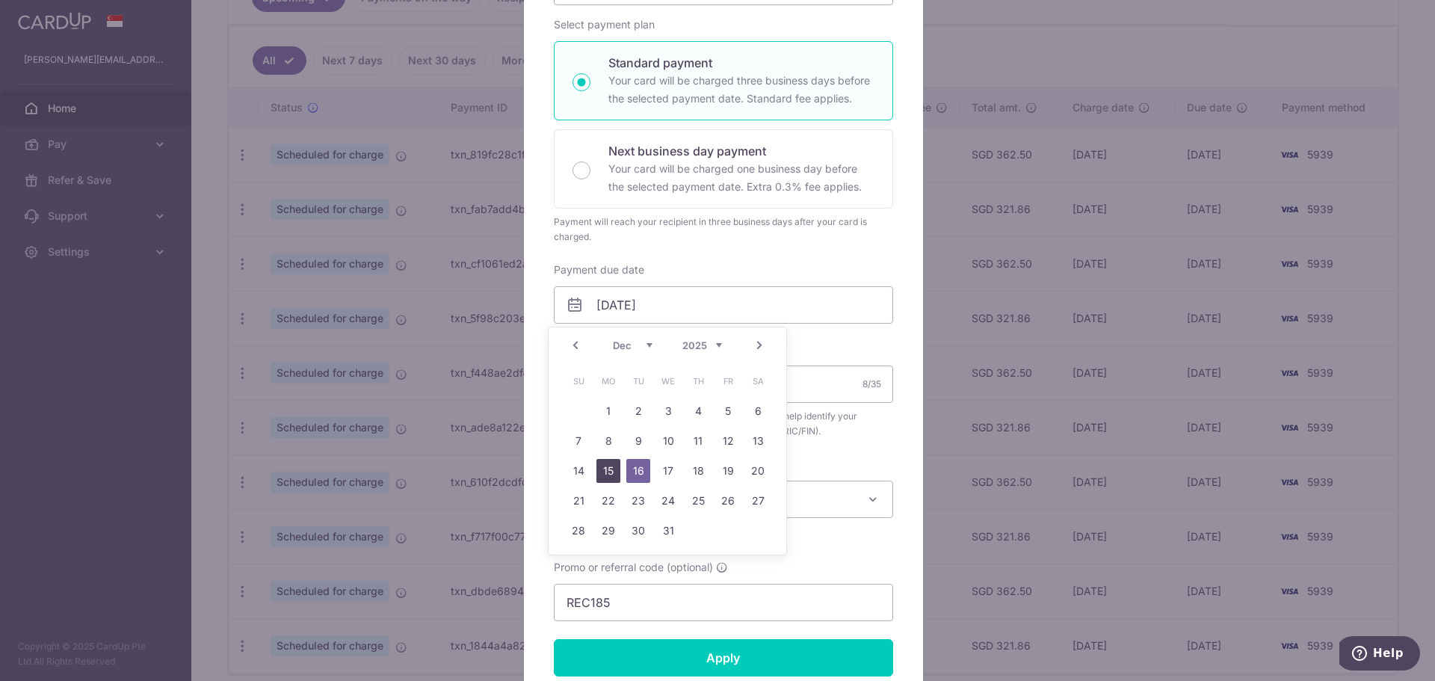
click at [602, 464] on link "15" at bounding box center [609, 471] width 24 height 24
type input "[DATE]"
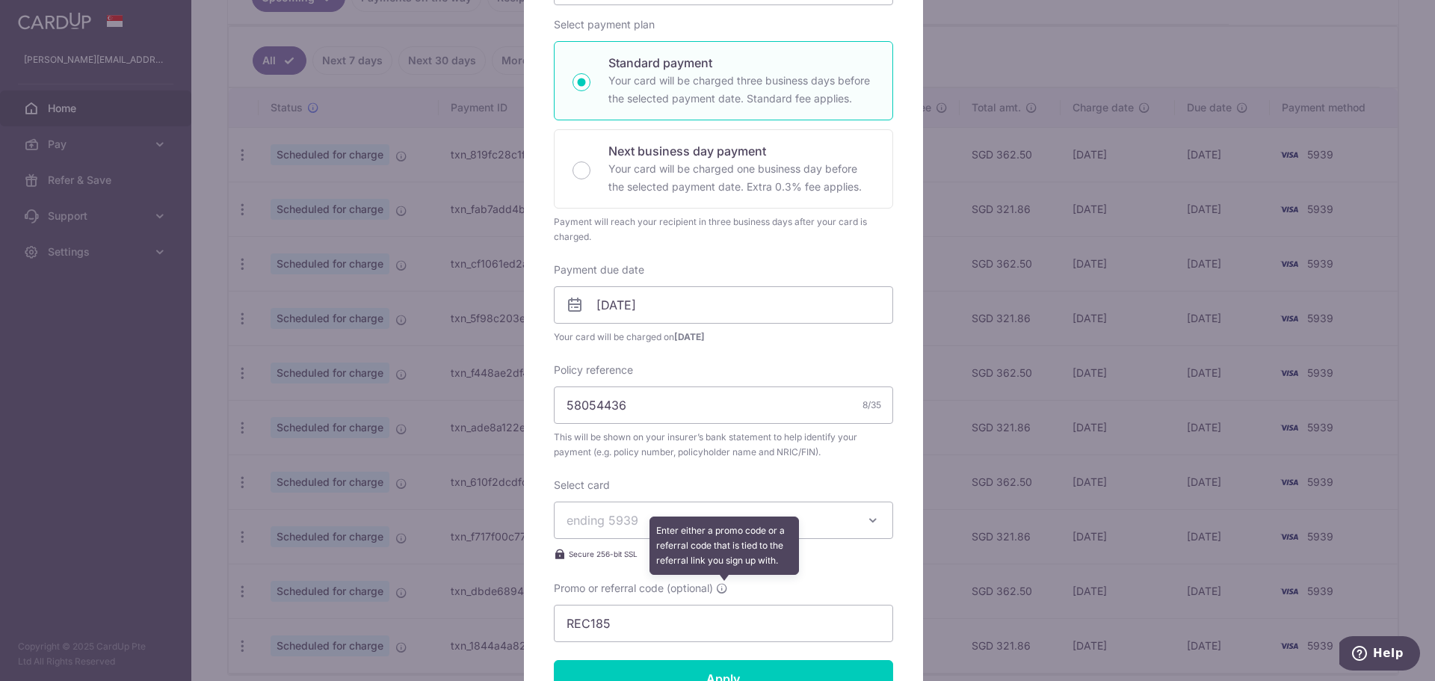
scroll to position [374, 0]
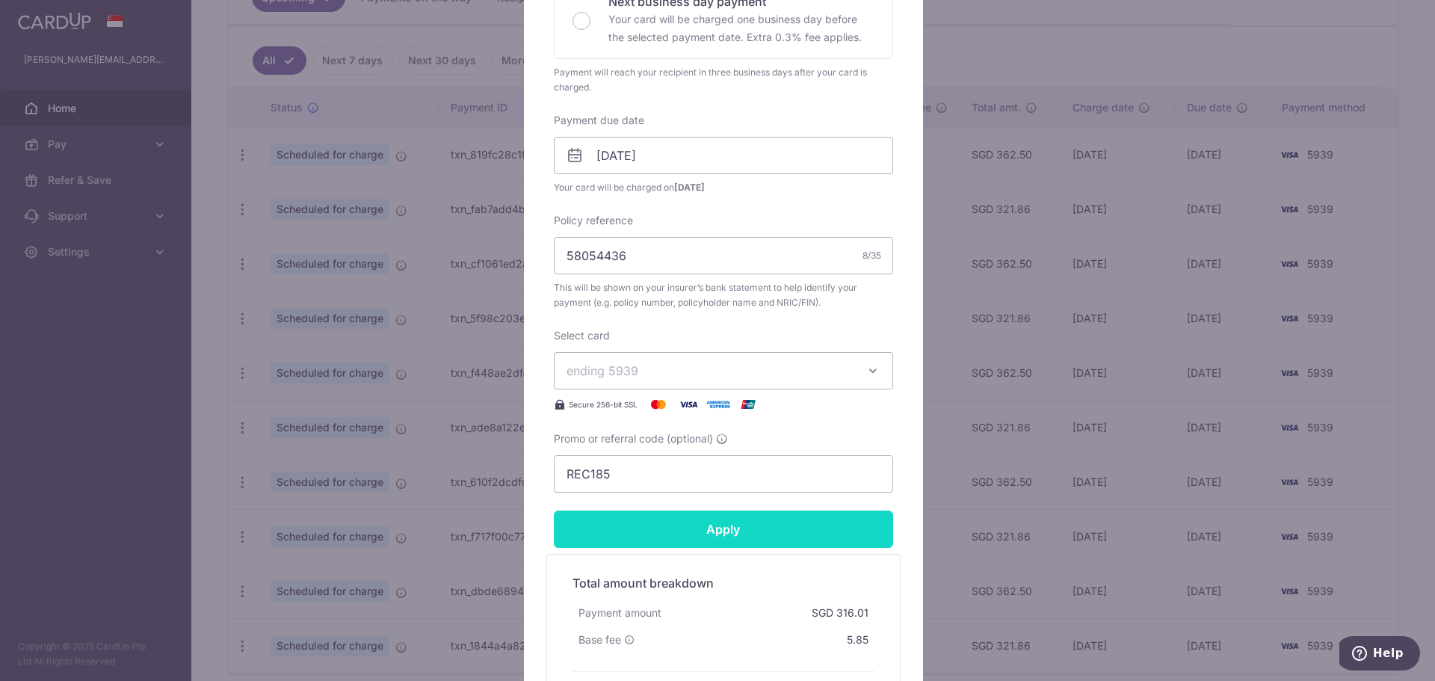
click at [686, 527] on input "Apply" at bounding box center [723, 529] width 339 height 37
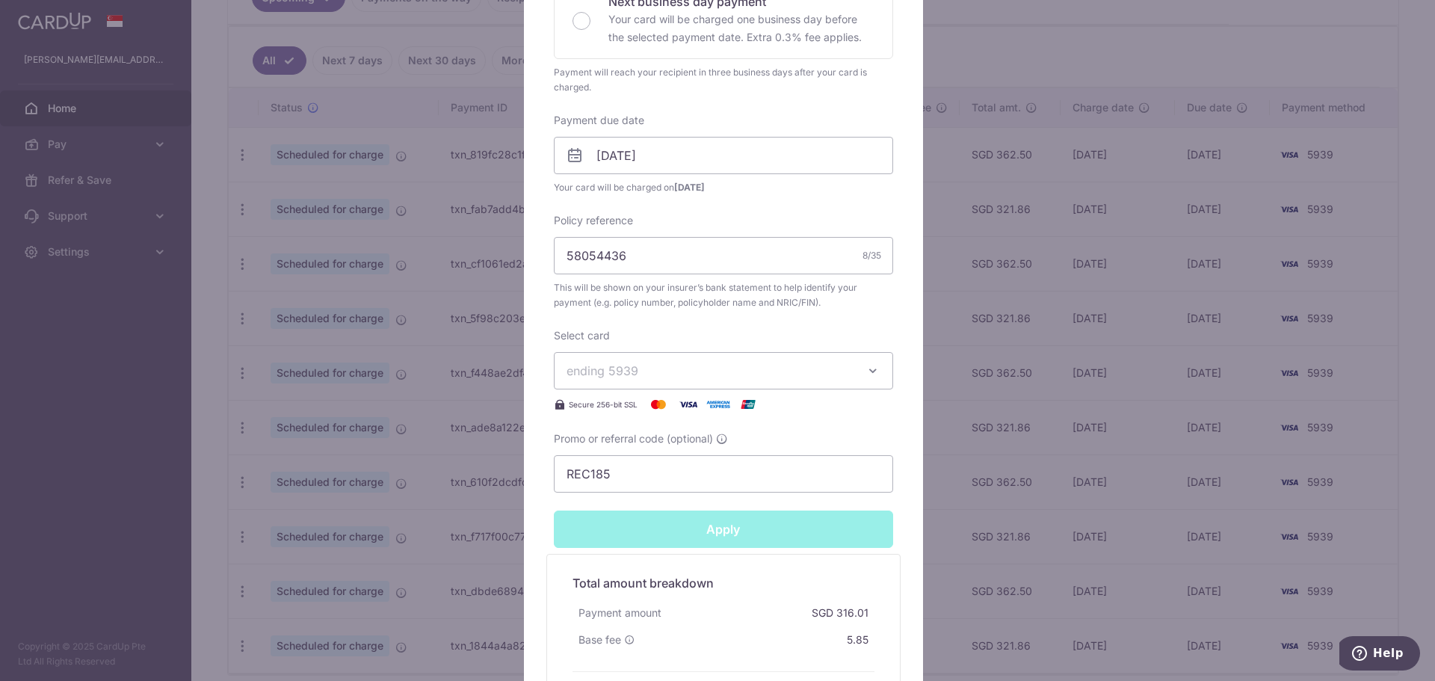
type input "Successfully Applied"
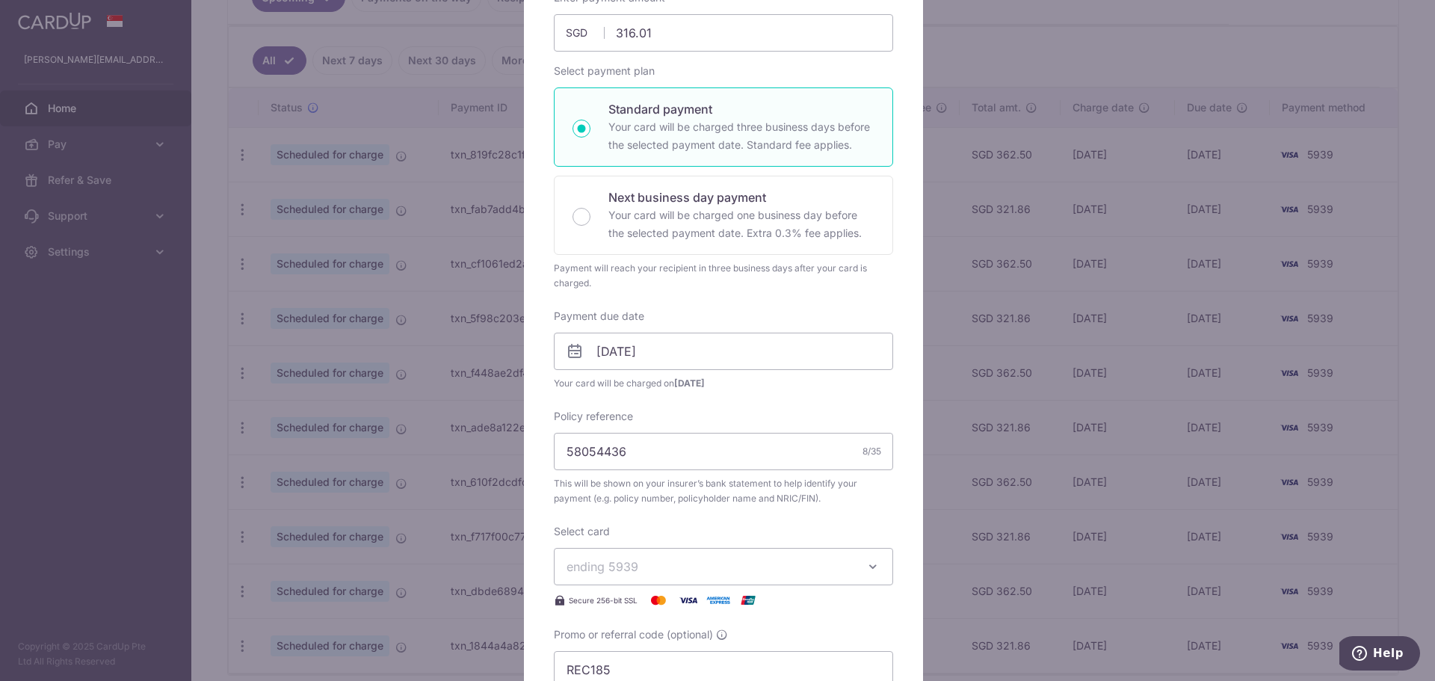
scroll to position [6, 0]
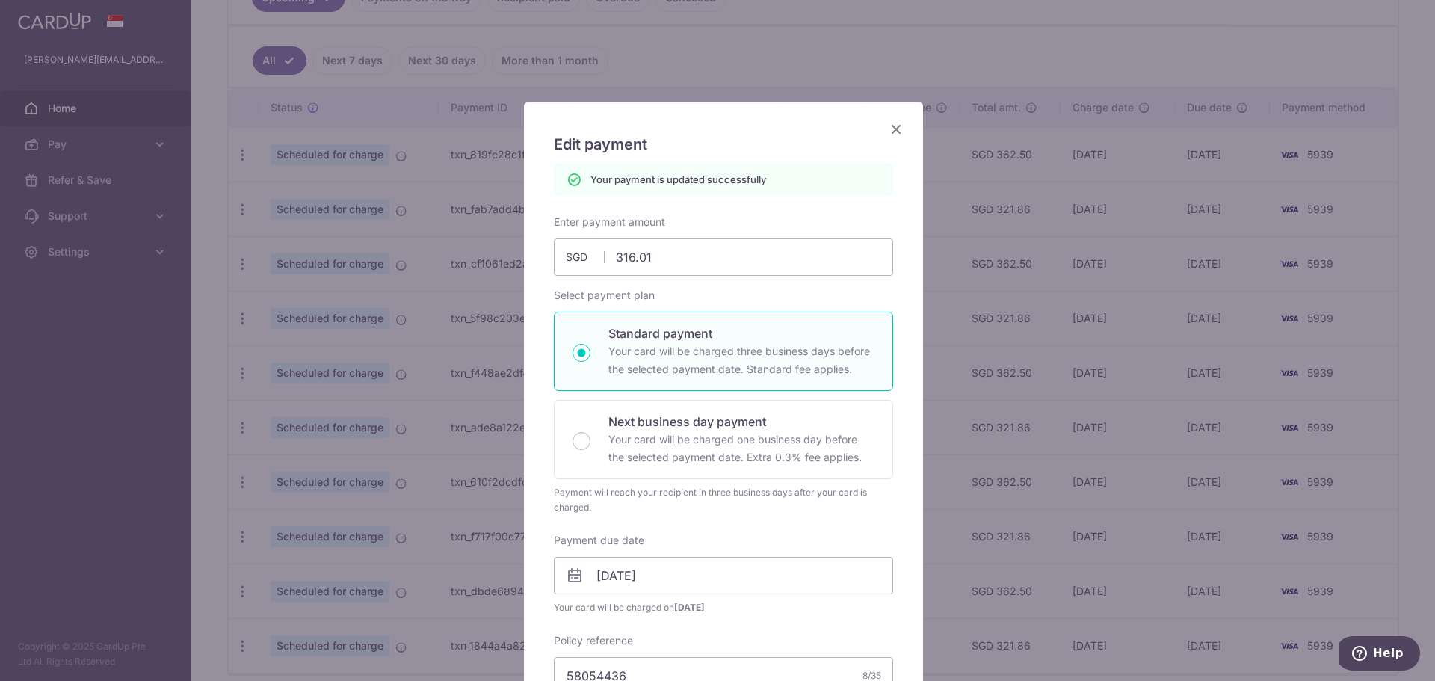
click at [898, 131] on icon "Close" at bounding box center [896, 129] width 18 height 19
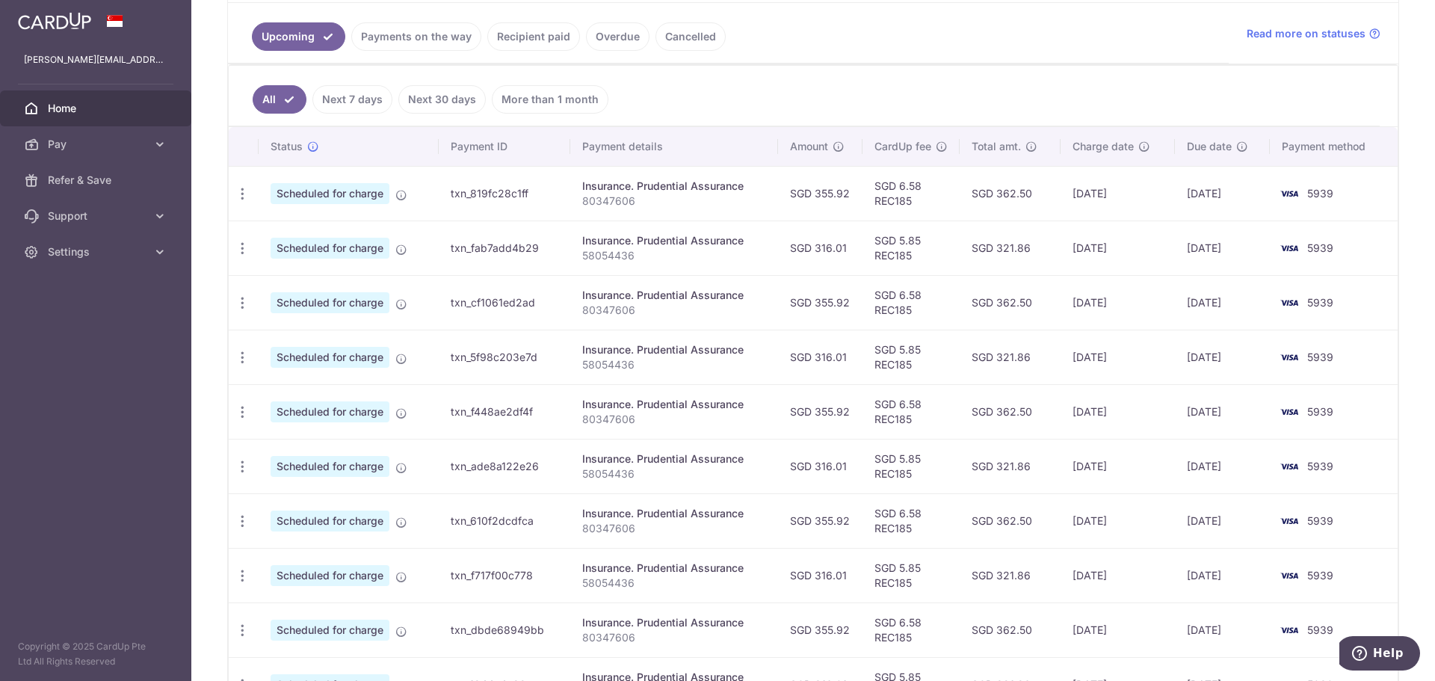
scroll to position [439, 0]
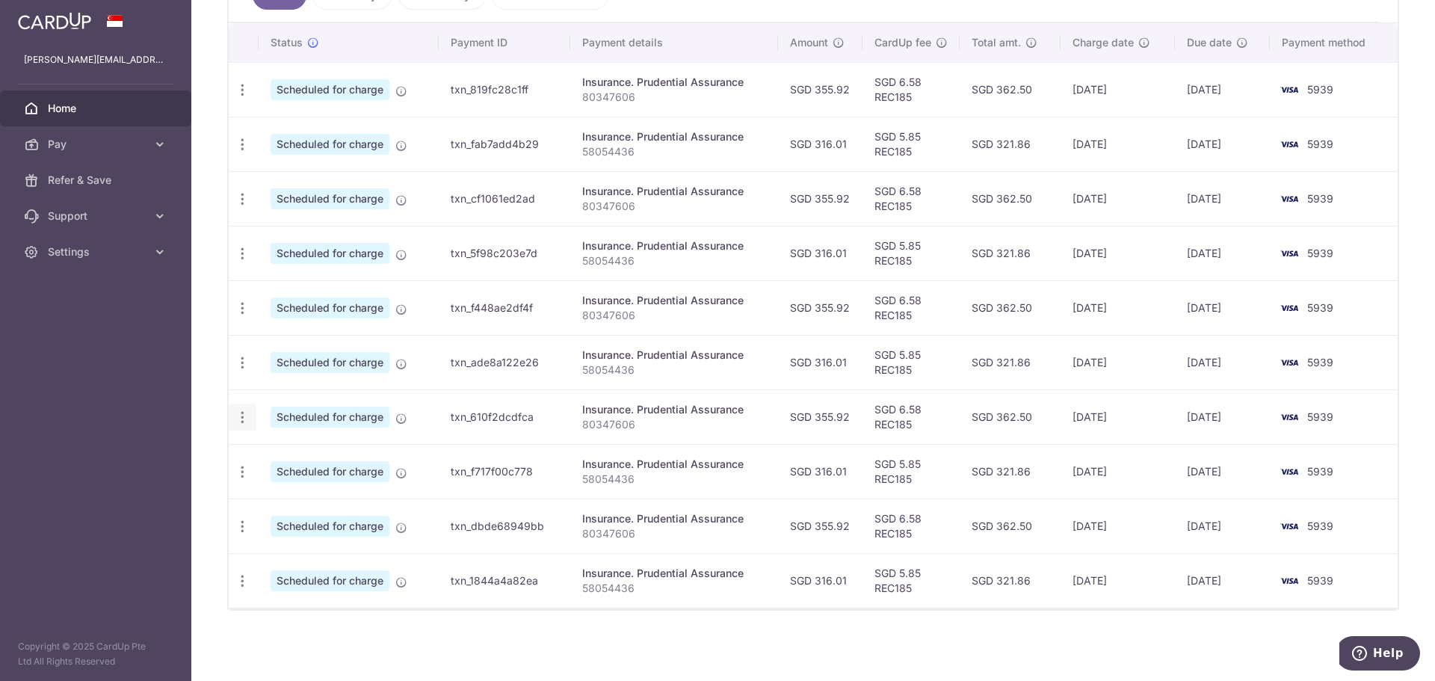
click at [241, 424] on icon "button" at bounding box center [243, 418] width 16 height 16
click at [308, 464] on span "Update payment" at bounding box center [322, 458] width 102 height 18
radio input "true"
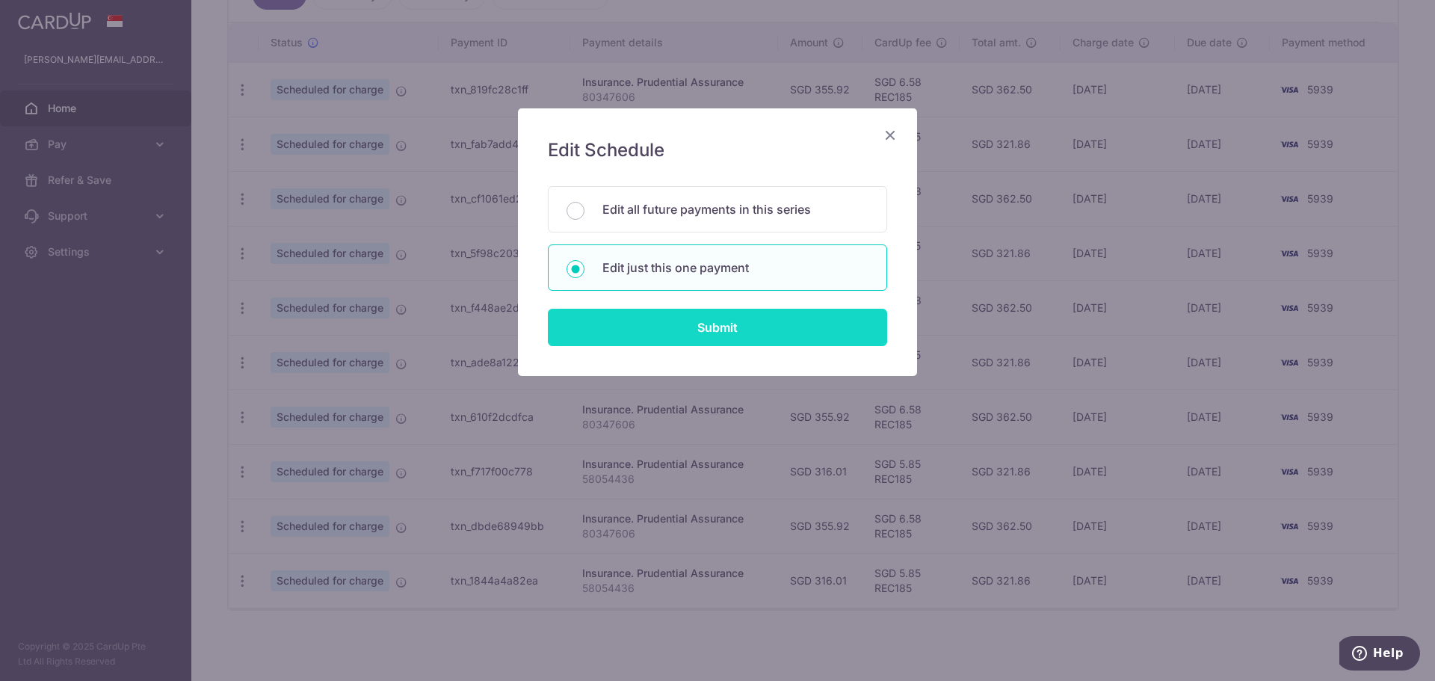
click at [695, 337] on input "Submit" at bounding box center [717, 327] width 339 height 37
radio input "true"
type input "355.92"
type input "[DATE]"
type input "80347606"
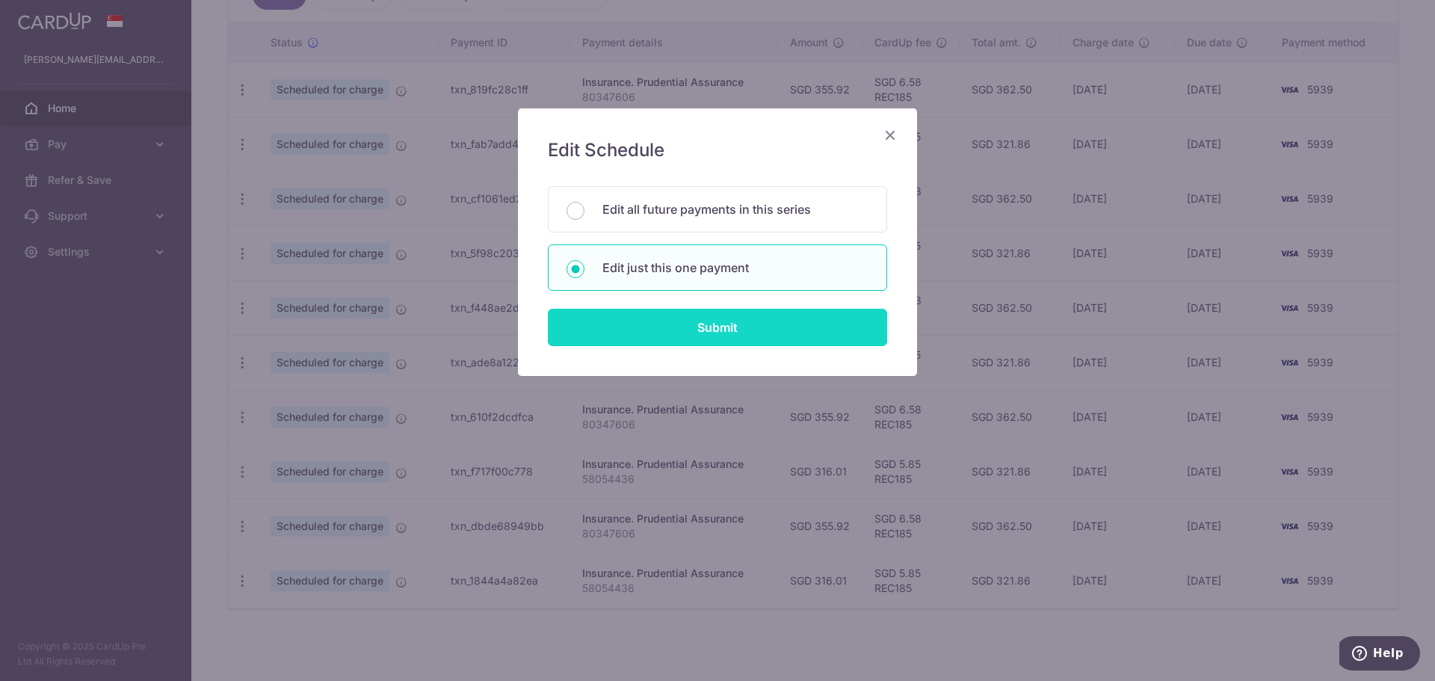
type input "REC185"
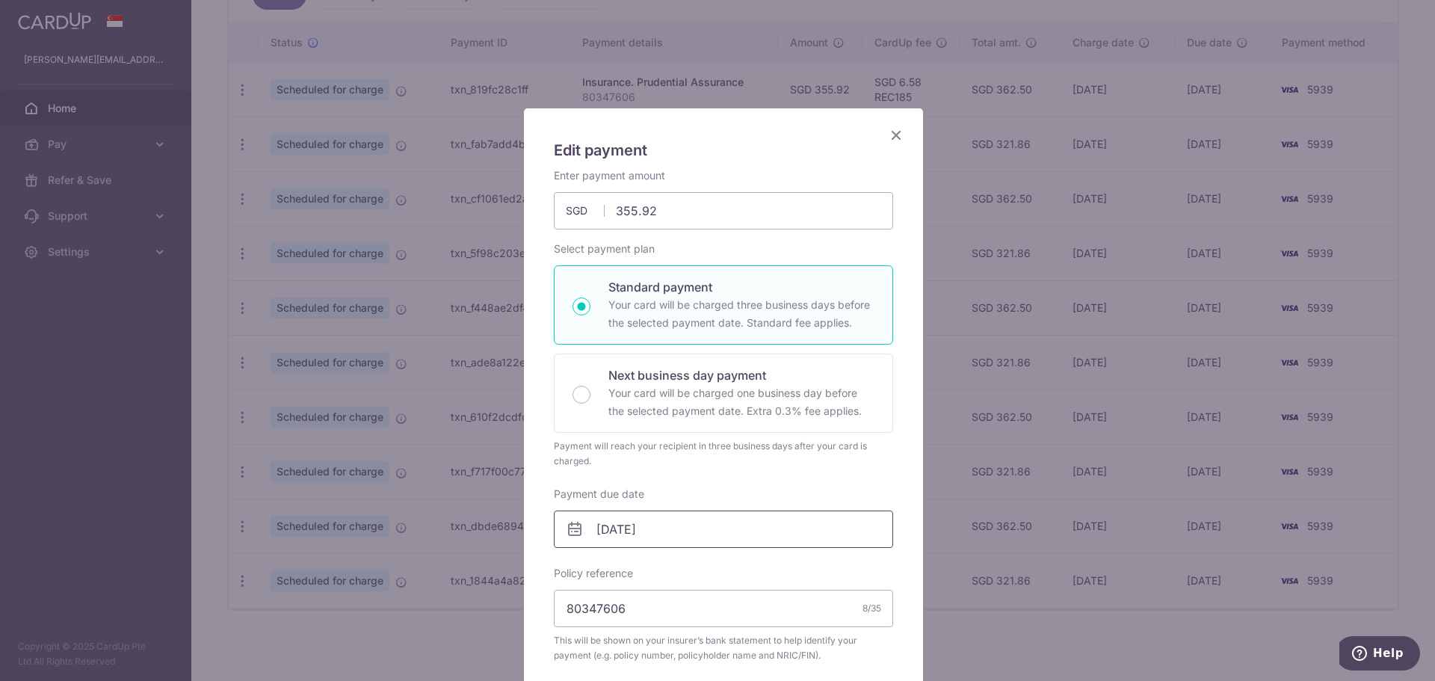
click at [606, 533] on input "[DATE]" at bounding box center [723, 529] width 339 height 37
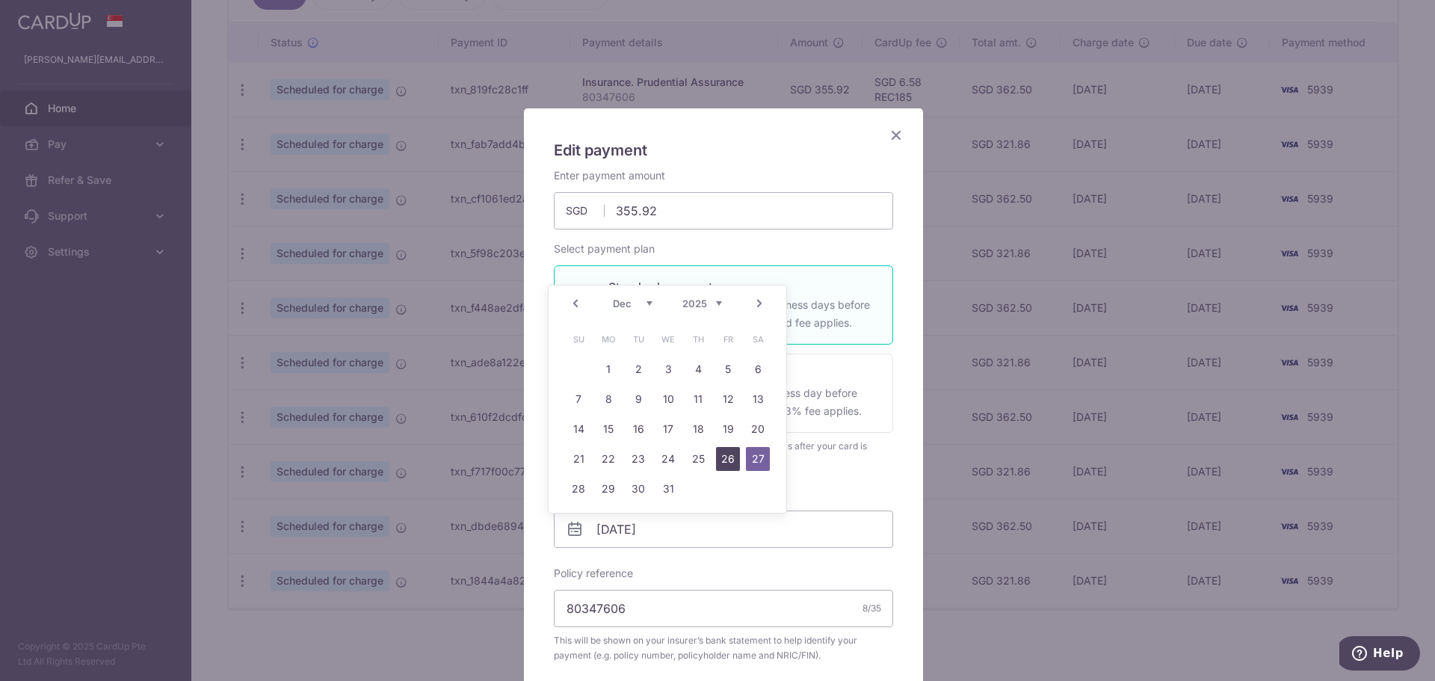
click at [726, 458] on link "26" at bounding box center [728, 459] width 24 height 24
type input "[DATE]"
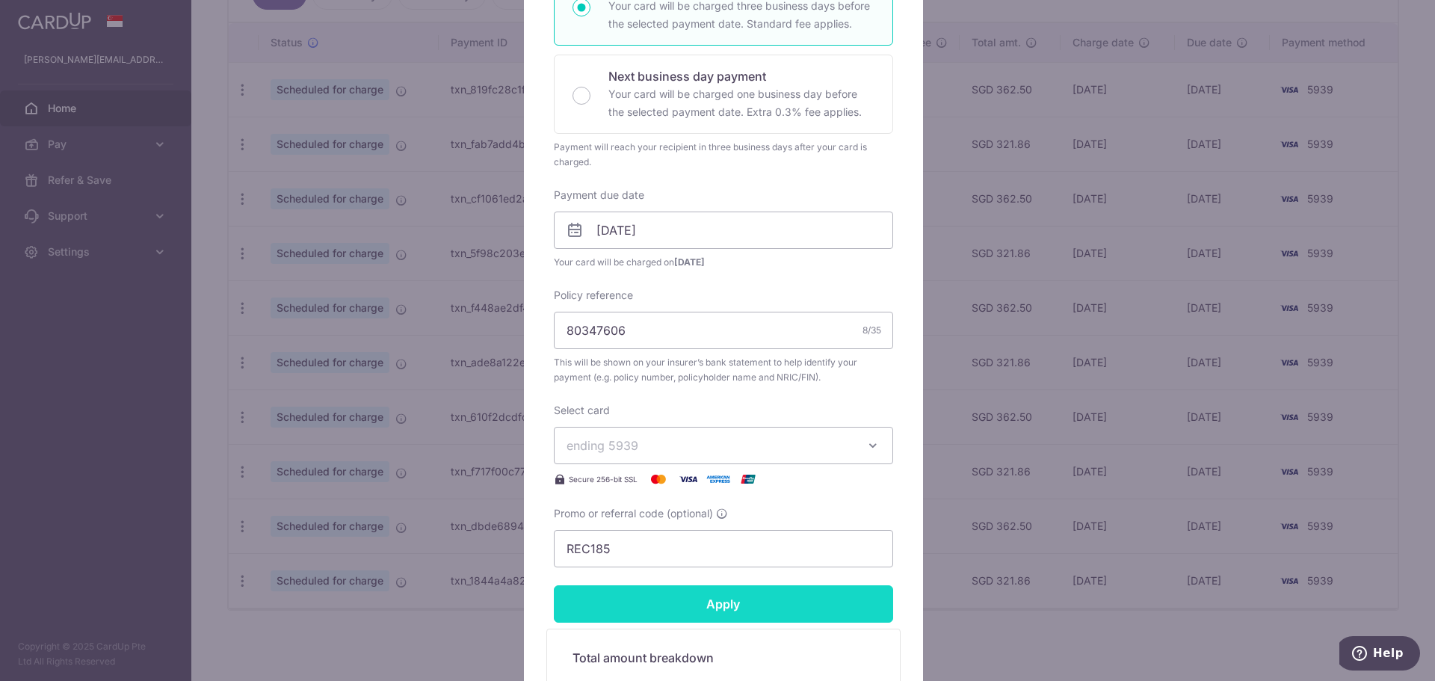
scroll to position [374, 0]
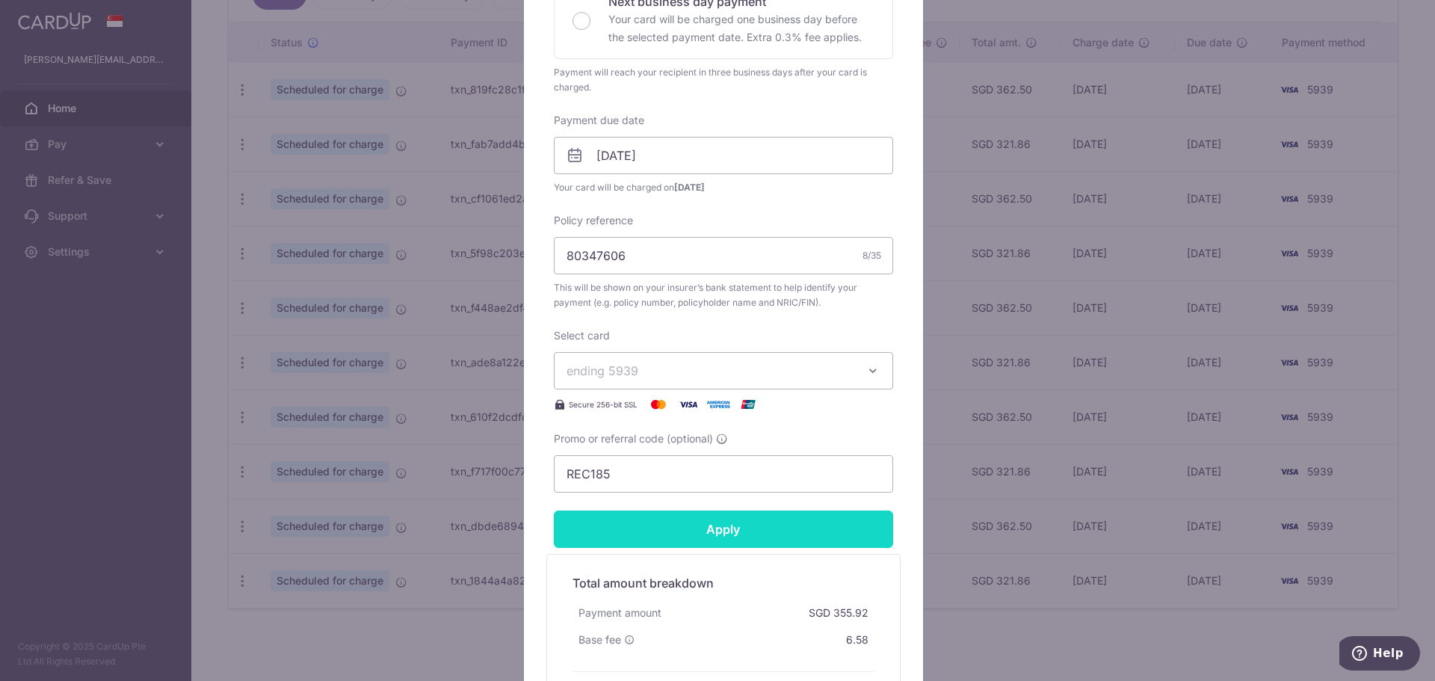
click at [721, 530] on input "Apply" at bounding box center [723, 529] width 339 height 37
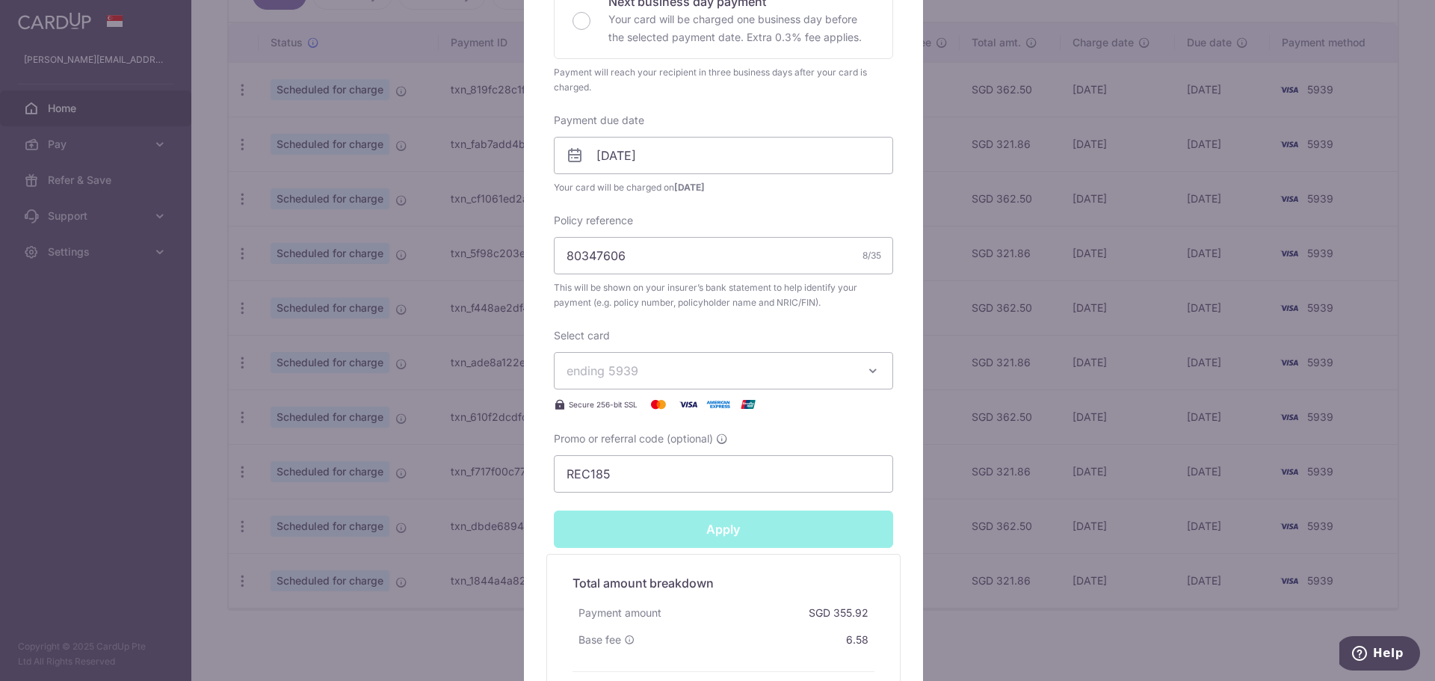
type input "Successfully Applied"
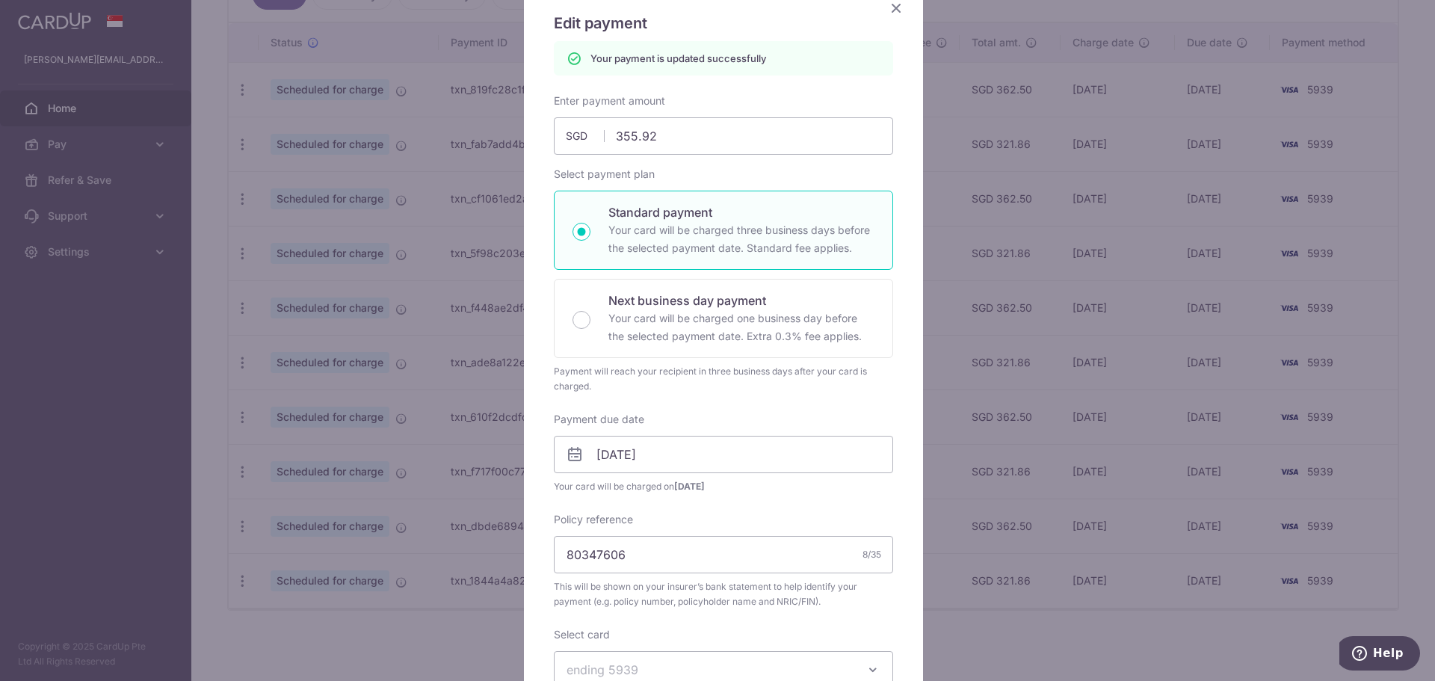
click at [892, 6] on icon "Close" at bounding box center [896, 8] width 18 height 19
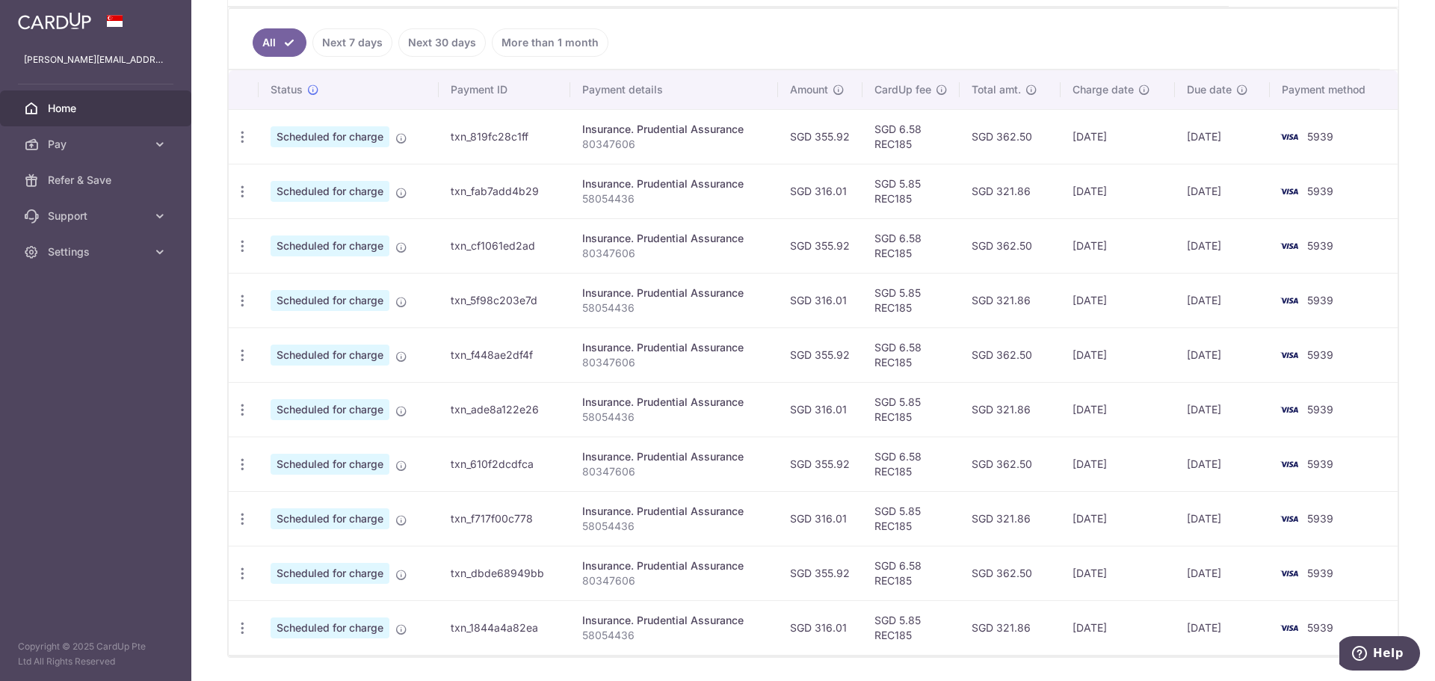
scroll to position [439, 0]
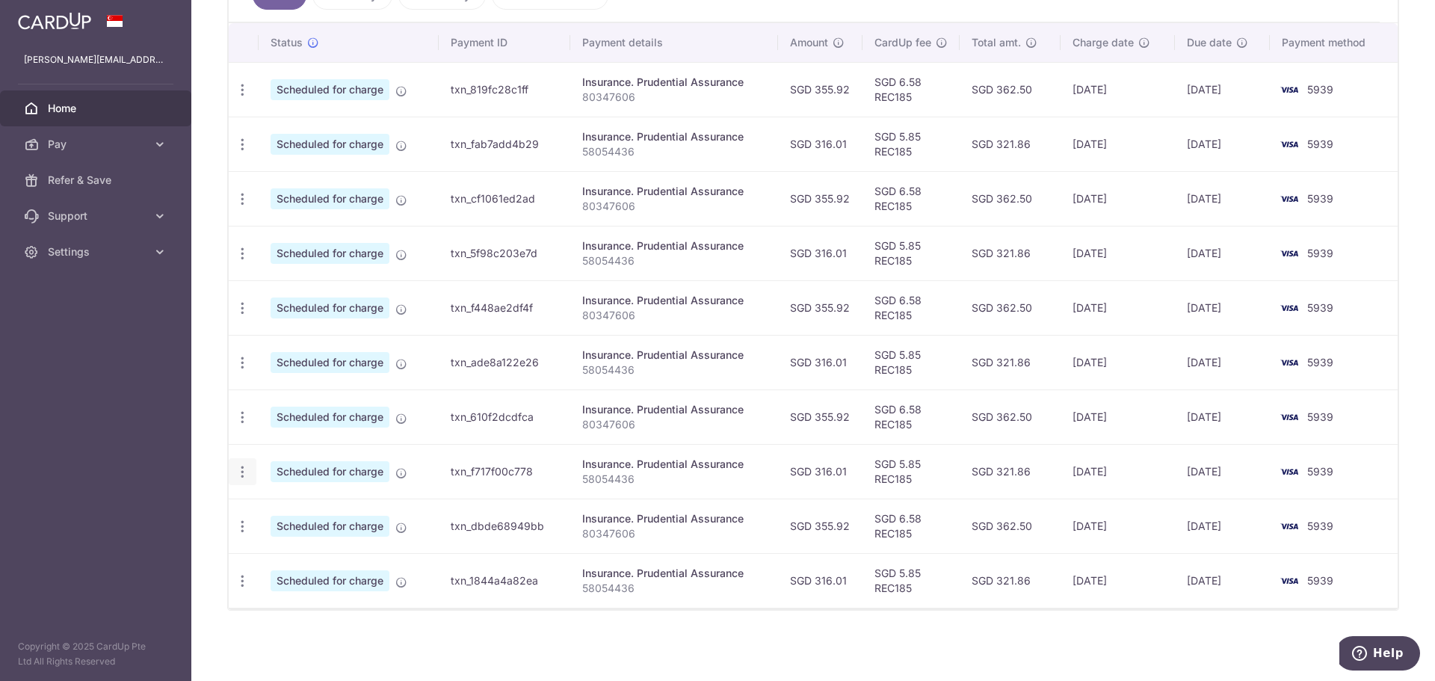
click at [243, 473] on icon "button" at bounding box center [243, 472] width 16 height 16
click at [277, 510] on span "Update payment" at bounding box center [322, 513] width 102 height 18
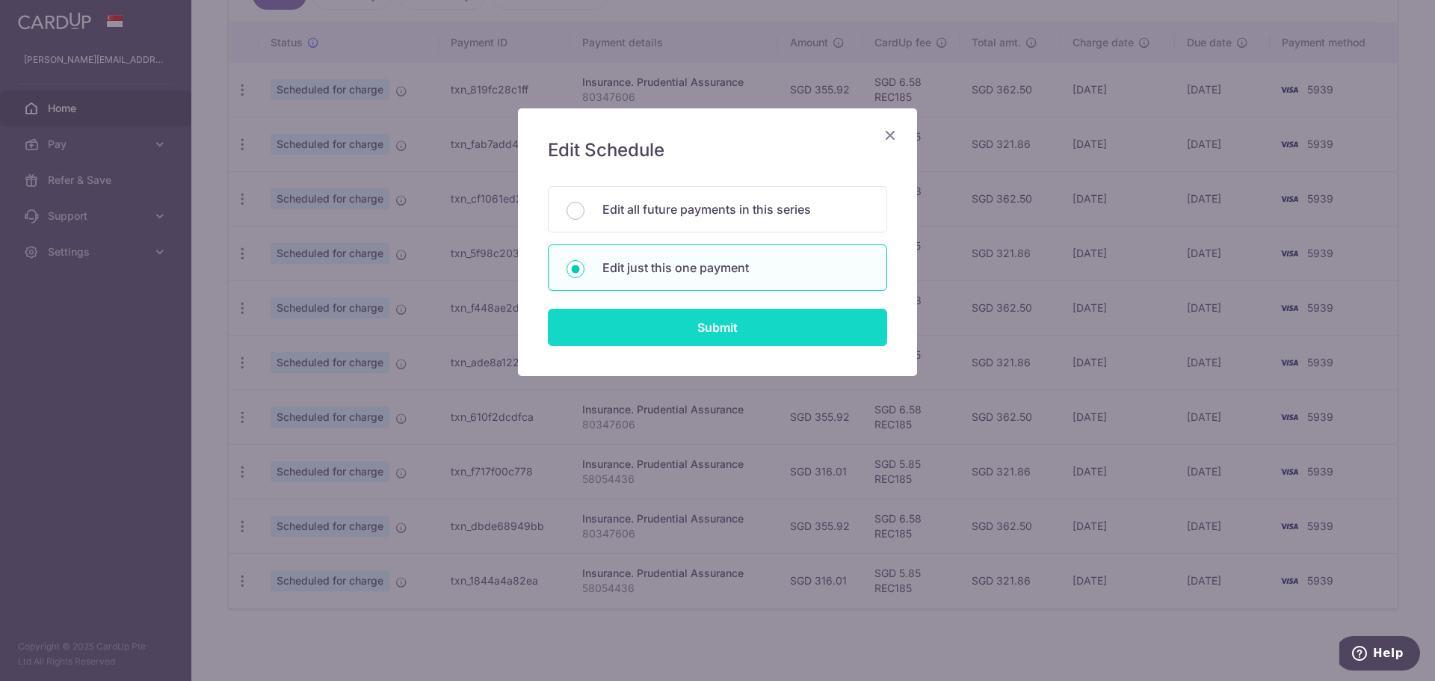
click at [615, 321] on input "Submit" at bounding box center [717, 327] width 339 height 37
radio input "true"
type input "316.01"
type input "16/01/2026"
type input "58054436"
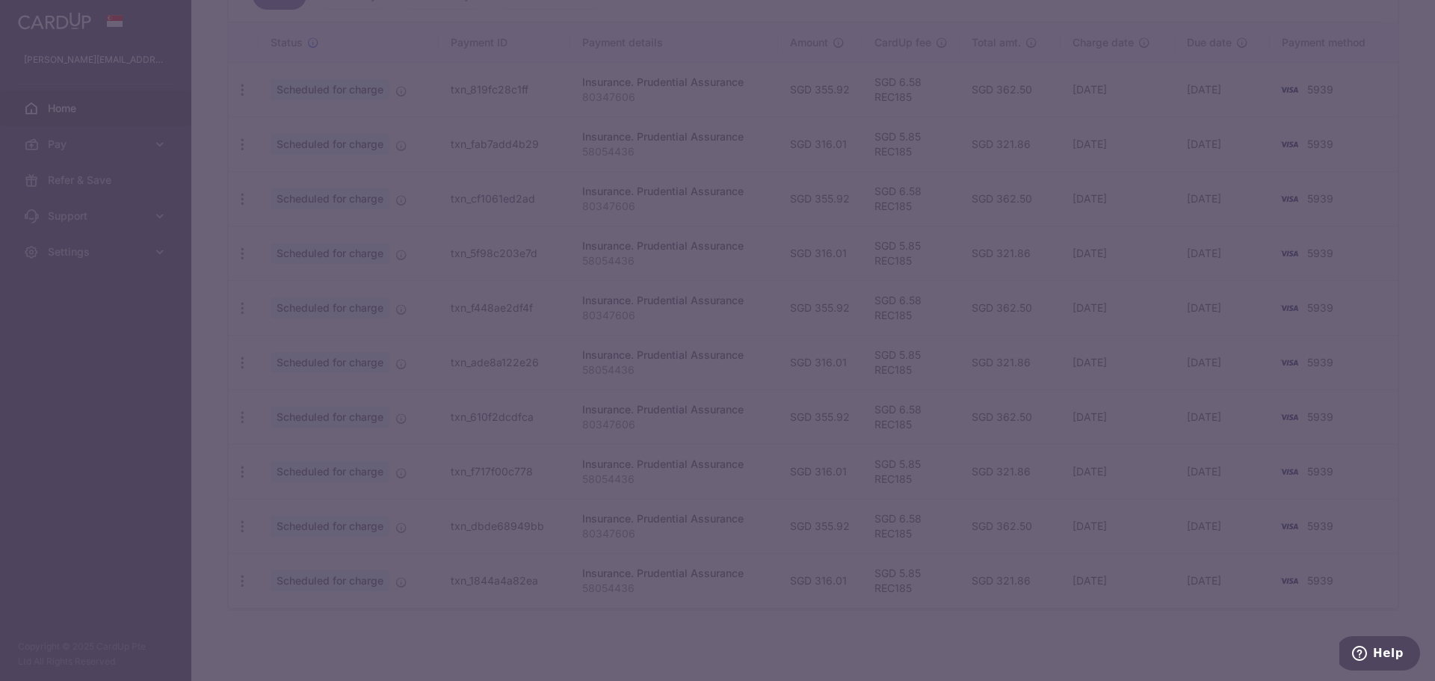
type input "REC185"
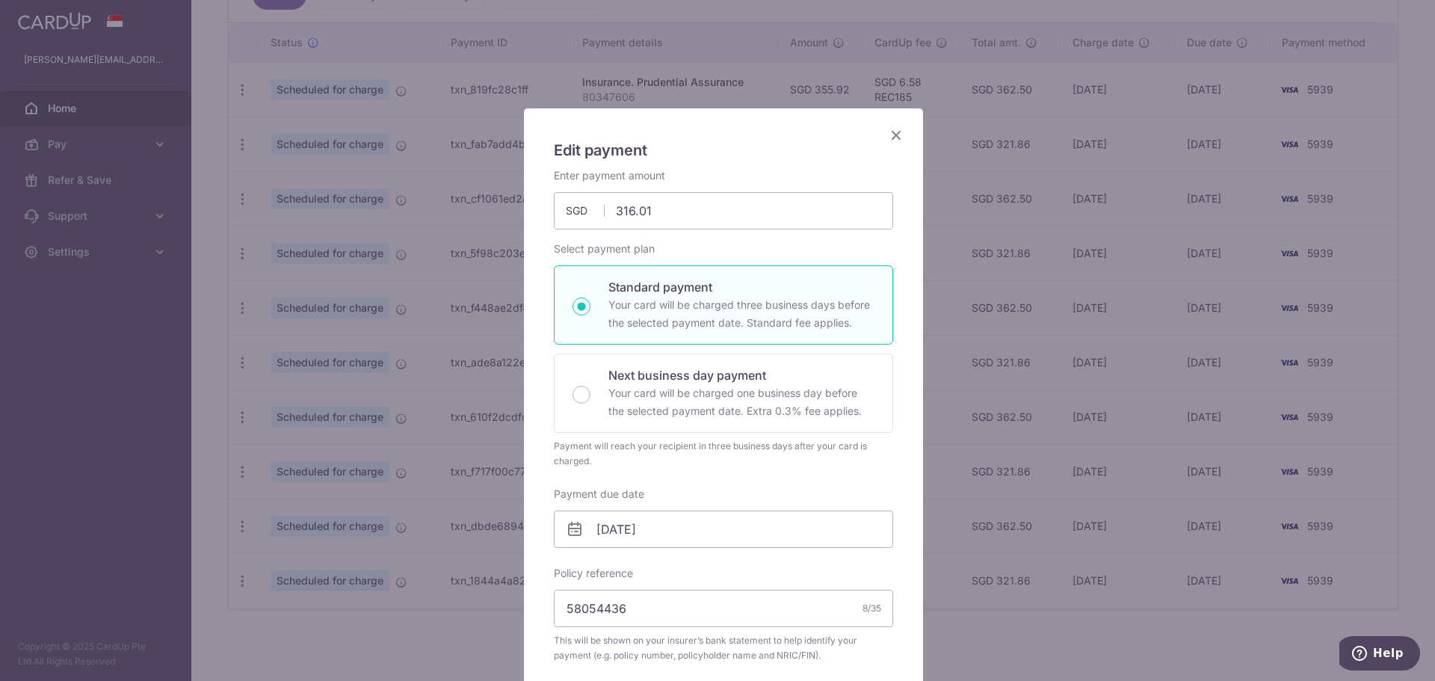
scroll to position [224, 0]
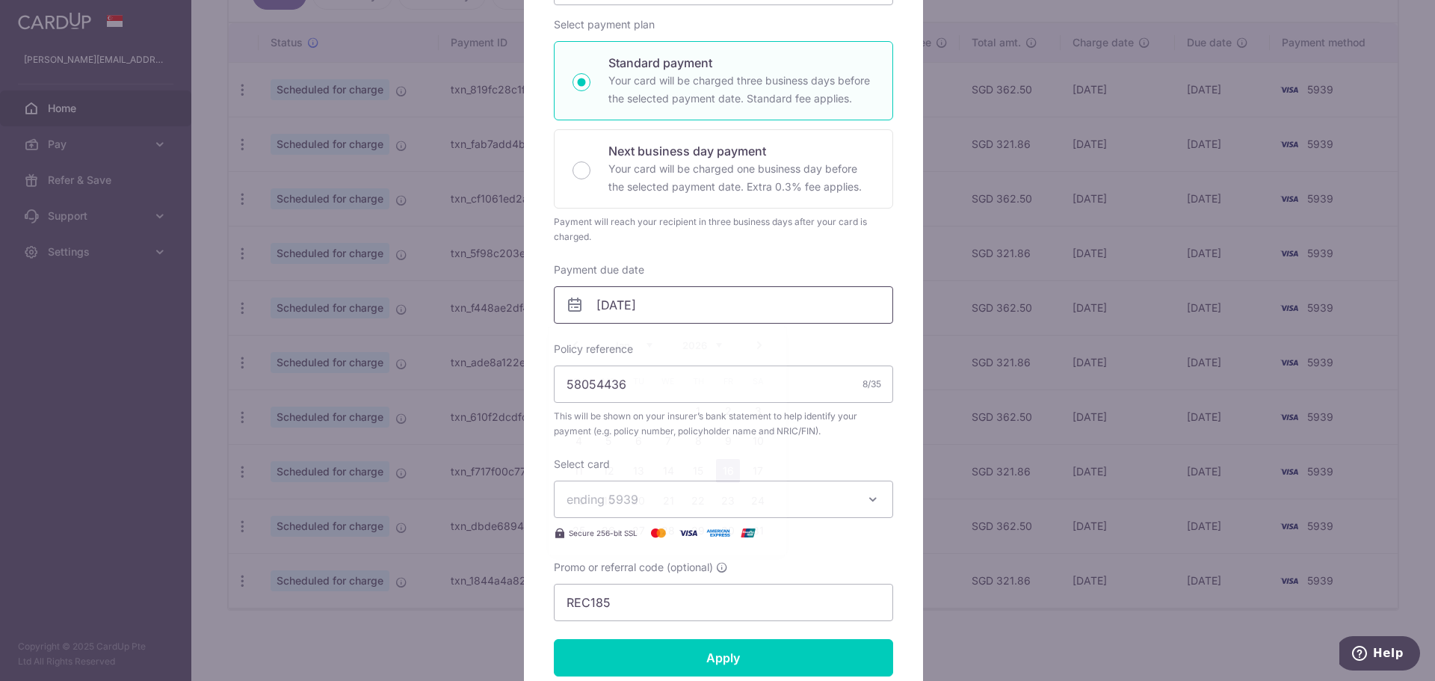
click at [638, 298] on input "16/01/2026" at bounding box center [723, 304] width 339 height 37
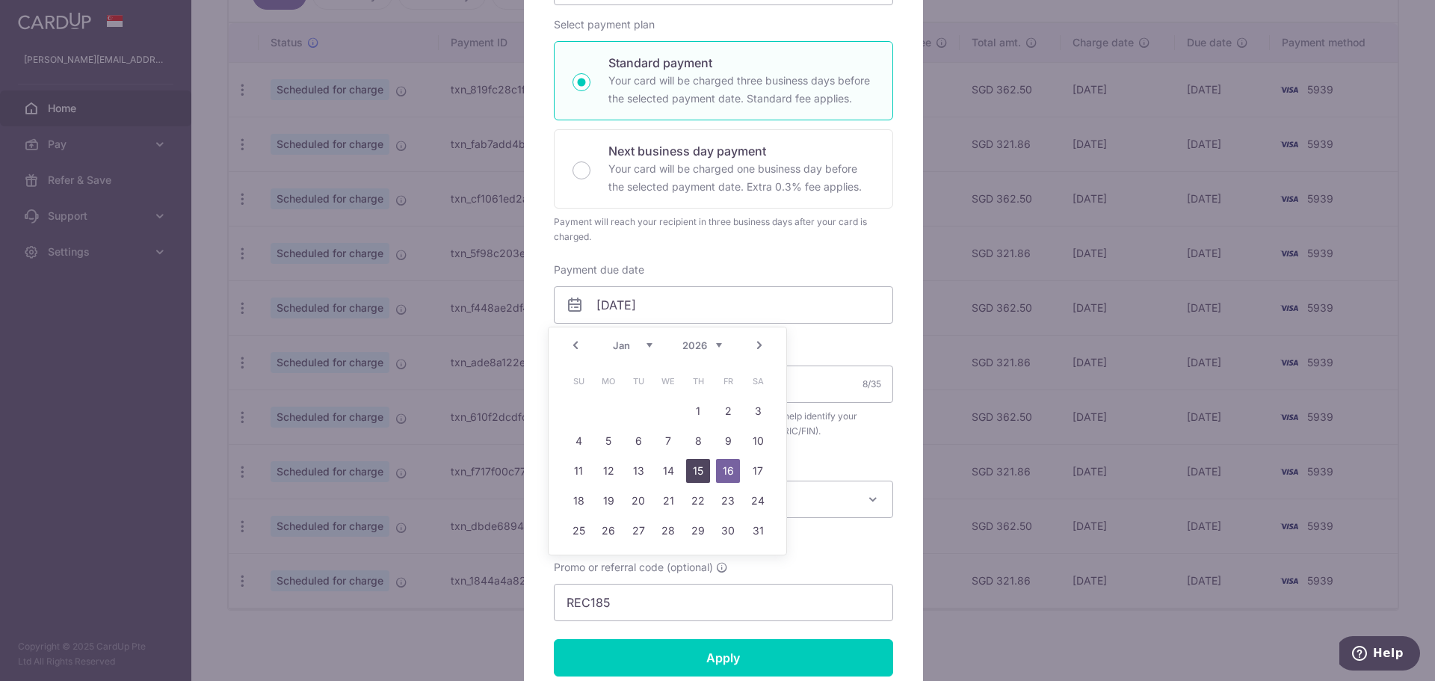
click at [701, 467] on link "15" at bounding box center [698, 471] width 24 height 24
type input "[DATE]"
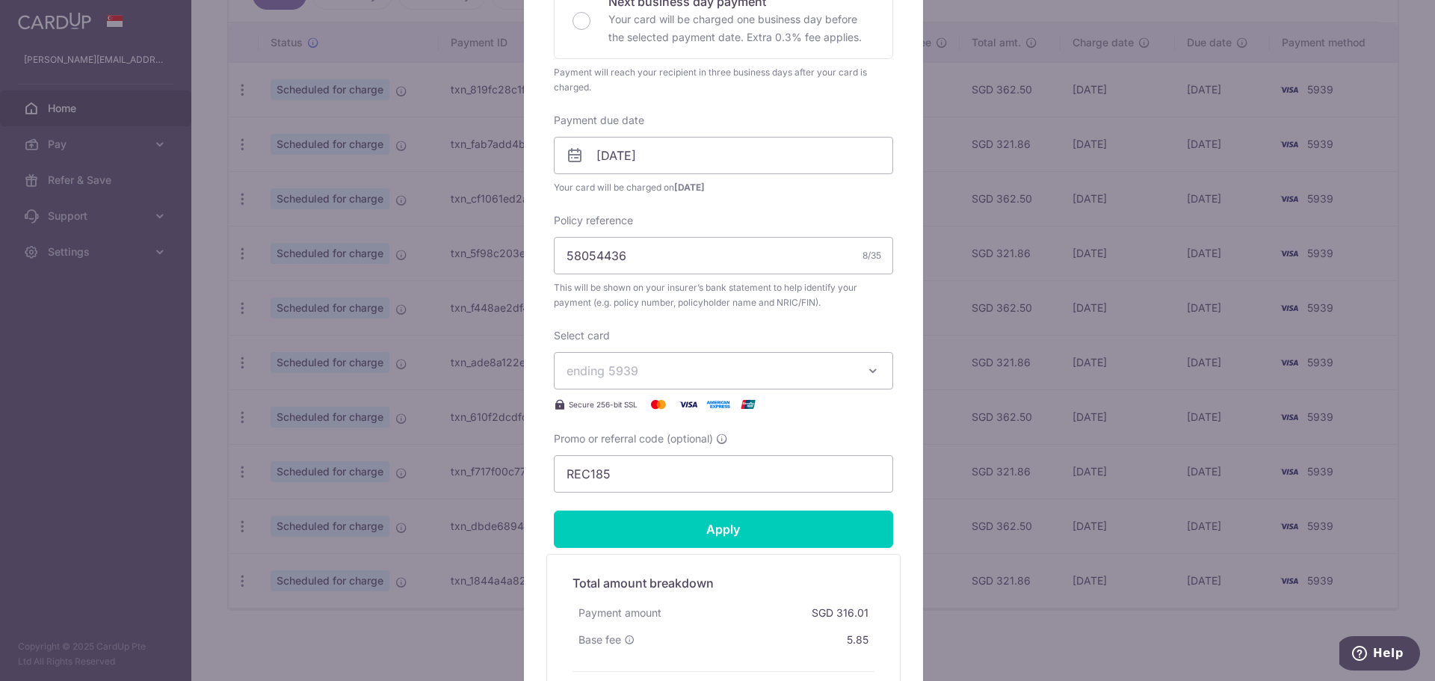
scroll to position [449, 0]
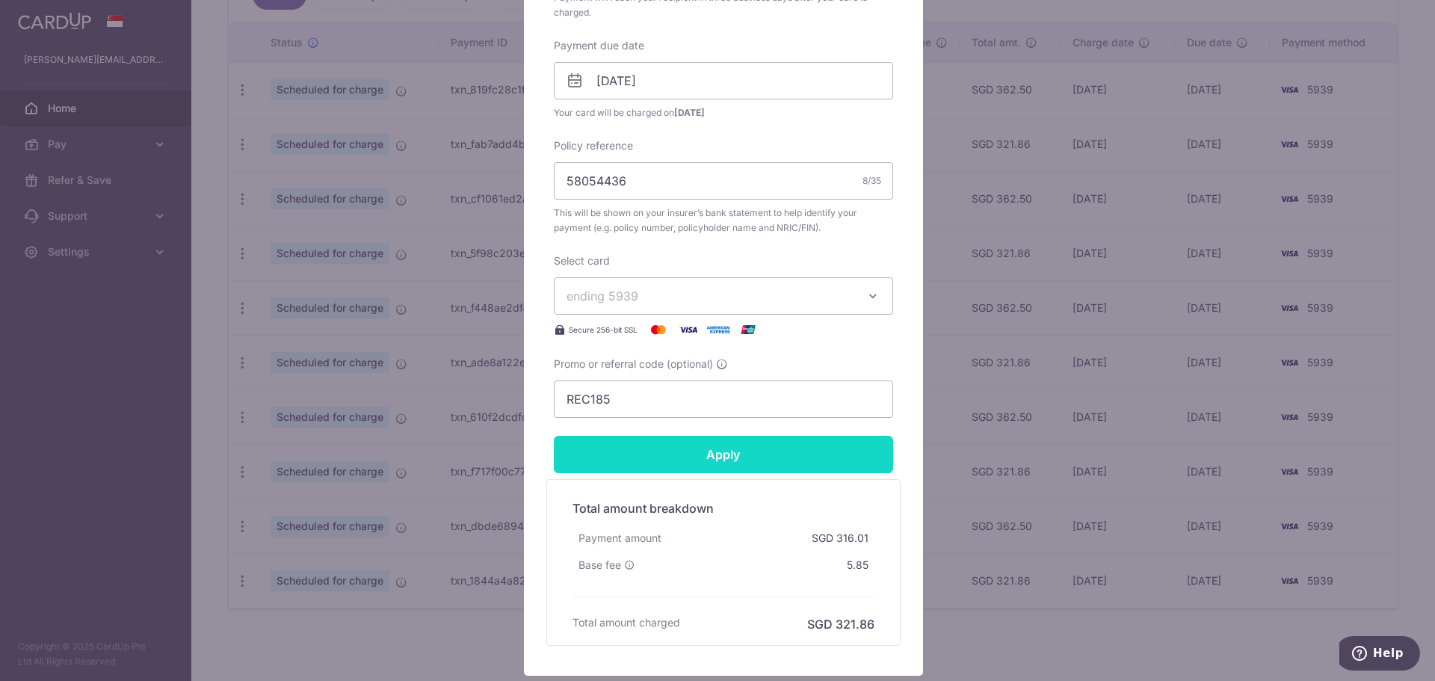
click at [737, 453] on input "Apply" at bounding box center [723, 454] width 339 height 37
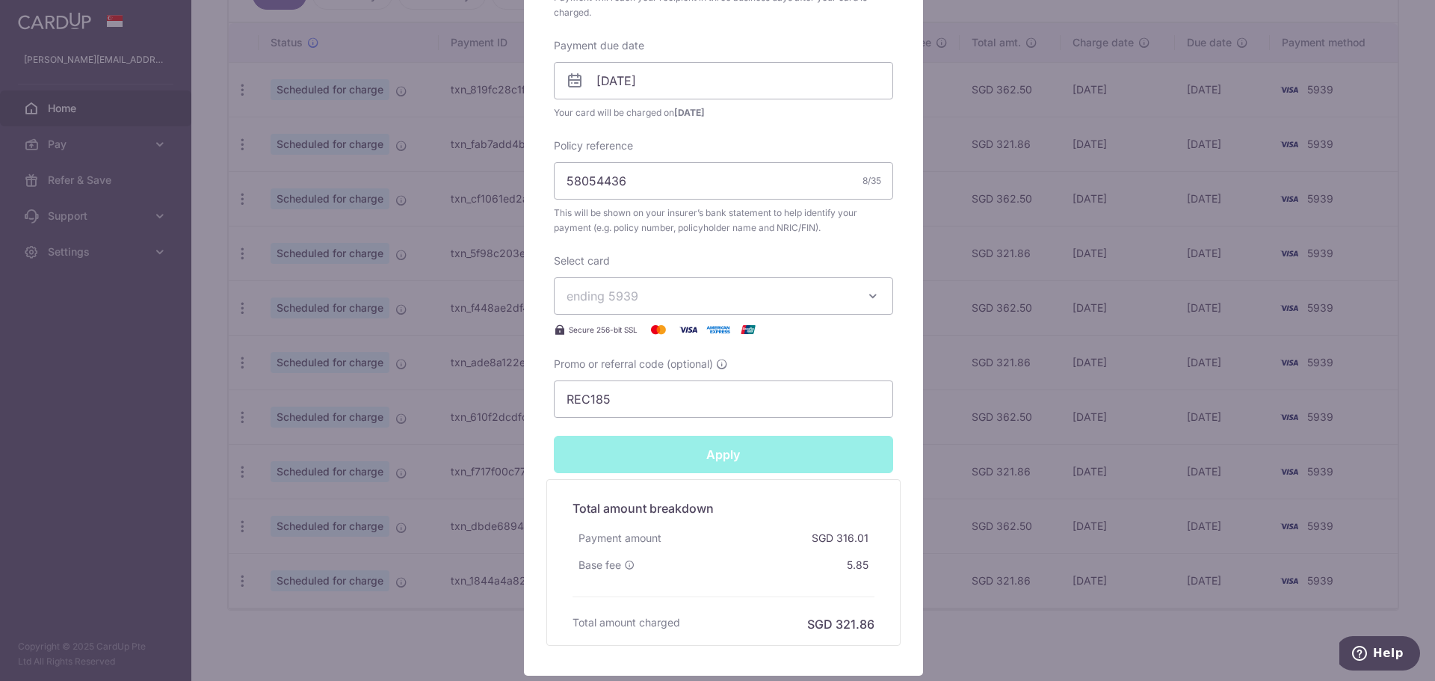
type input "Successfully Applied"
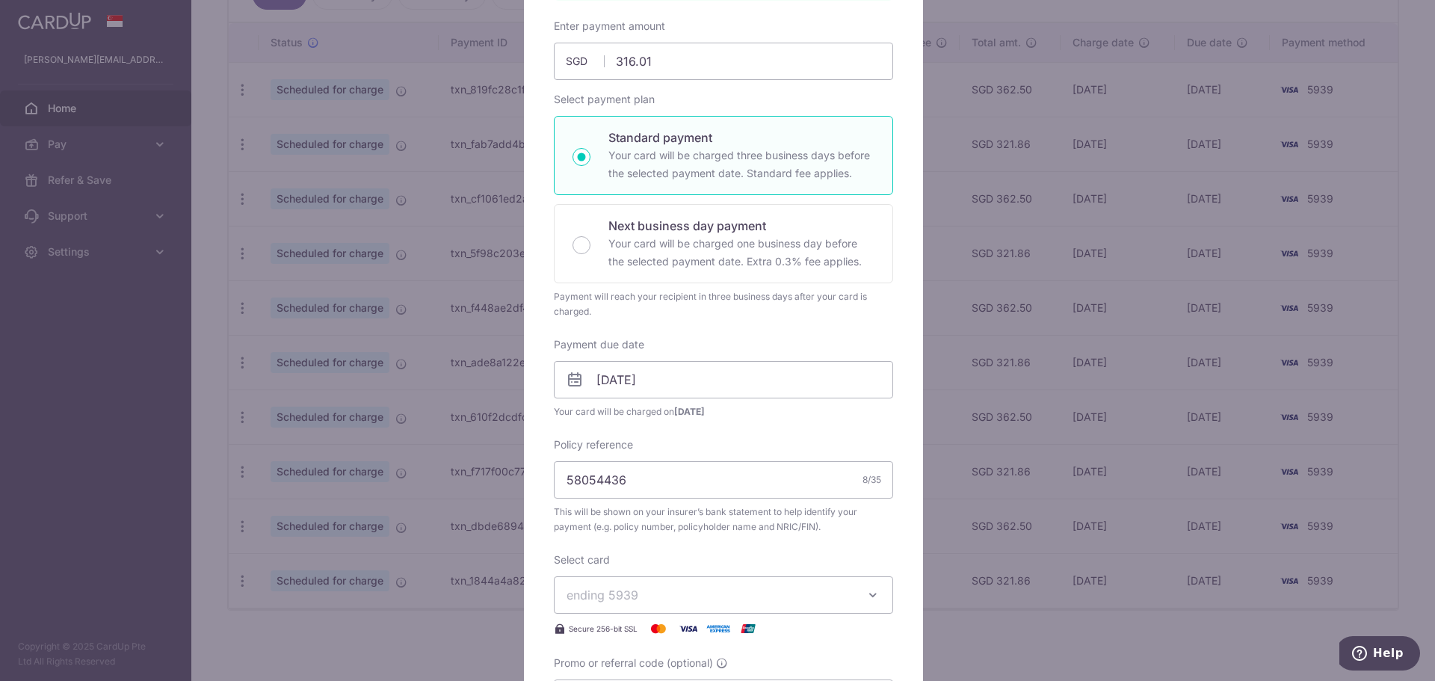
scroll to position [0, 0]
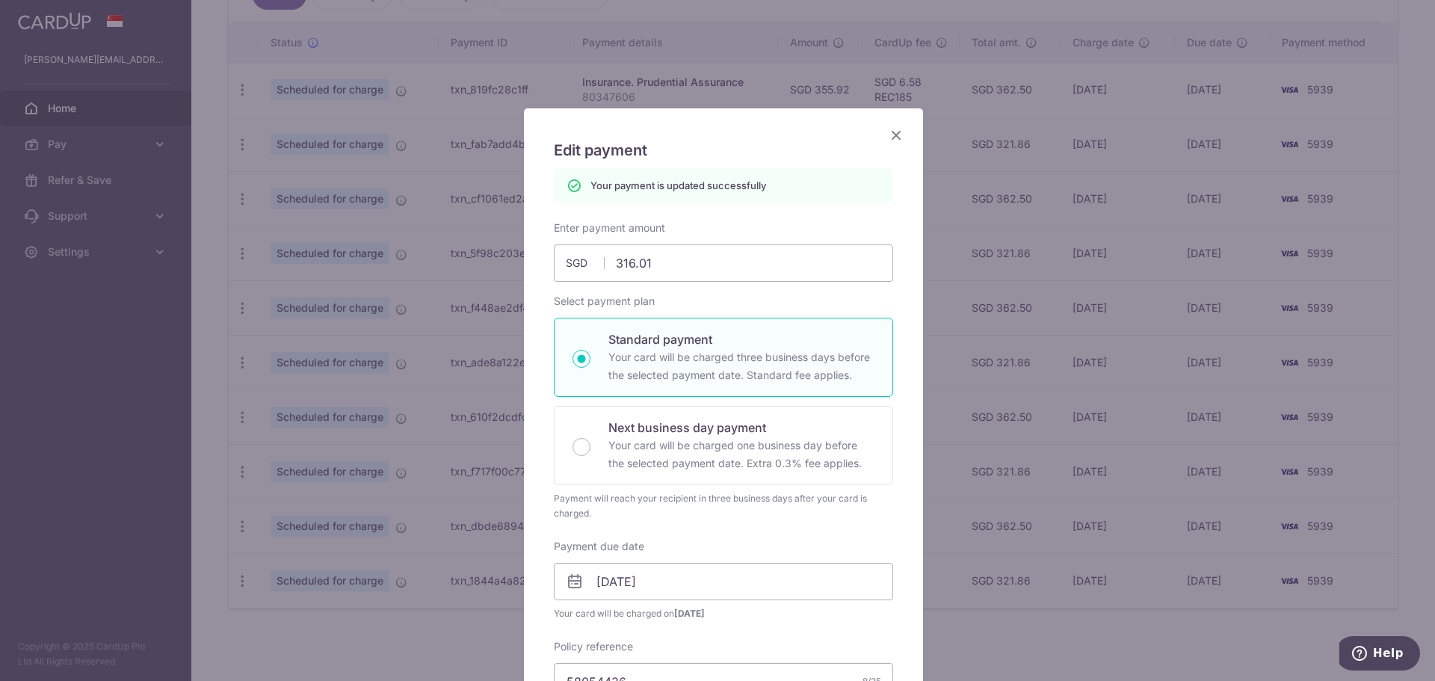
click at [889, 133] on icon "Close" at bounding box center [896, 135] width 18 height 19
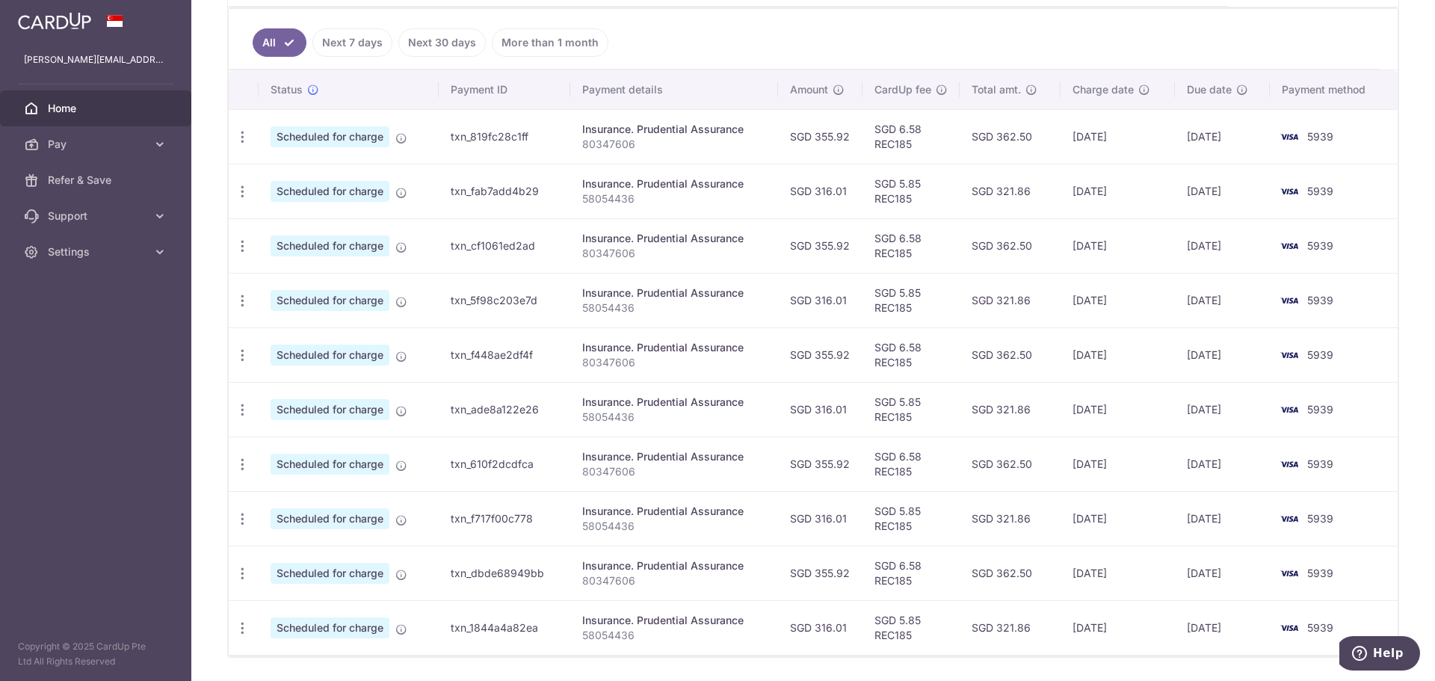
scroll to position [439, 0]
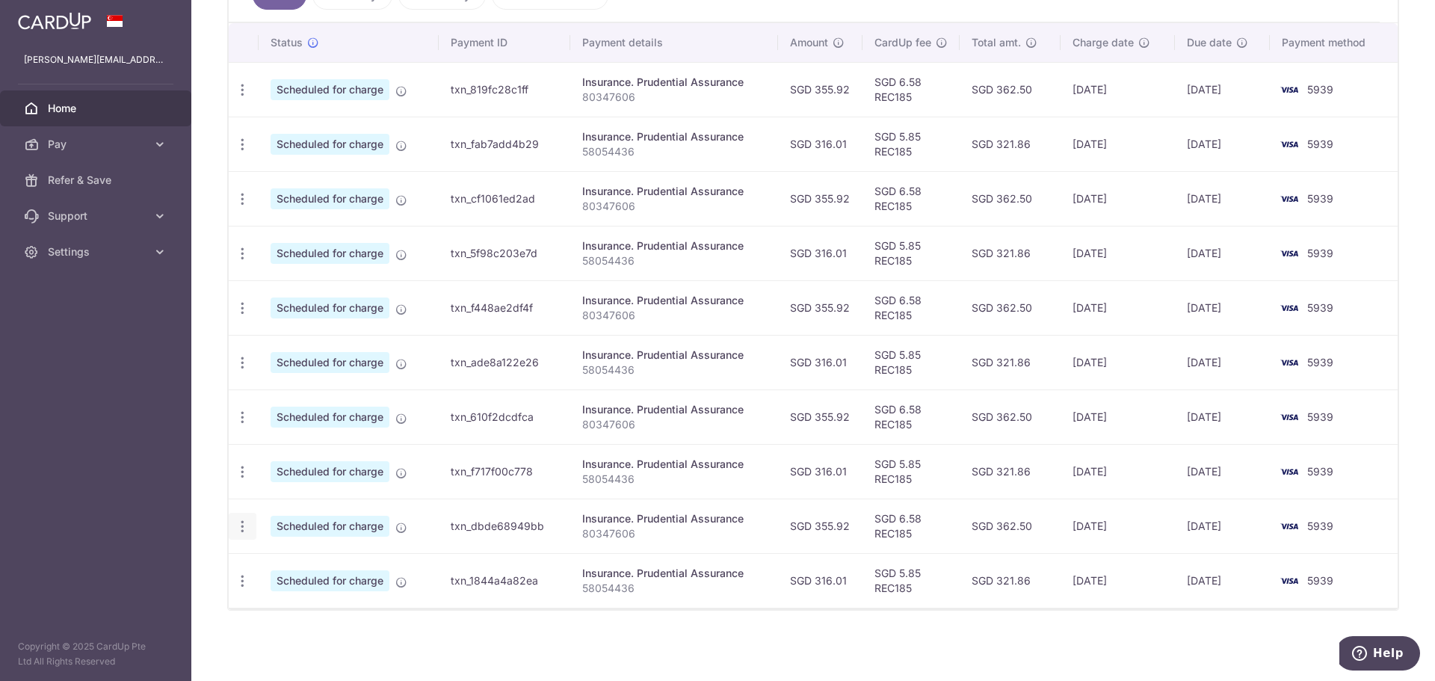
click at [239, 533] on icon "button" at bounding box center [243, 527] width 16 height 16
click at [289, 568] on span "Update payment" at bounding box center [322, 567] width 102 height 18
radio input "true"
type input "355.92"
type input "[DATE]"
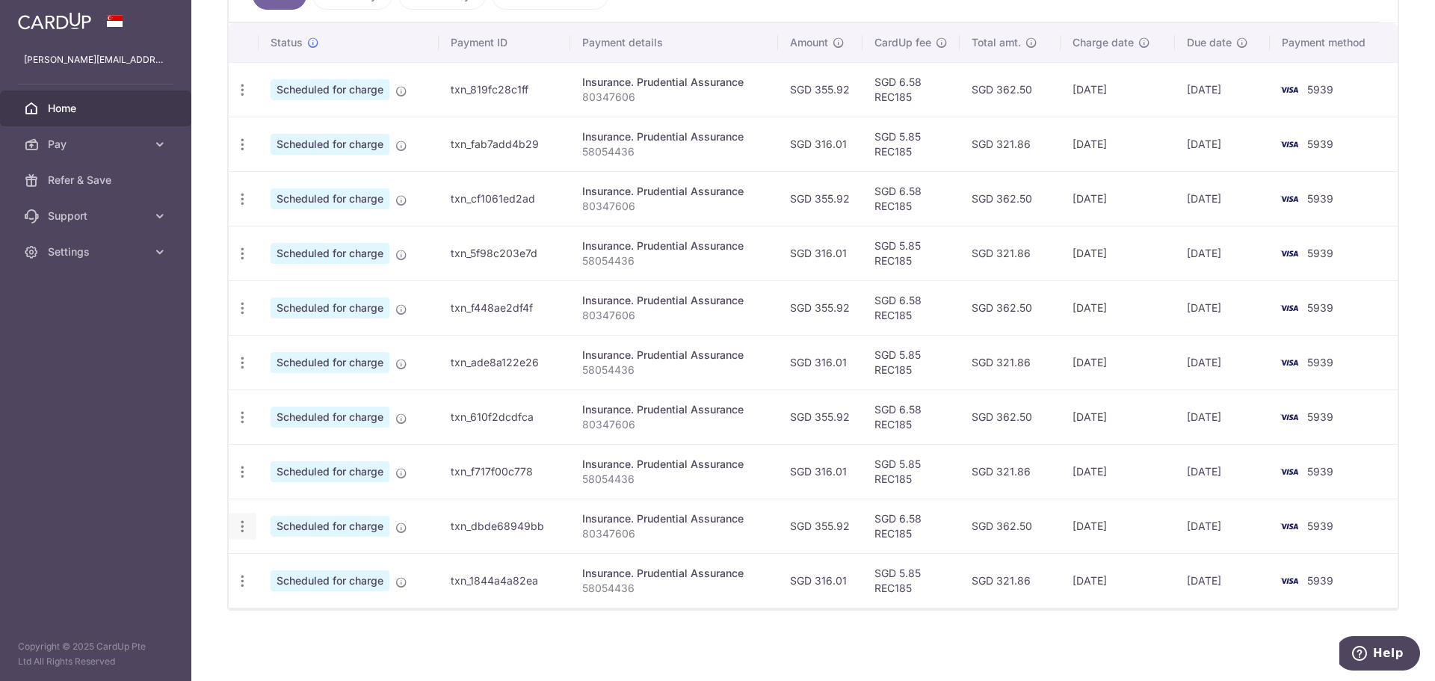
type input "80347606"
type input "REC185"
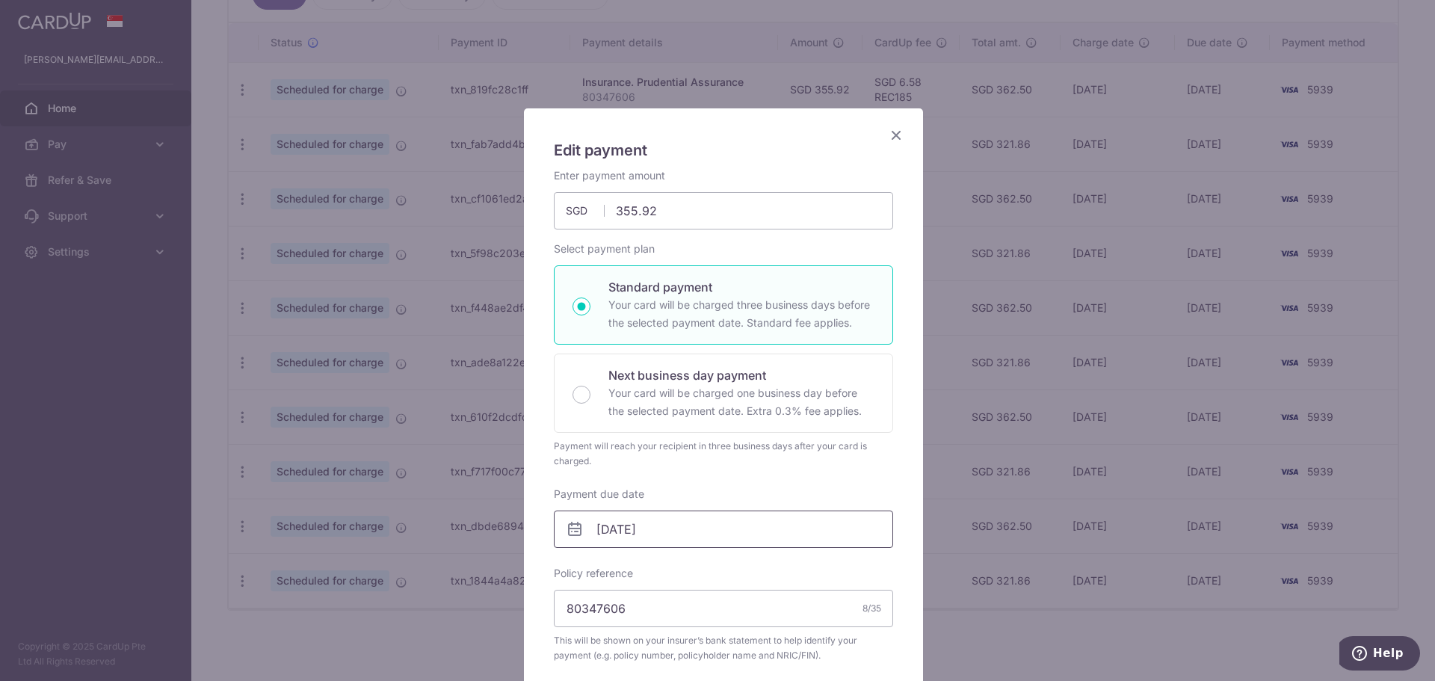
scroll to position [75, 0]
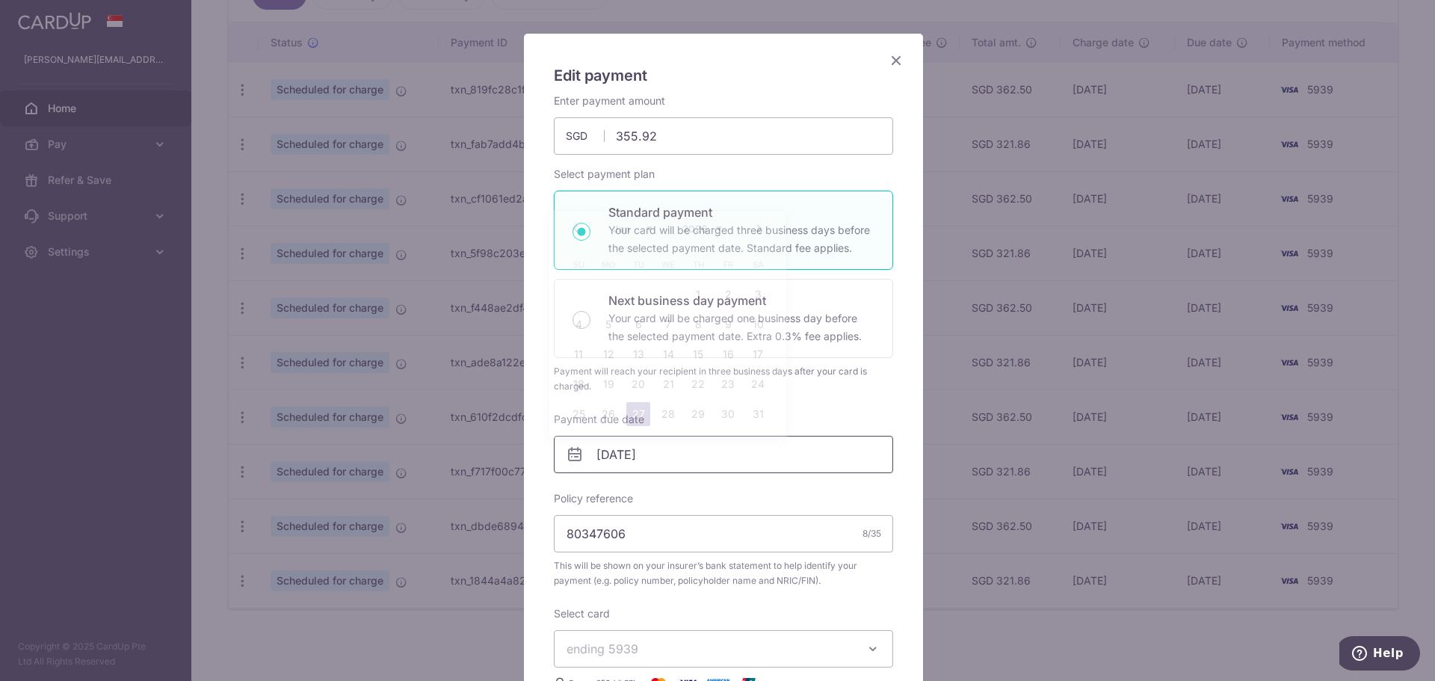
click at [674, 461] on input "[DATE]" at bounding box center [723, 454] width 339 height 37
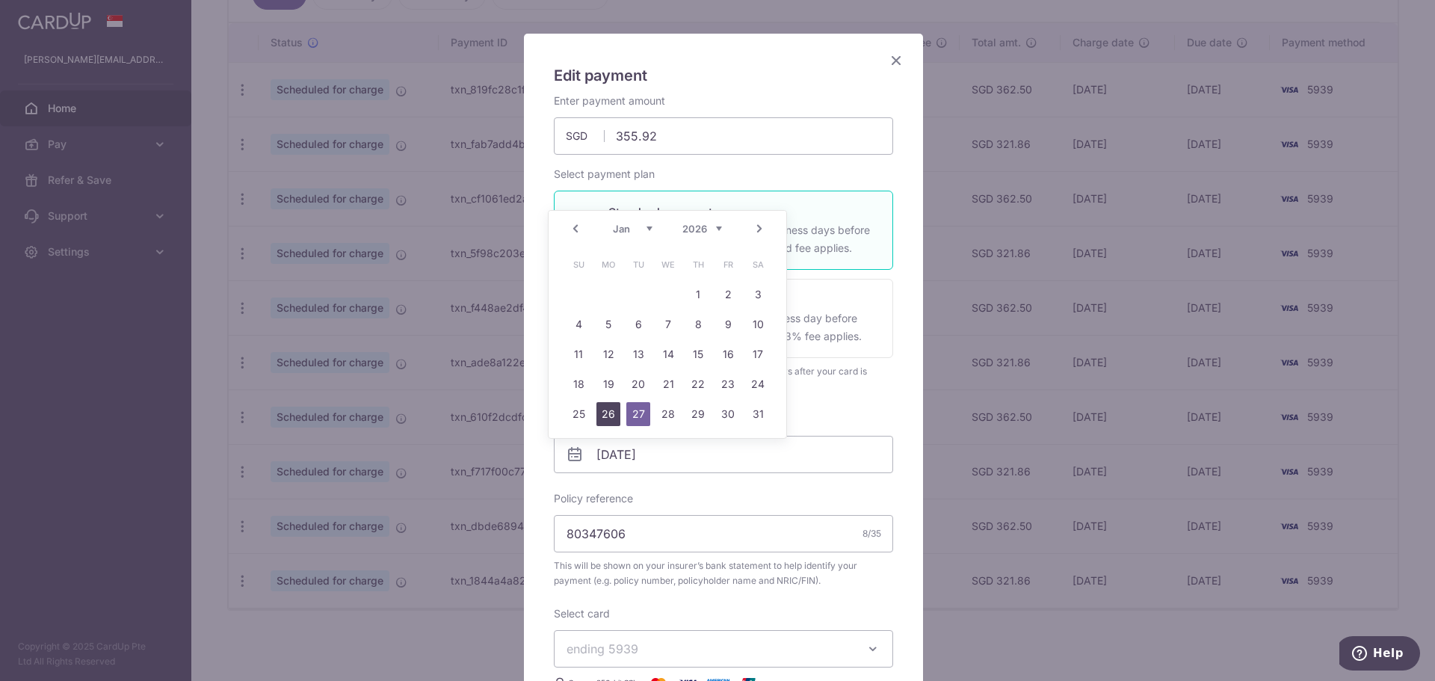
click at [615, 416] on link "26" at bounding box center [609, 414] width 24 height 24
type input "[DATE]"
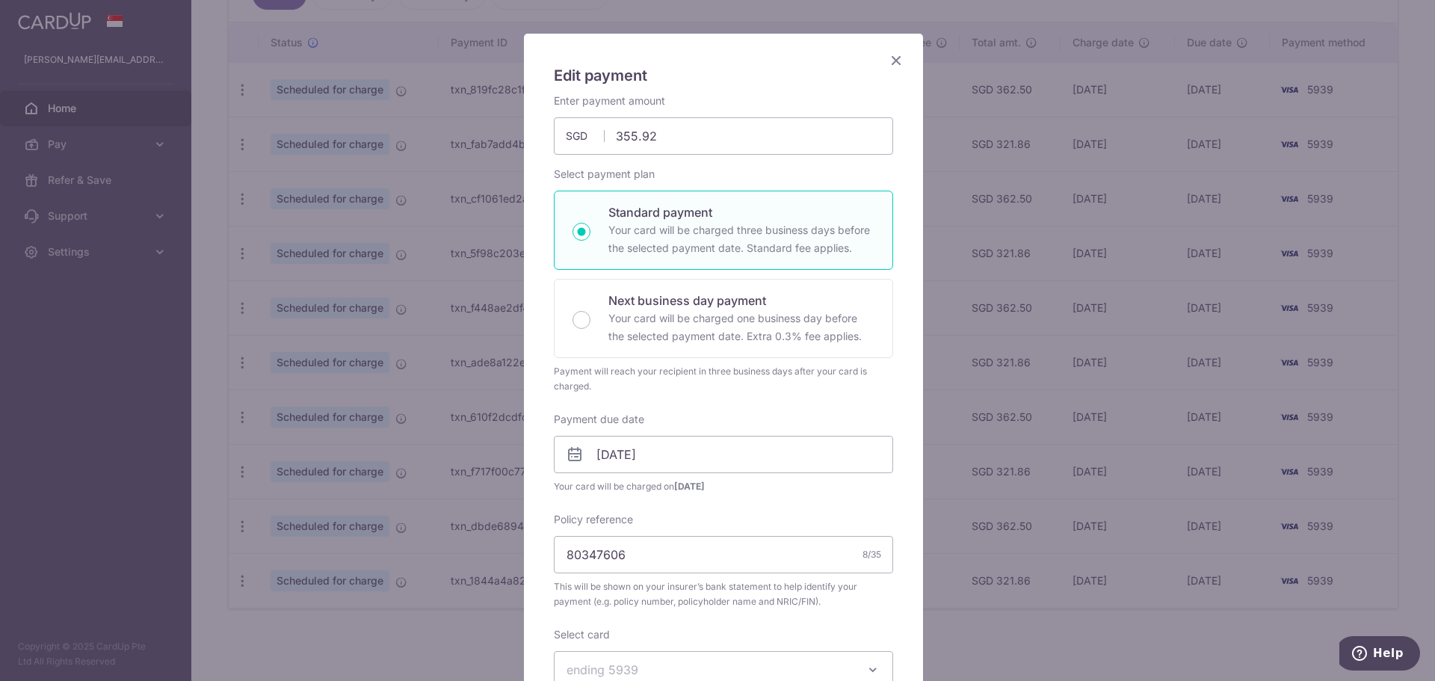
scroll to position [449, 0]
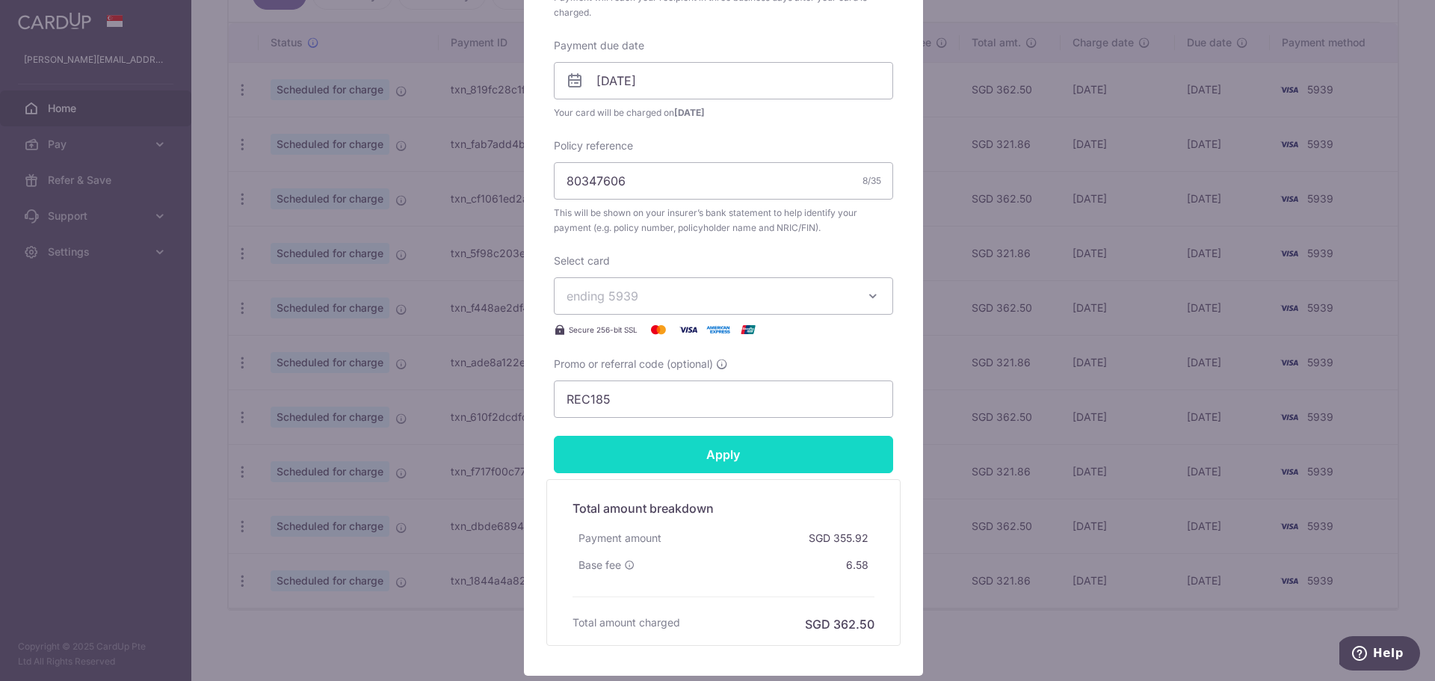
click at [722, 455] on input "Apply" at bounding box center [723, 454] width 339 height 37
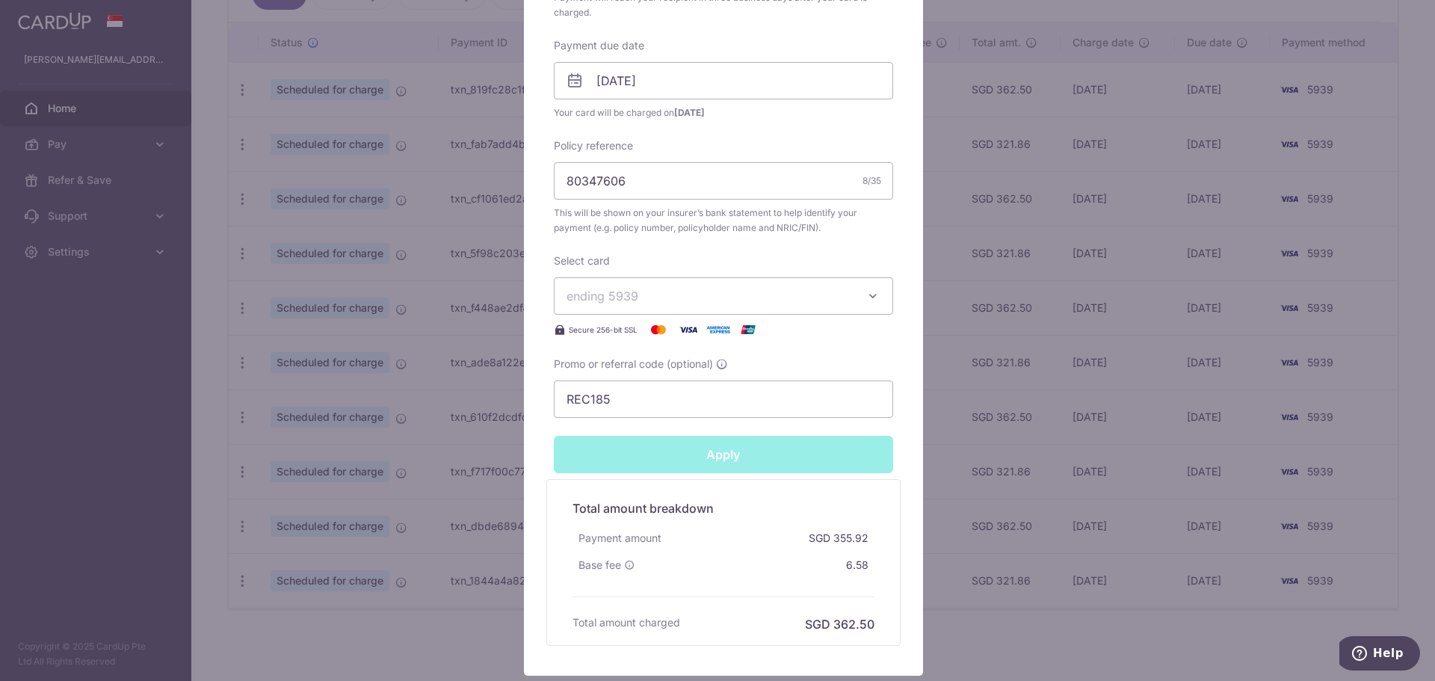
type input "Successfully Applied"
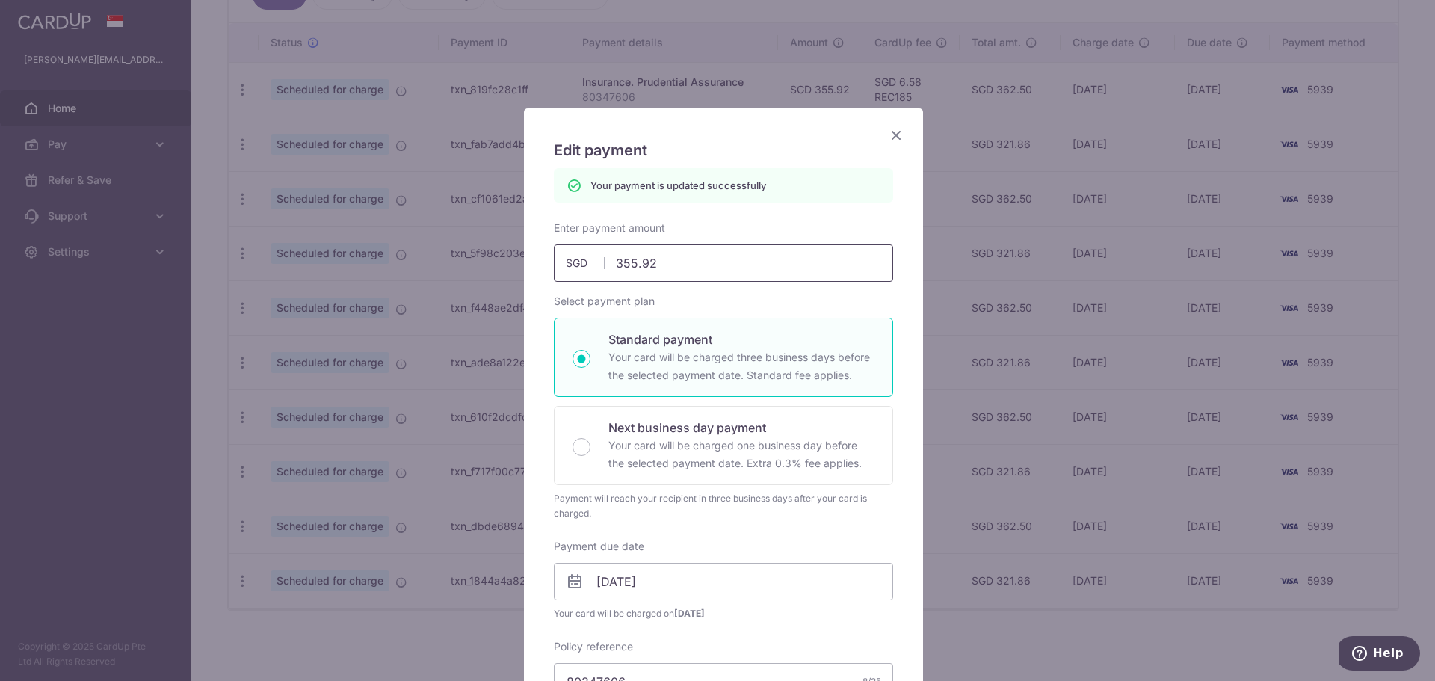
scroll to position [75, 0]
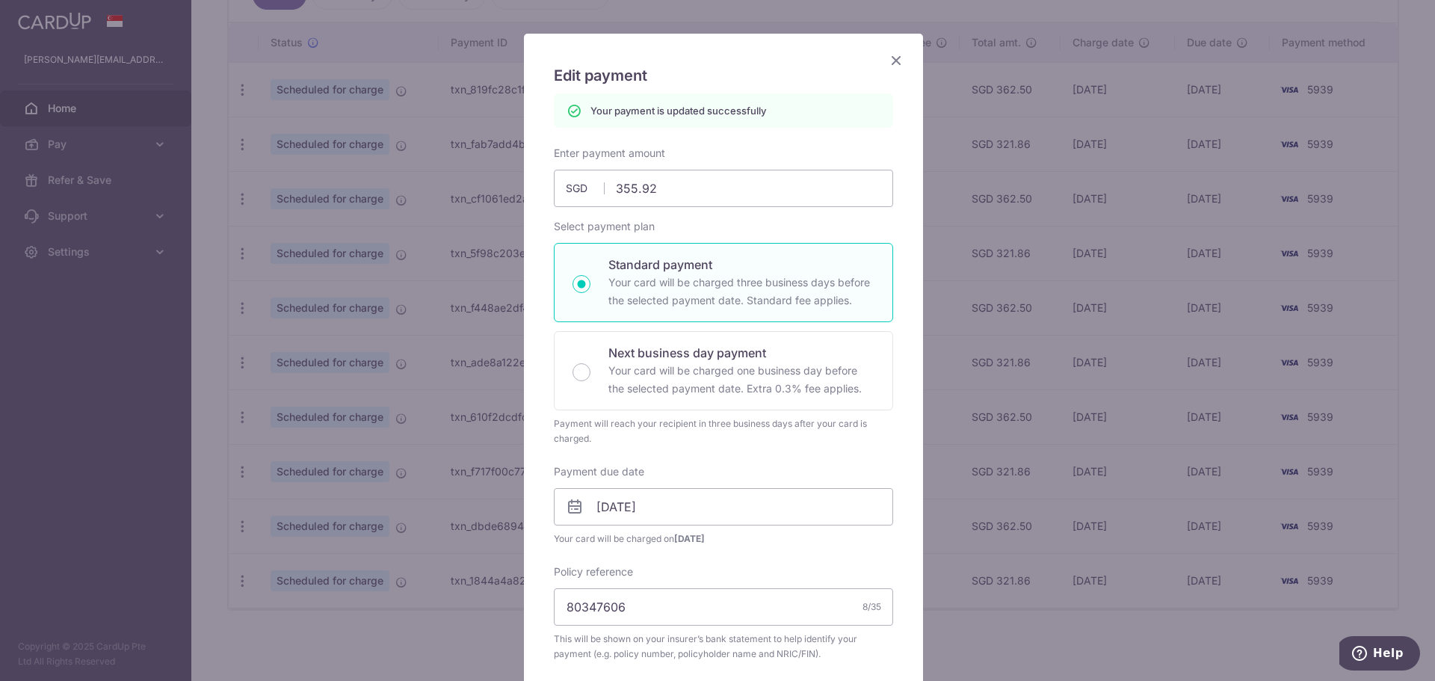
click at [889, 58] on icon "Close" at bounding box center [896, 60] width 18 height 19
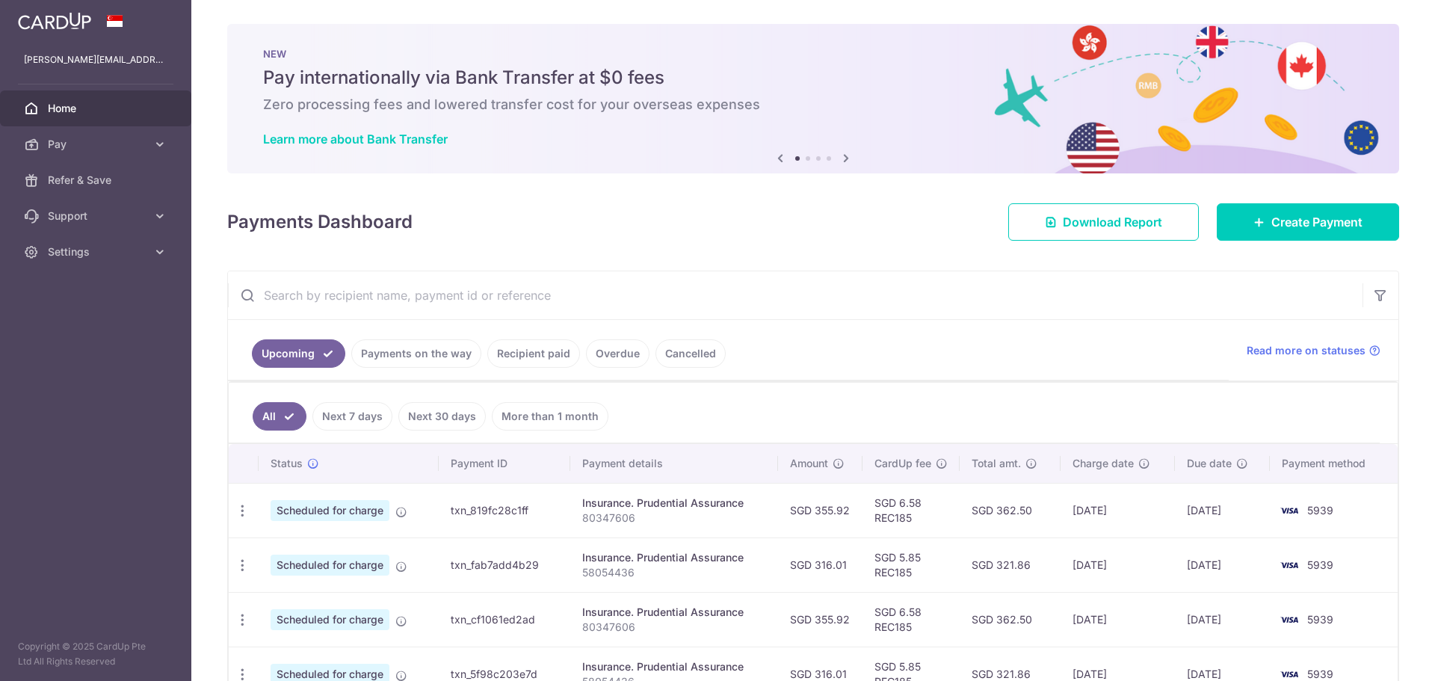
scroll to position [439, 0]
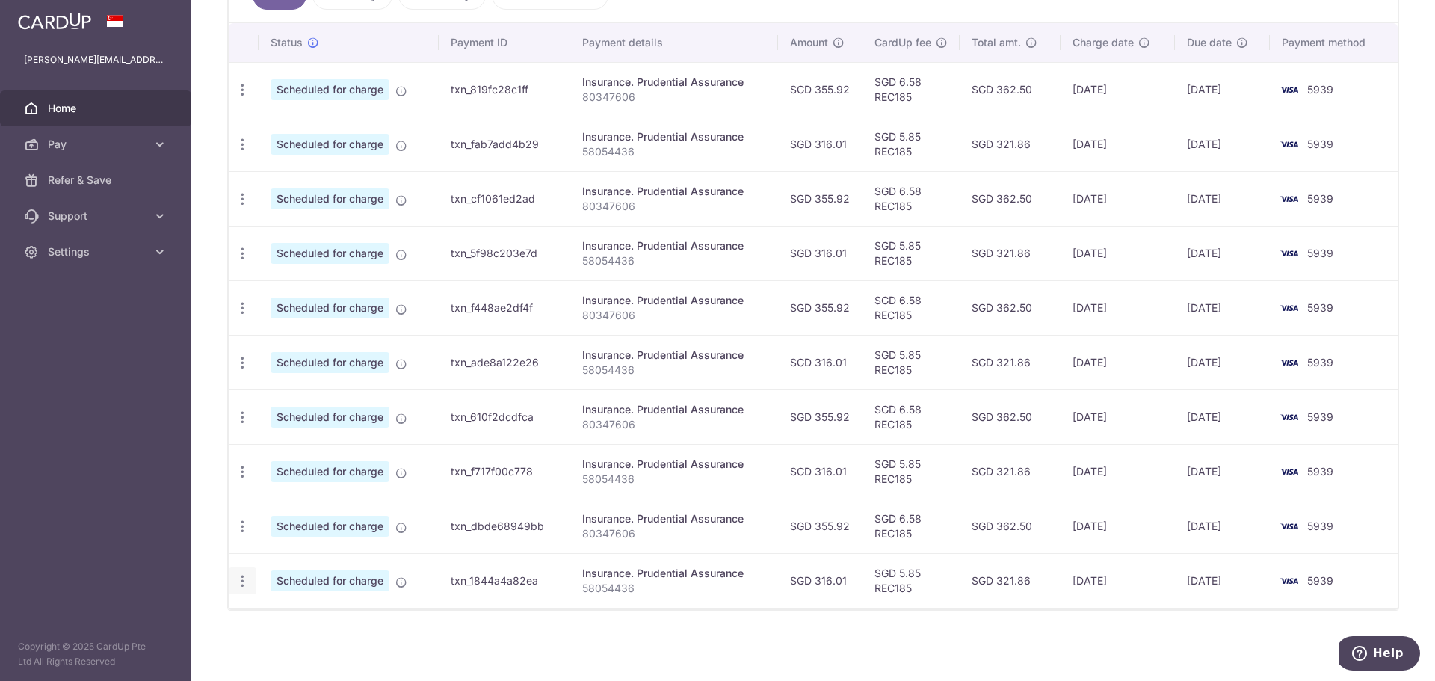
click at [233, 588] on div "Update payment Cancel payment" at bounding box center [243, 581] width 28 height 28
click at [238, 585] on icon "button" at bounding box center [243, 581] width 16 height 16
click at [286, 622] on span "Update payment" at bounding box center [322, 622] width 102 height 18
radio input "true"
type input "316.01"
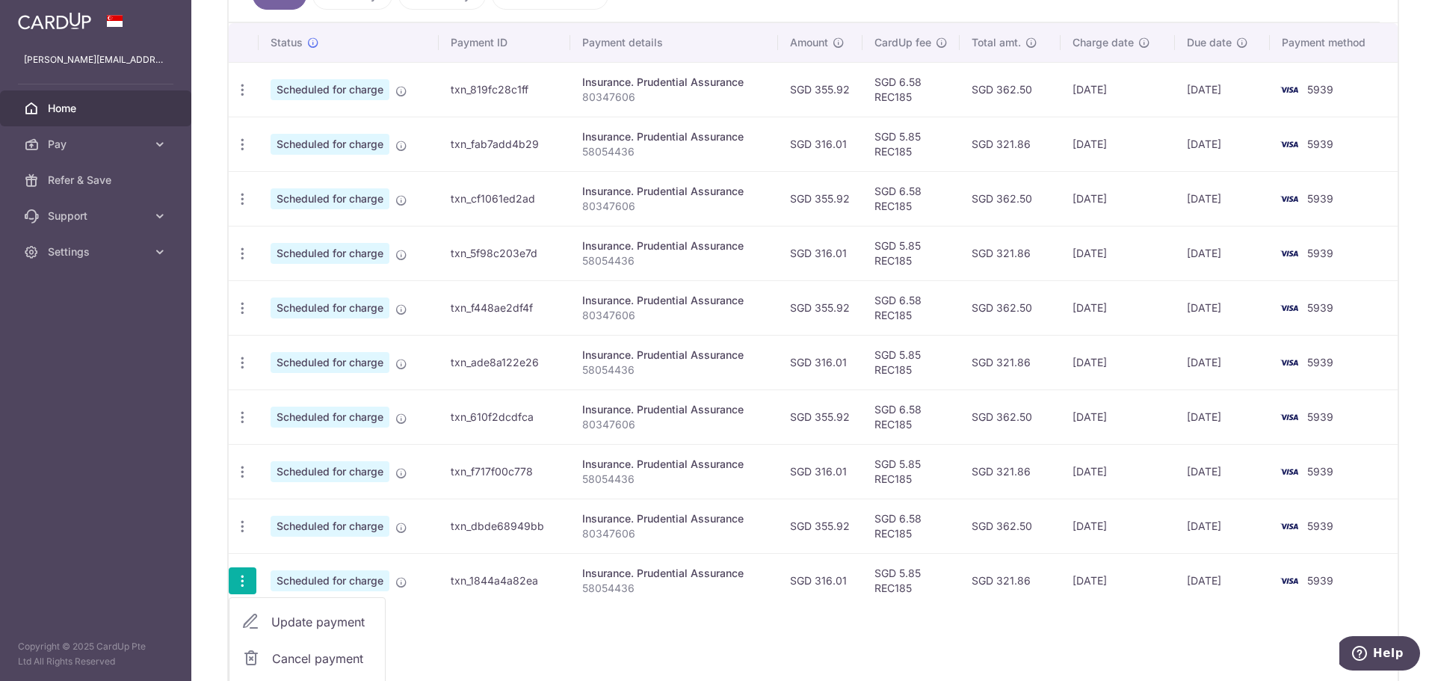
type input "[DATE]"
type input "58054436"
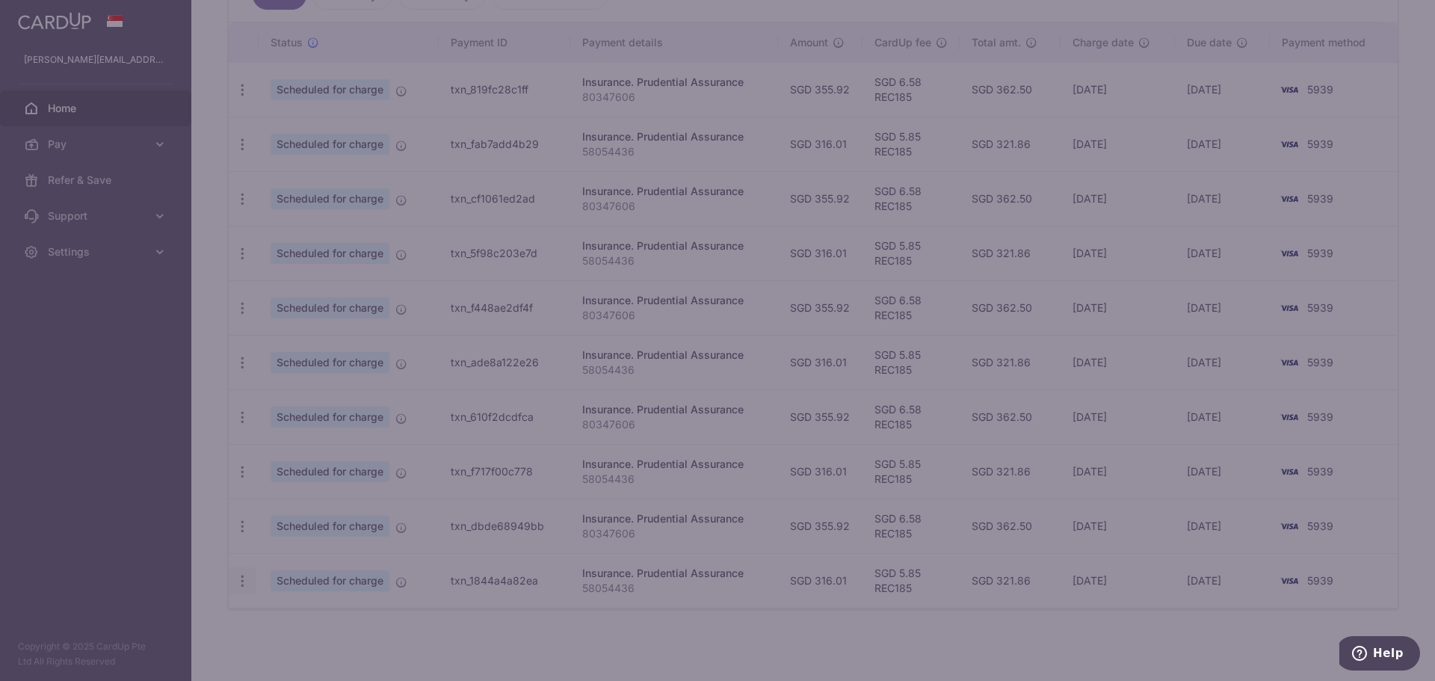
type input "REC185"
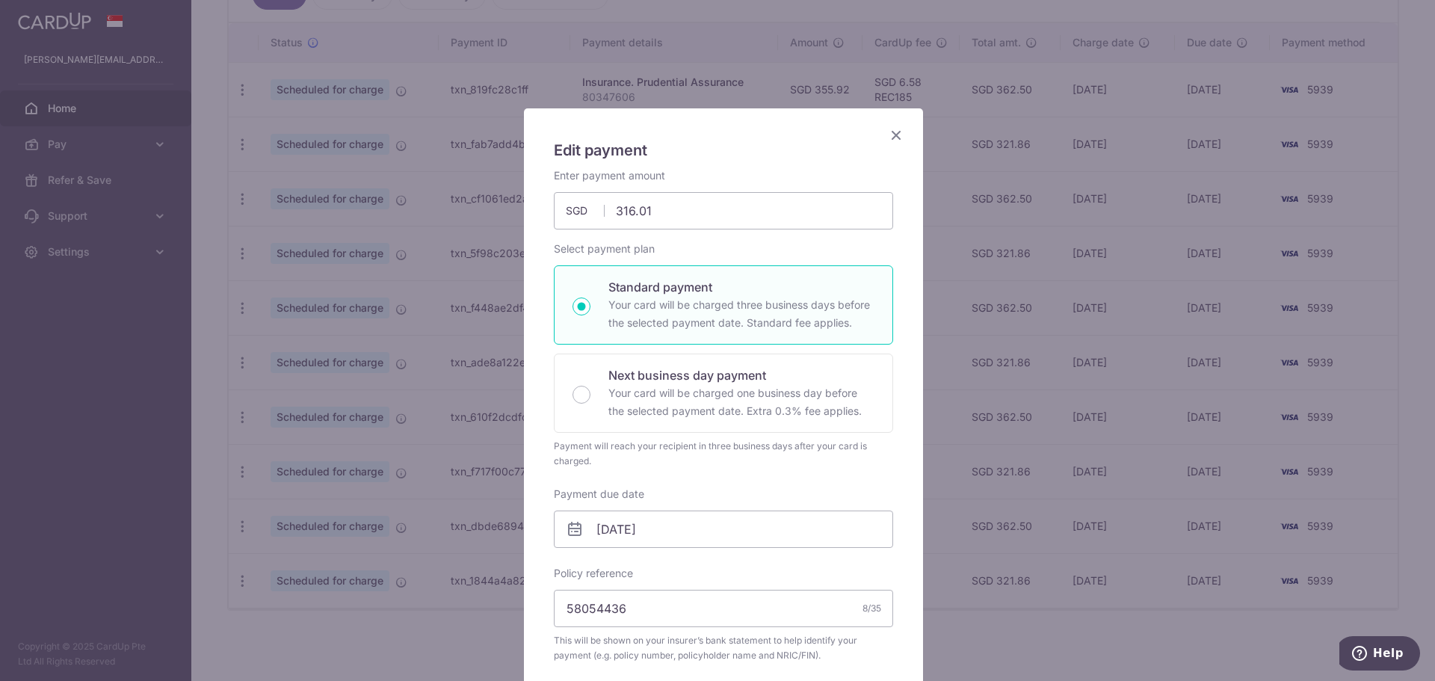
scroll to position [150, 0]
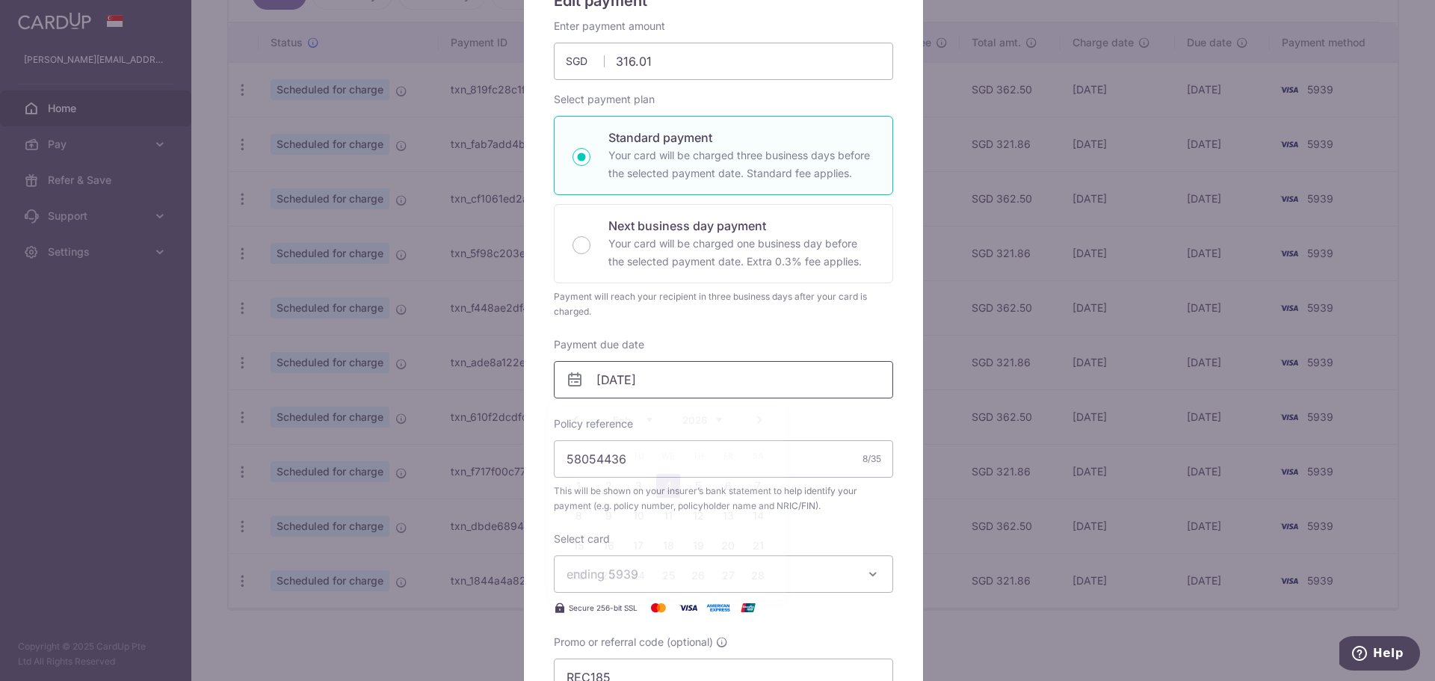
click at [698, 372] on input "[DATE]" at bounding box center [723, 379] width 339 height 37
click at [700, 491] on link "5" at bounding box center [698, 486] width 24 height 24
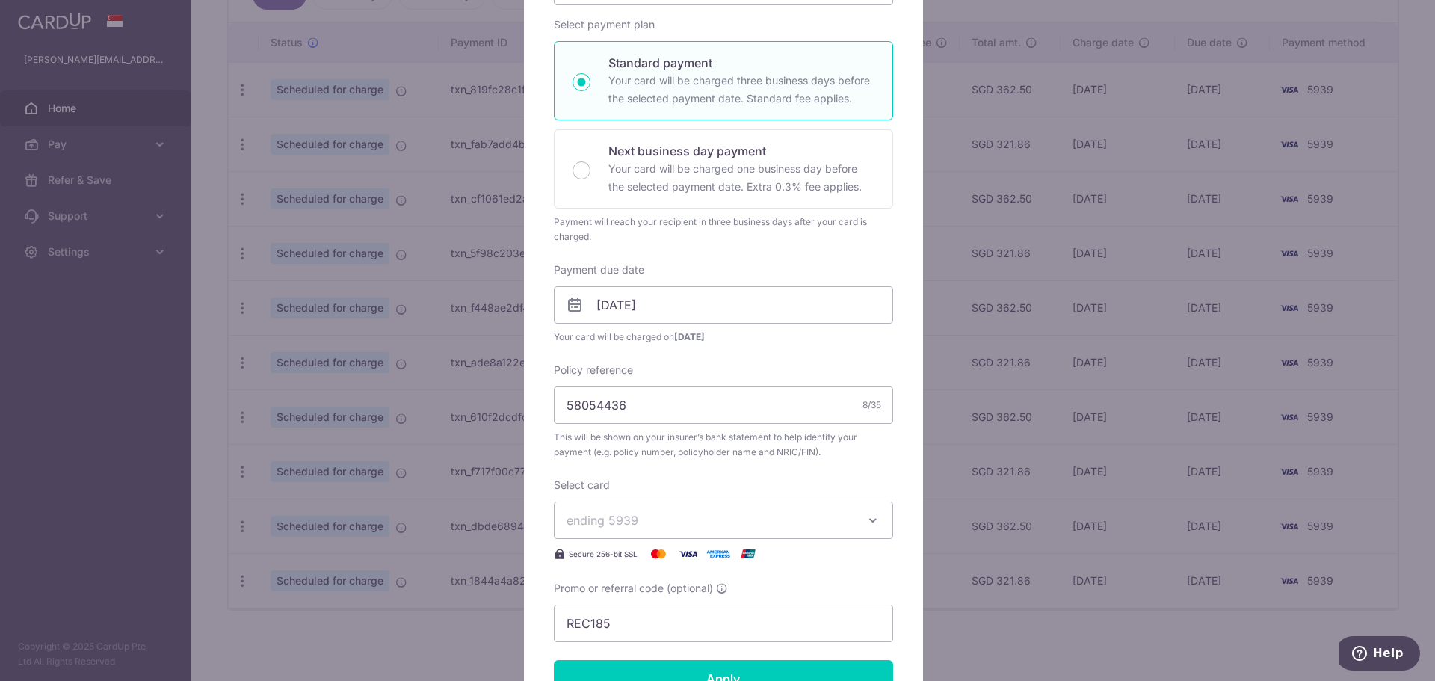
scroll to position [374, 0]
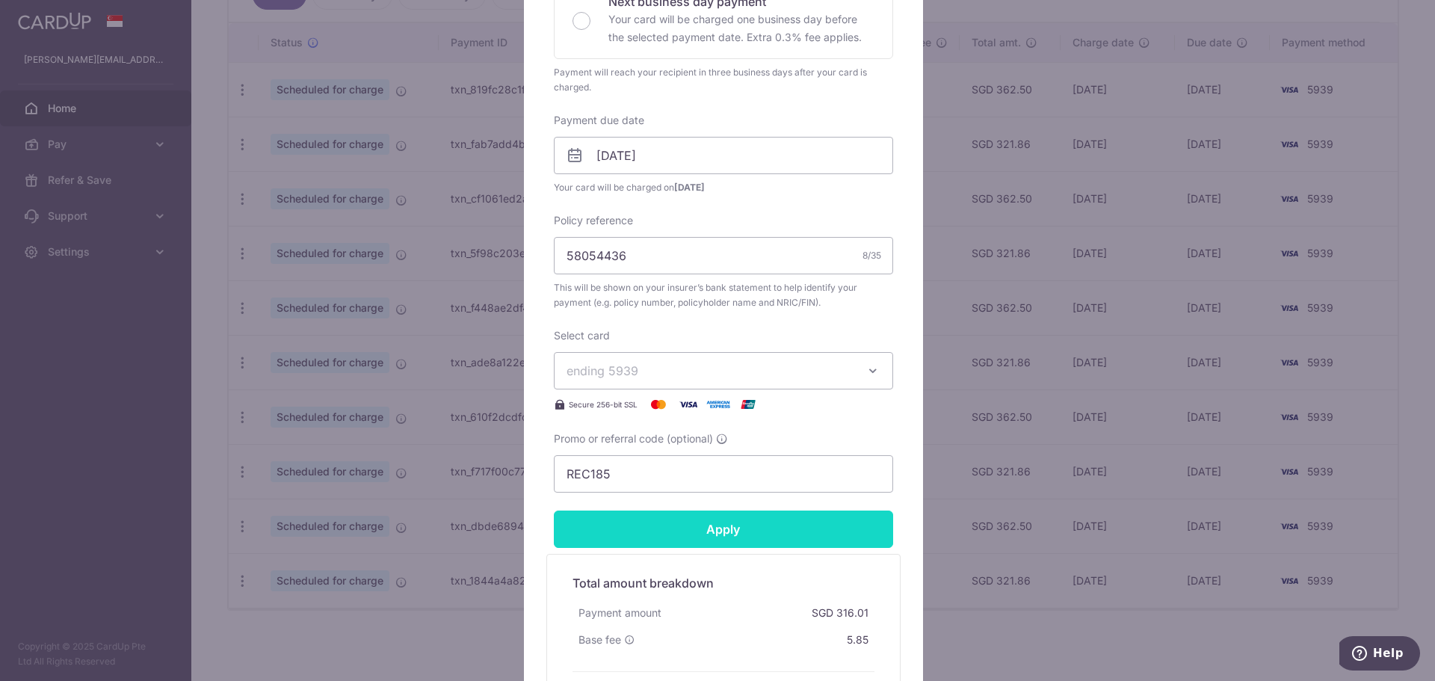
click at [702, 522] on input "Apply" at bounding box center [723, 529] width 339 height 37
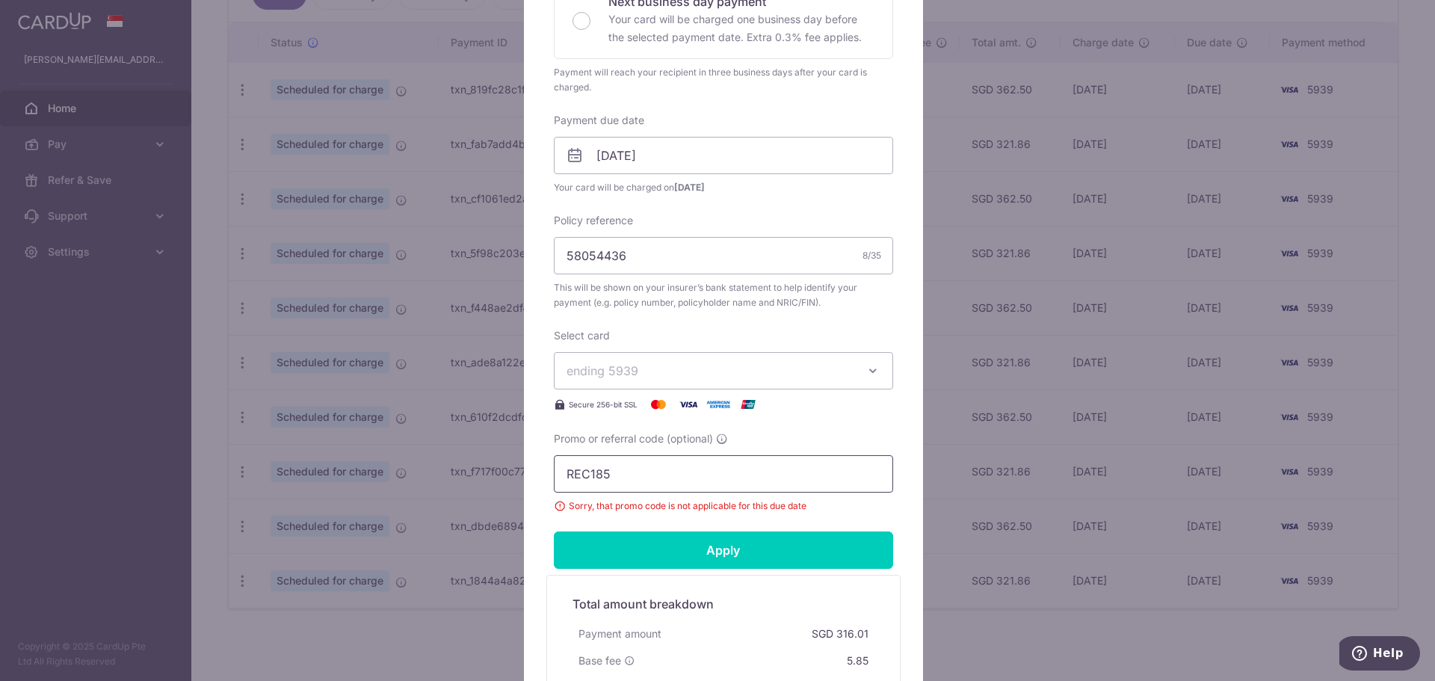
click at [630, 466] on input "REC185" at bounding box center [723, 473] width 339 height 37
click at [670, 151] on input "05/02/2026" at bounding box center [723, 155] width 339 height 37
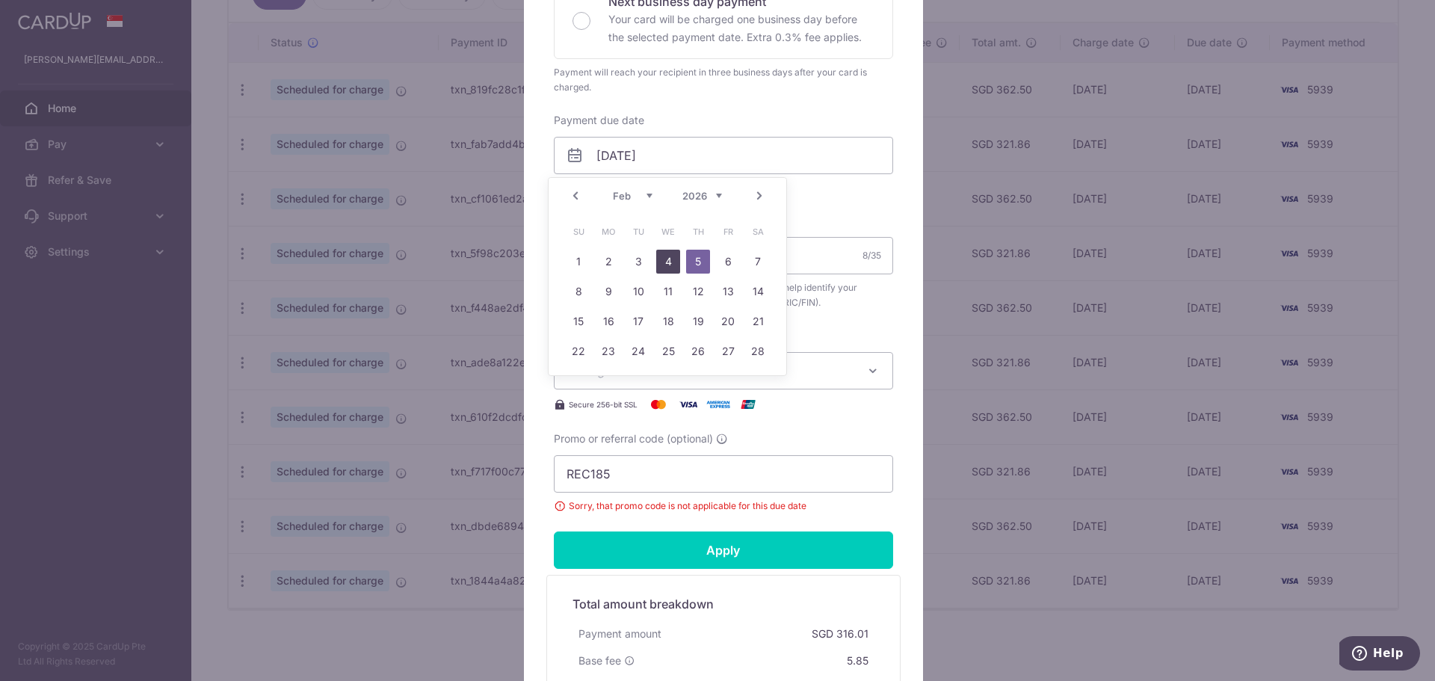
click at [671, 264] on link "4" at bounding box center [668, 262] width 24 height 24
type input "[DATE]"
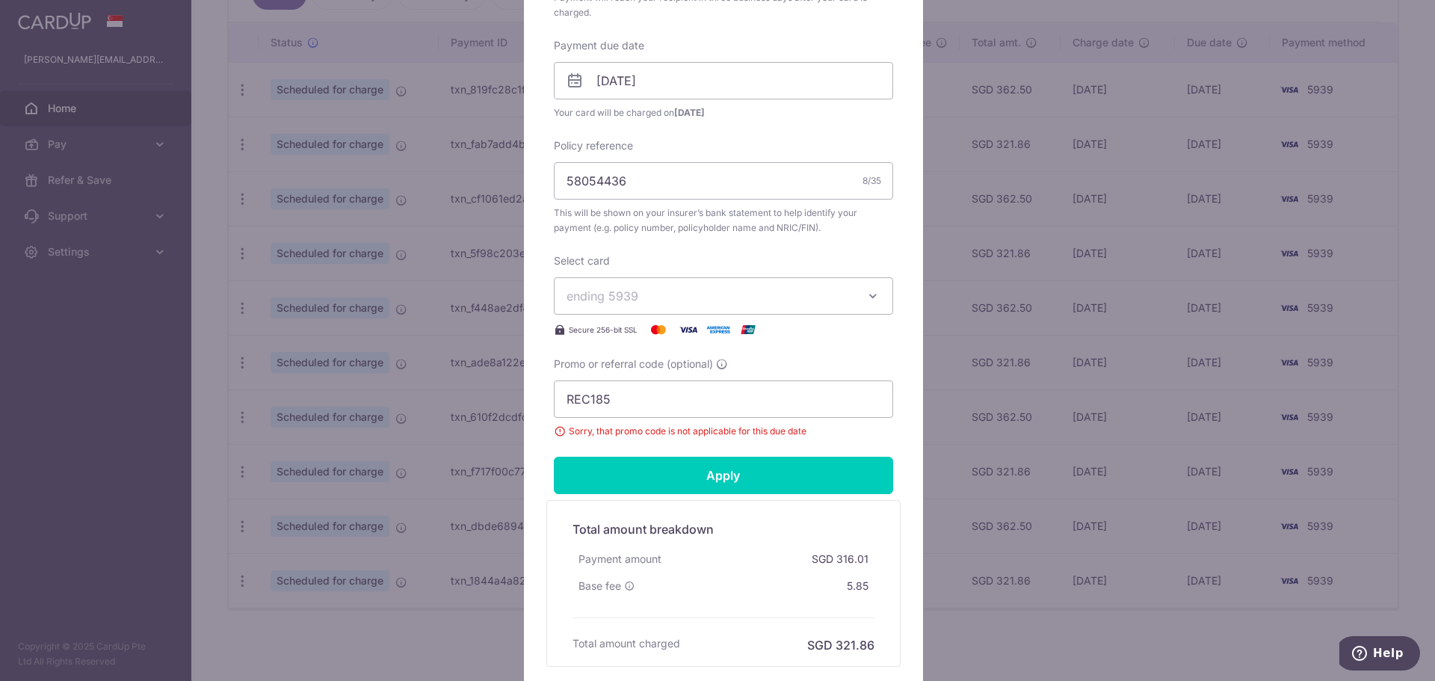
scroll to position [573, 0]
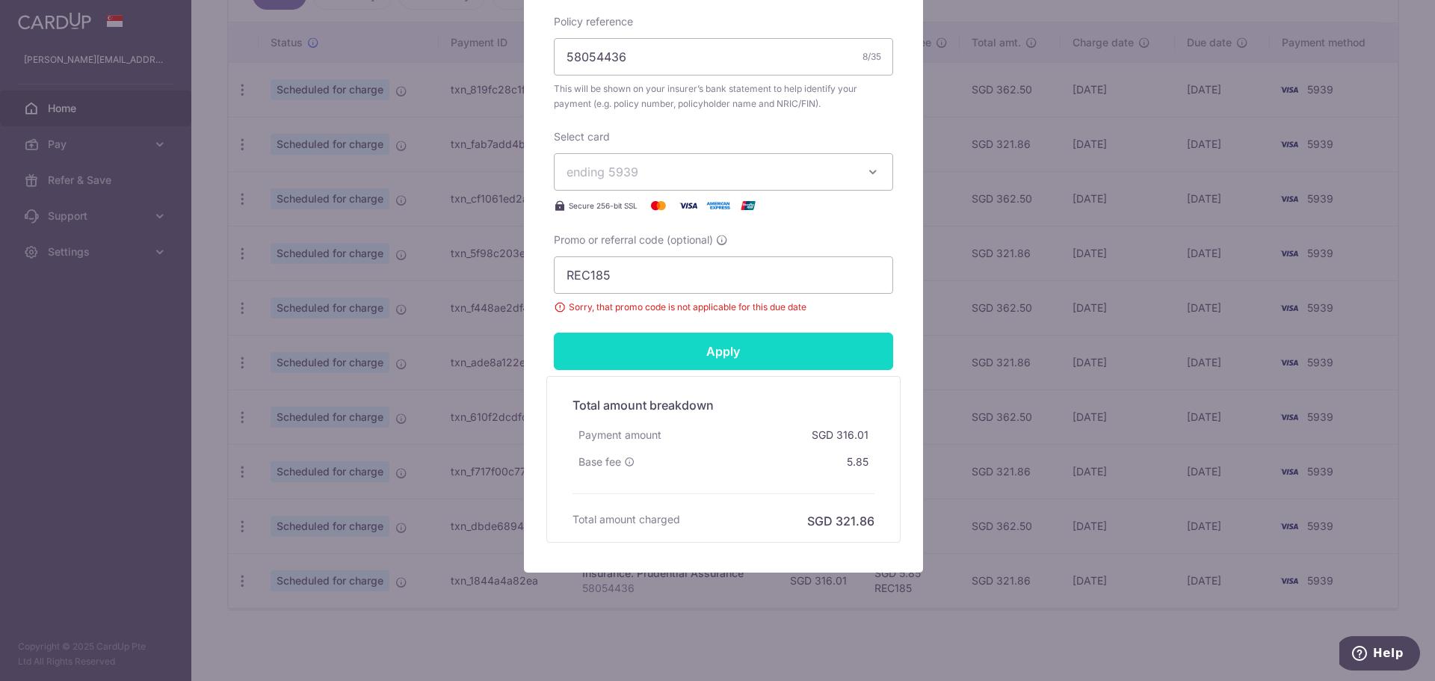
click at [749, 345] on input "Apply" at bounding box center [723, 351] width 339 height 37
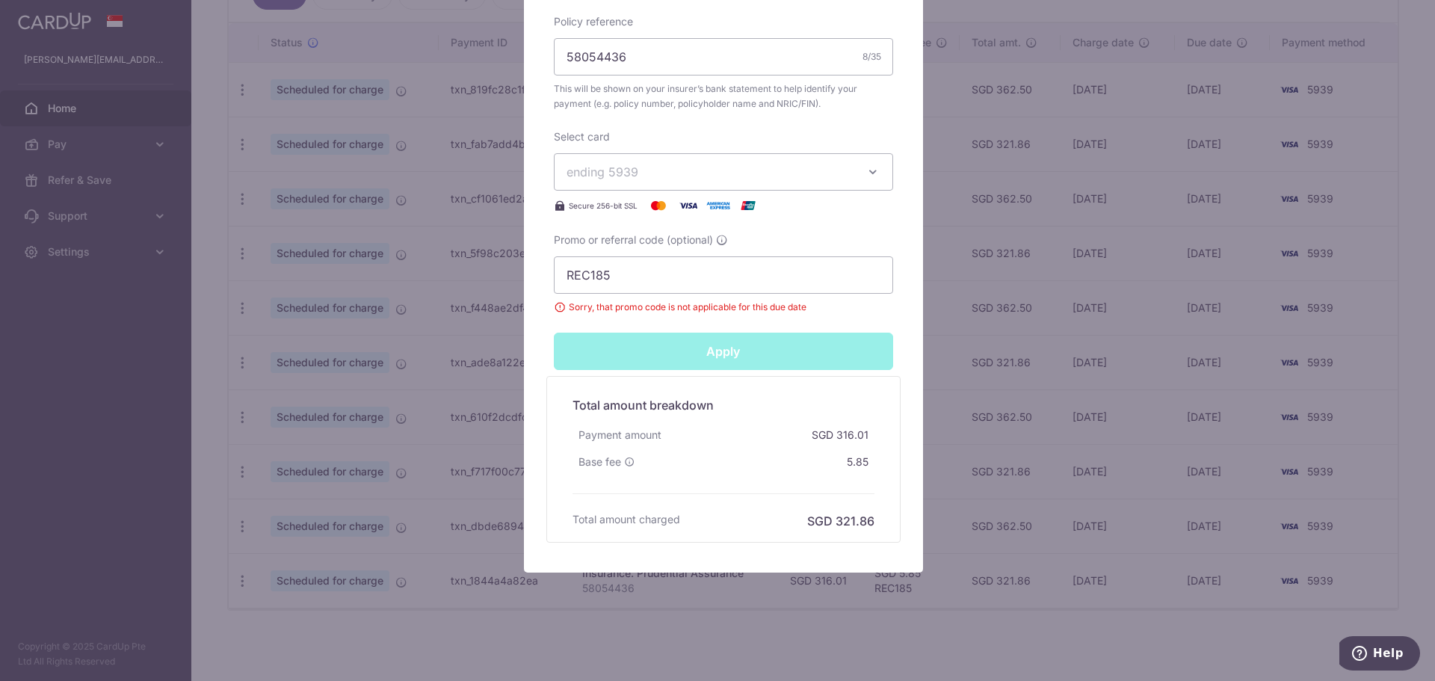
type input "Successfully Applied"
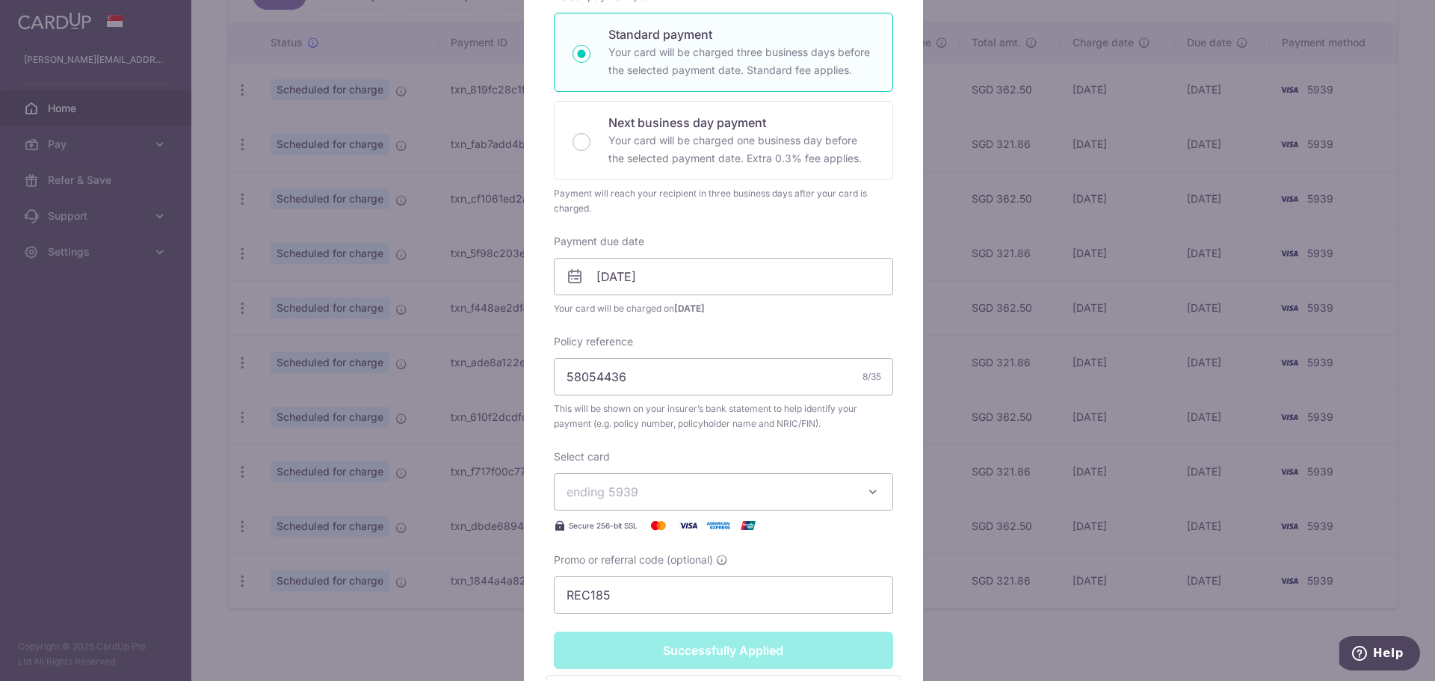
scroll to position [81, 0]
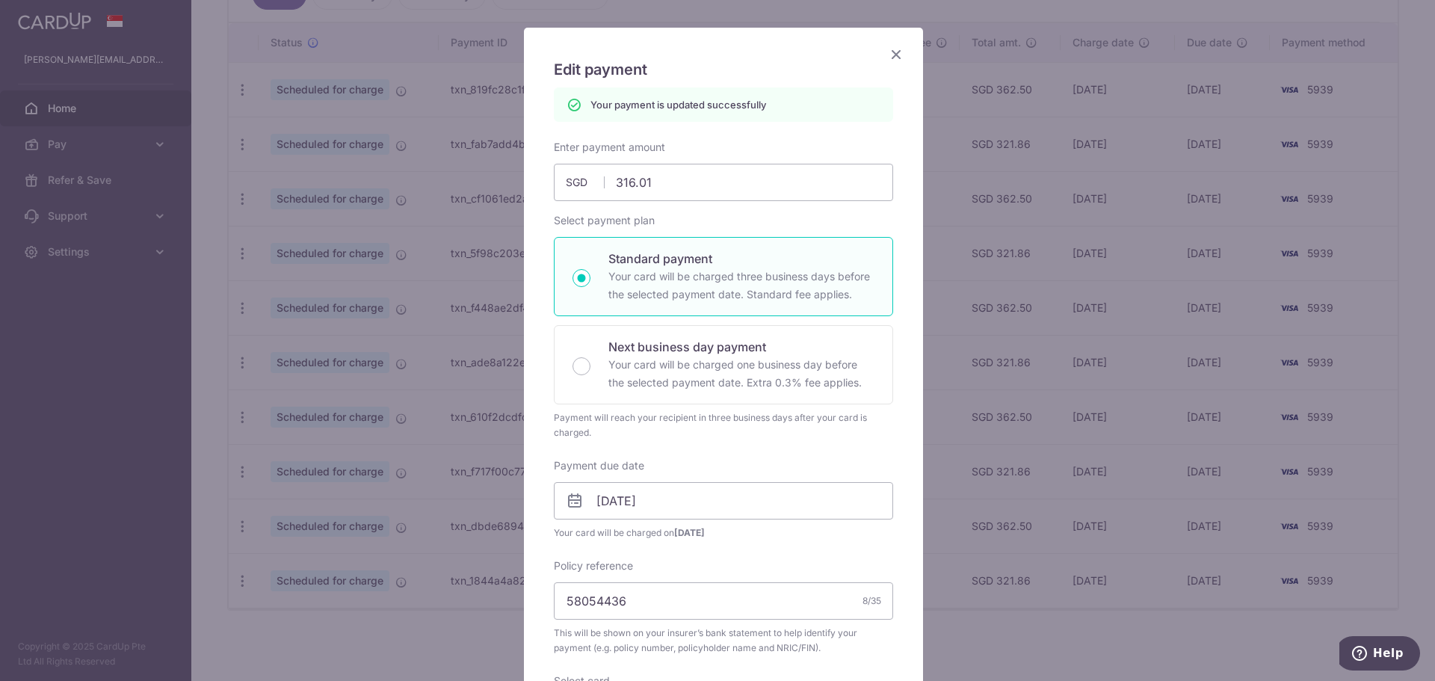
click at [892, 46] on icon "Close" at bounding box center [896, 54] width 18 height 19
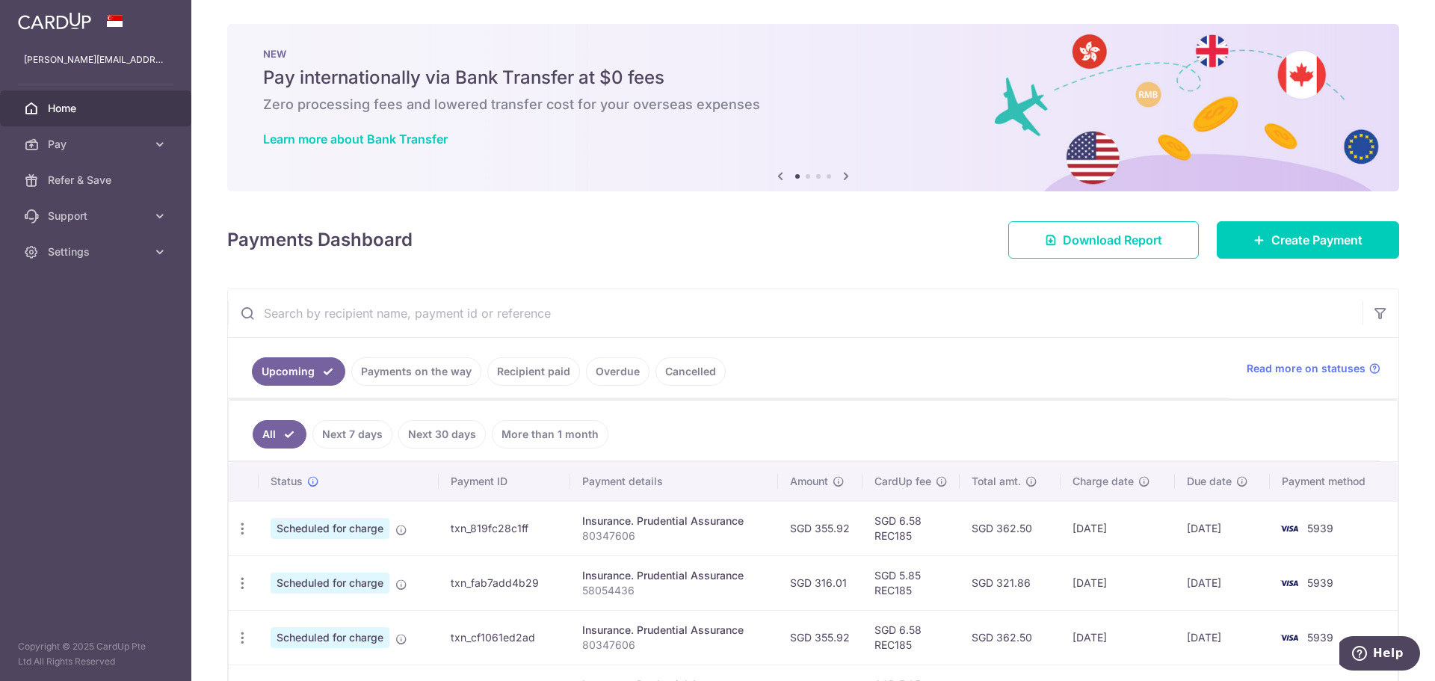
click at [837, 357] on ul "Upcoming Payments on the way Recipient paid Overdue Cancelled" at bounding box center [728, 368] width 1001 height 61
